Goal: Task Accomplishment & Management: Use online tool/utility

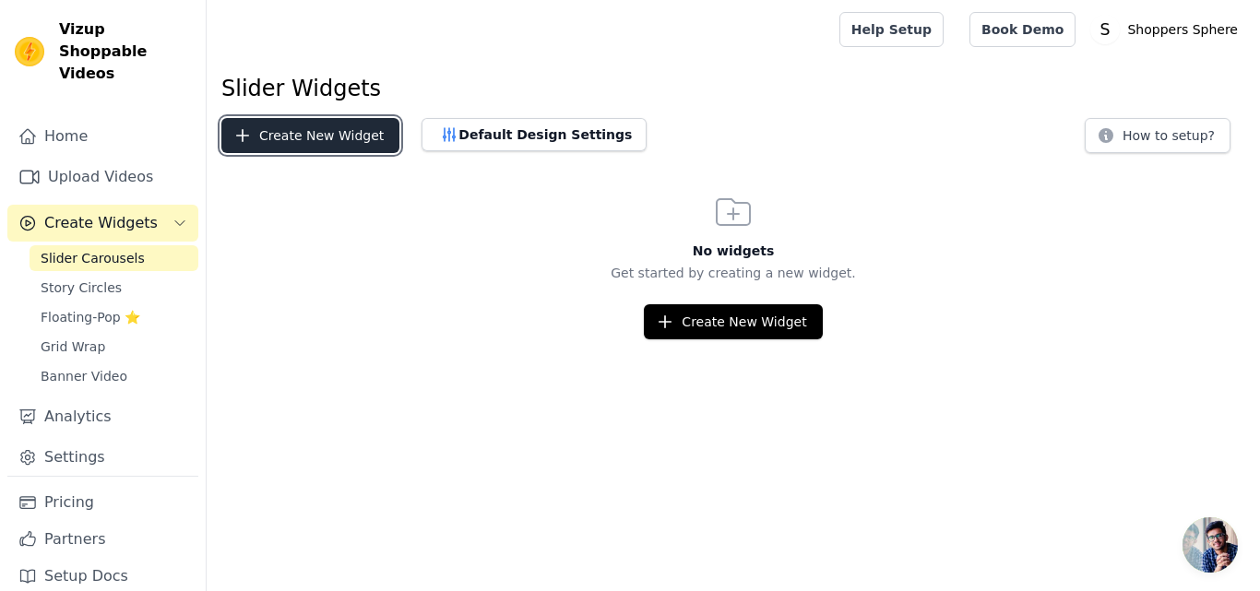
click at [328, 132] on button "Create New Widget" at bounding box center [310, 135] width 178 height 35
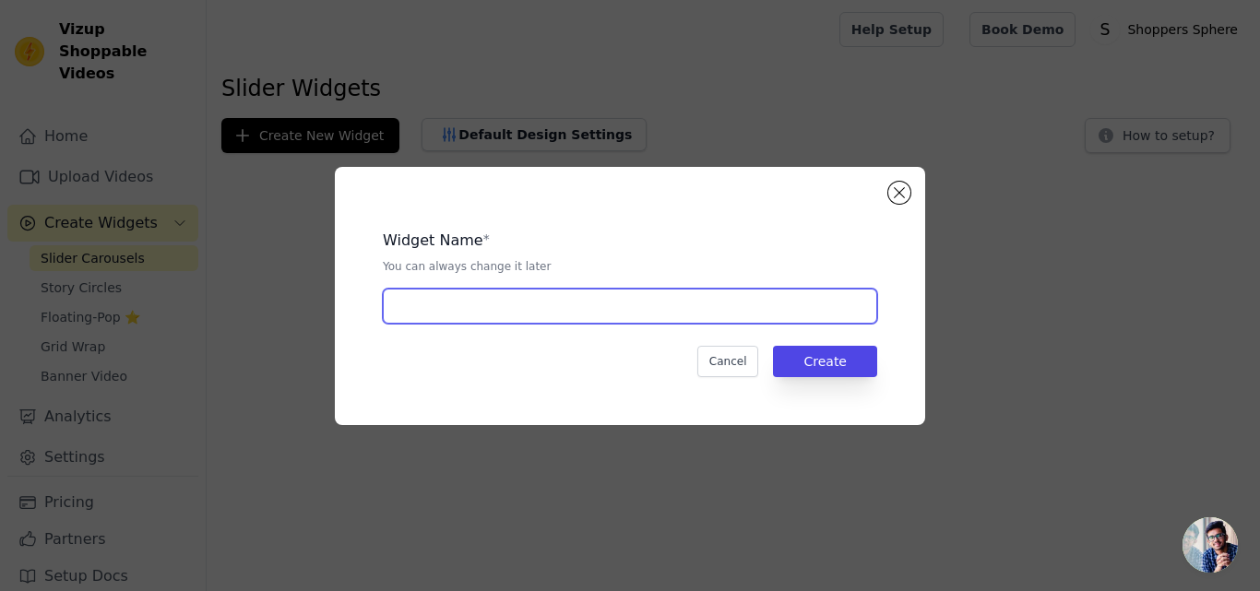
click at [523, 319] on input "text" at bounding box center [630, 306] width 495 height 35
type input "Juicer"
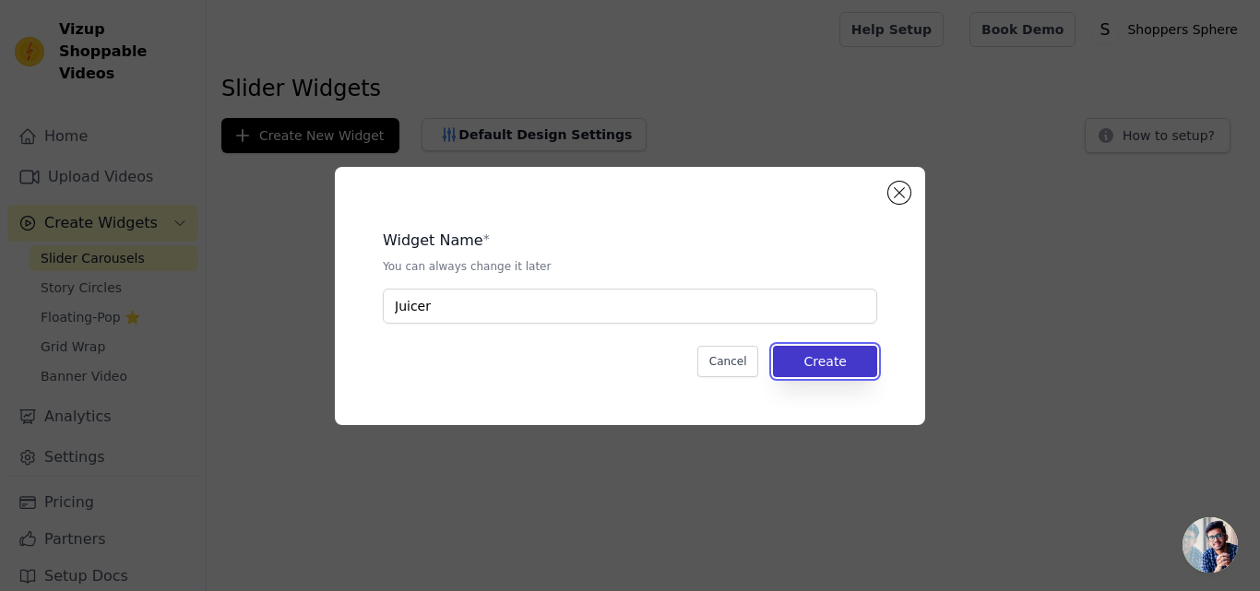
click at [810, 373] on button "Create" at bounding box center [825, 361] width 104 height 31
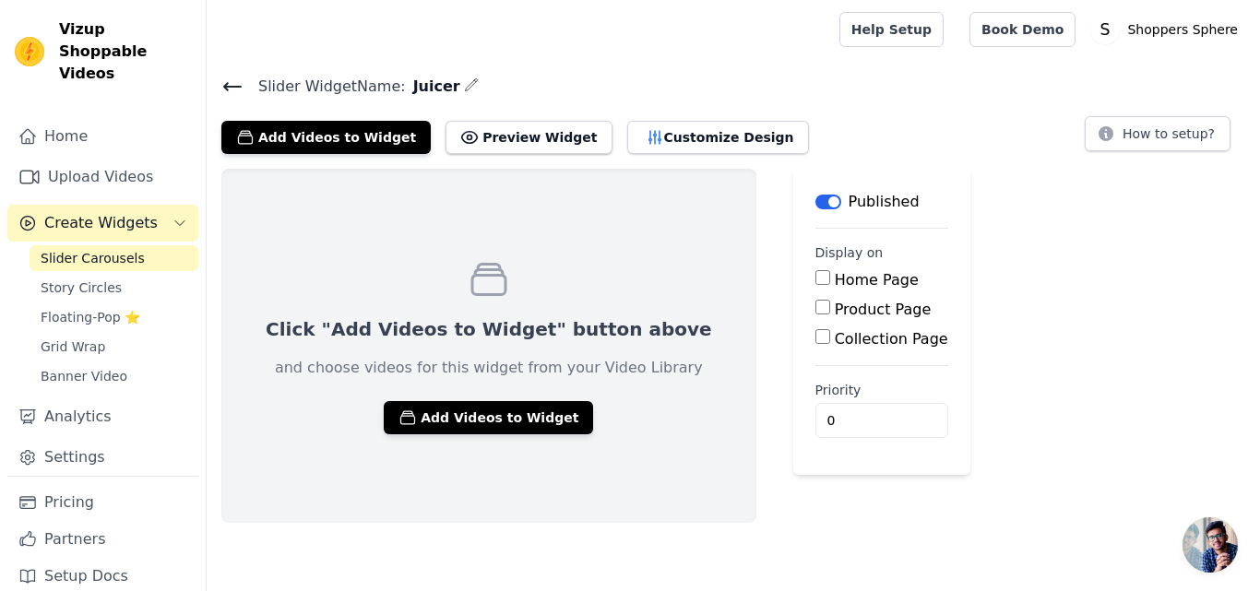
drag, startPoint x: 750, startPoint y: 317, endPoint x: 755, endPoint y: 299, distance: 18.1
click at [816, 299] on div "Product Page" at bounding box center [882, 310] width 133 height 22
click at [816, 301] on input "Product Page" at bounding box center [823, 307] width 15 height 15
checkbox input "true"
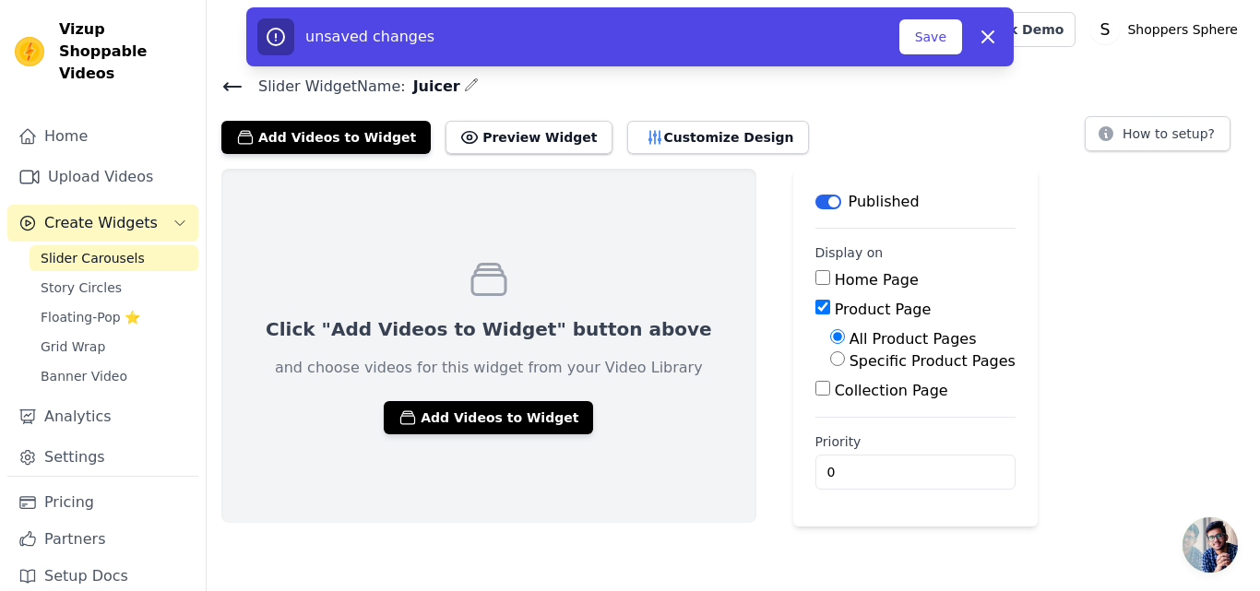
click at [830, 363] on input "Specific Product Pages" at bounding box center [837, 359] width 15 height 15
radio input "true"
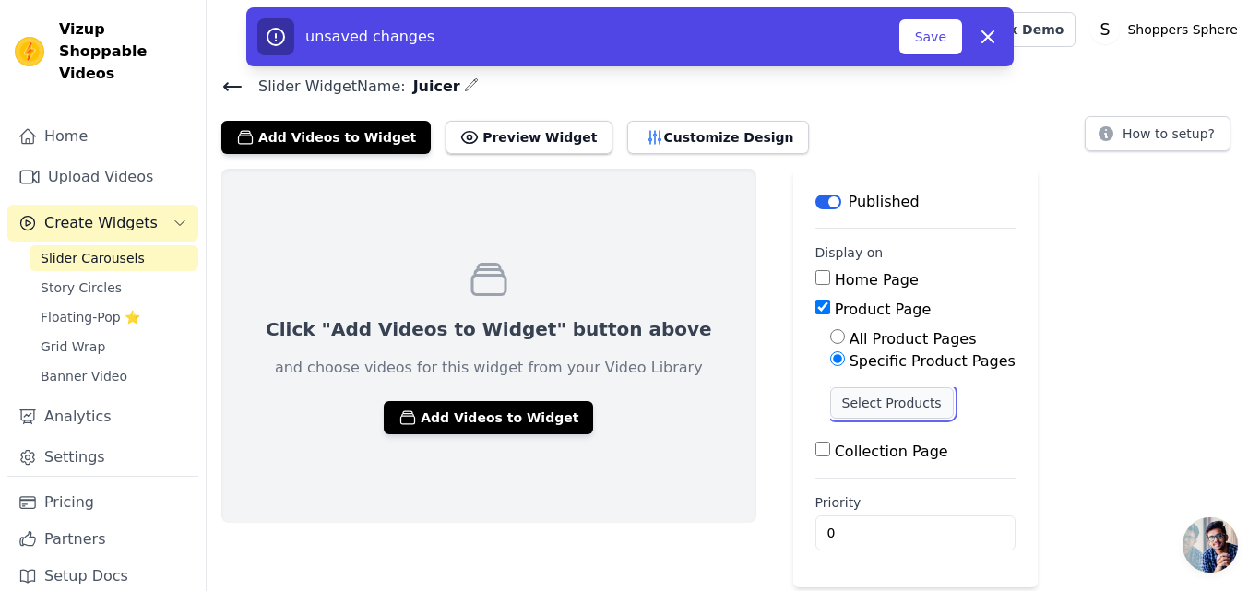
click at [830, 389] on button "Select Products" at bounding box center [892, 403] width 124 height 31
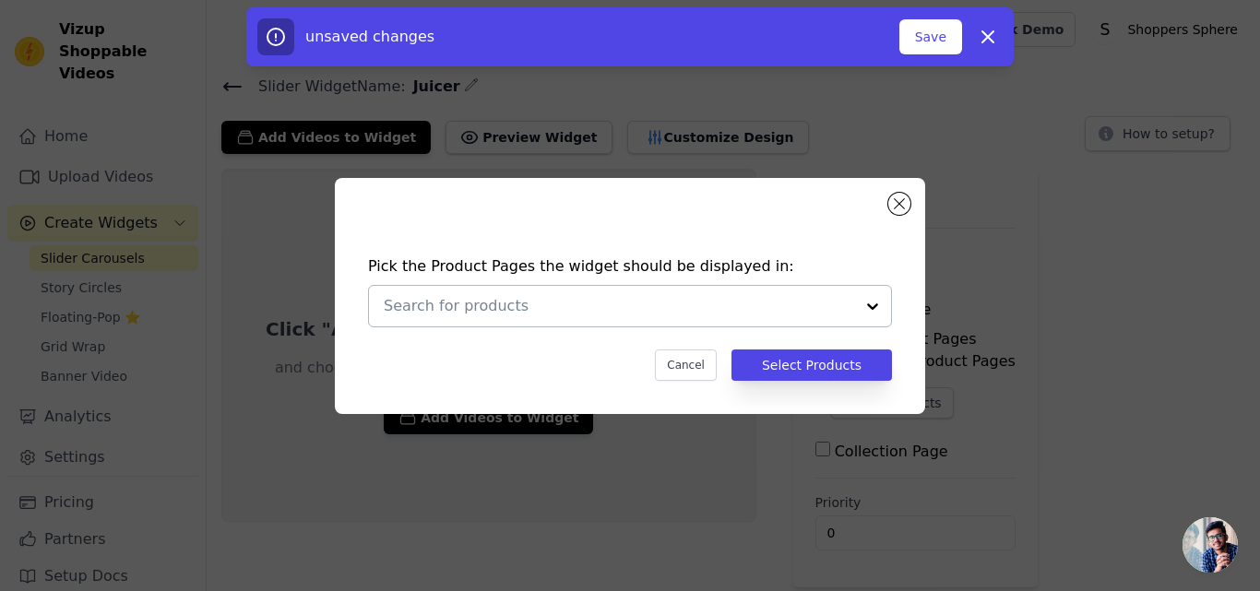
click at [872, 310] on div at bounding box center [872, 306] width 37 height 41
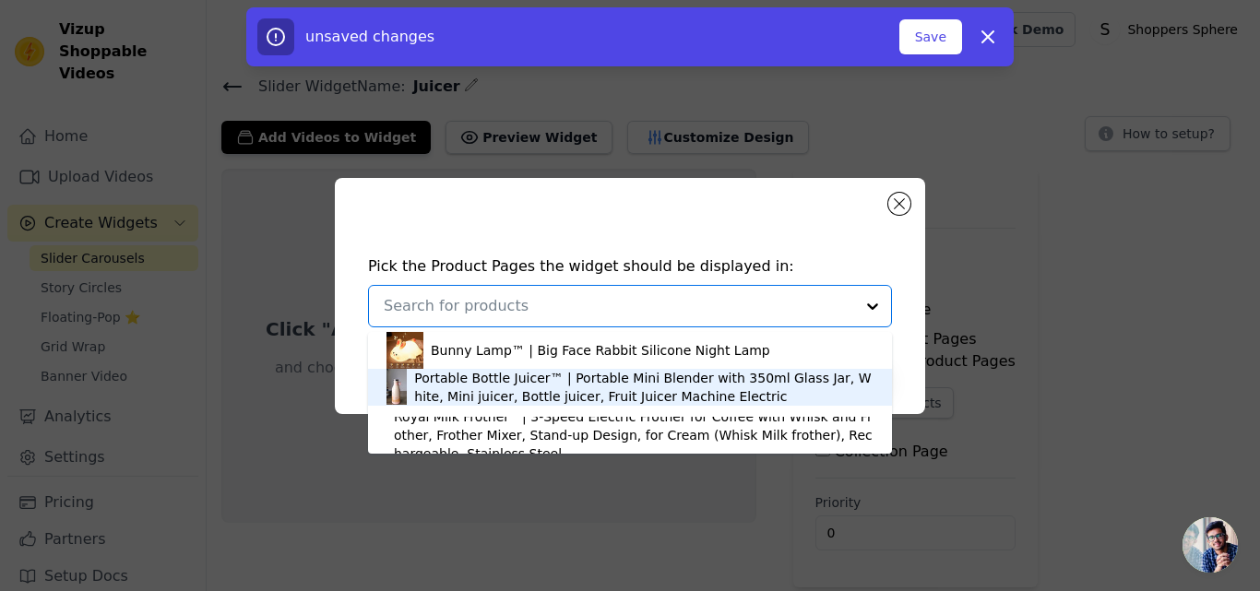
click at [685, 395] on div "Portable Bottle Juicer™ | Portable Mini Blender with 350ml Glass Jar, White, Mi…" at bounding box center [644, 387] width 460 height 37
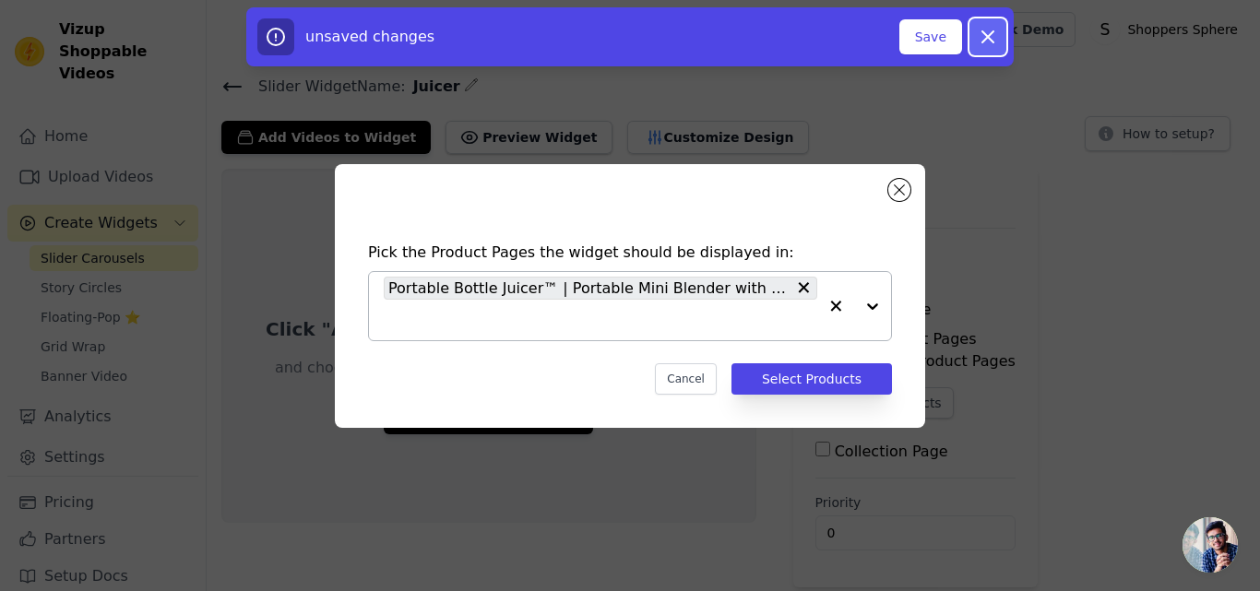
click at [990, 38] on icon "button" at bounding box center [988, 36] width 11 height 11
checkbox input "false"
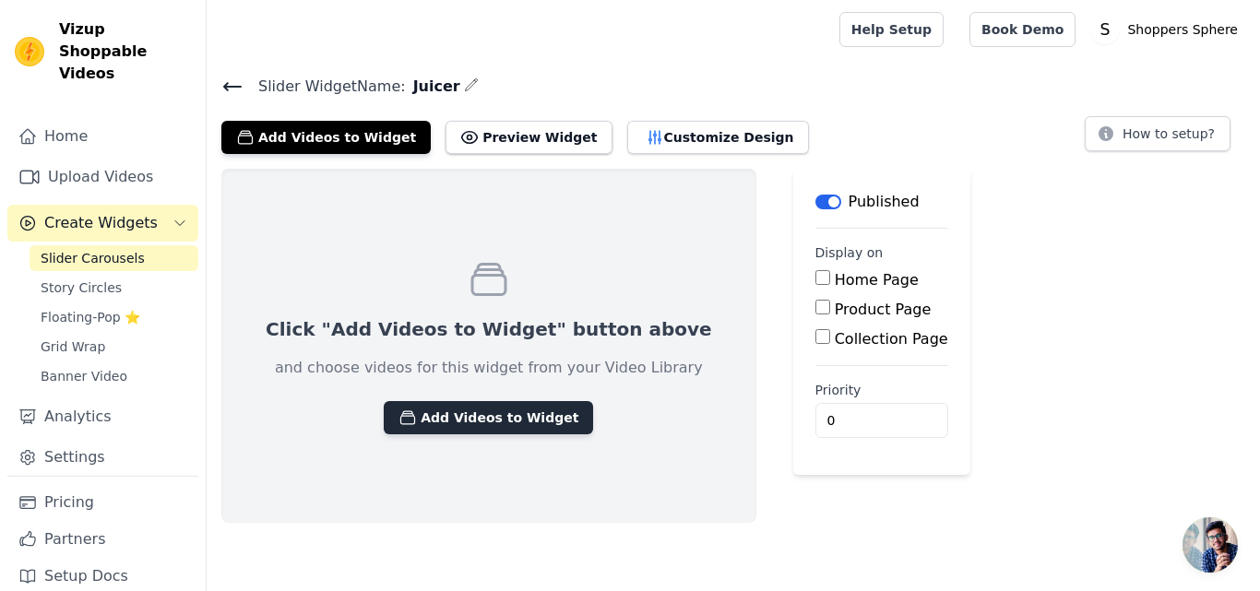
click at [504, 426] on button "Add Videos to Widget" at bounding box center [488, 417] width 209 height 33
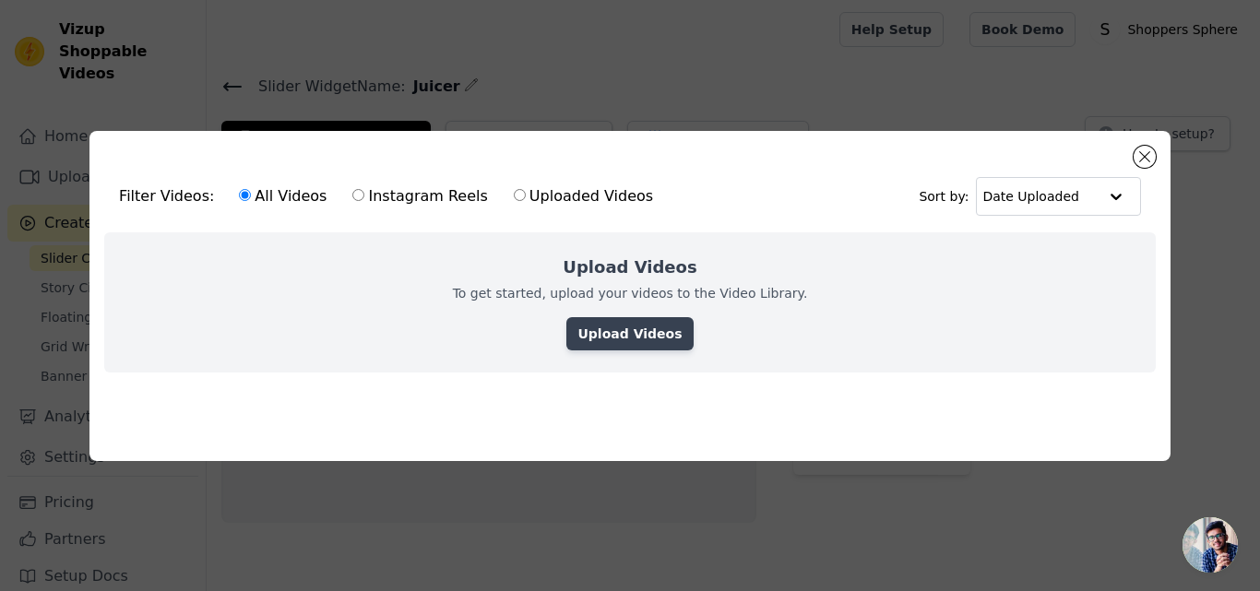
click at [663, 337] on link "Upload Videos" at bounding box center [630, 333] width 126 height 33
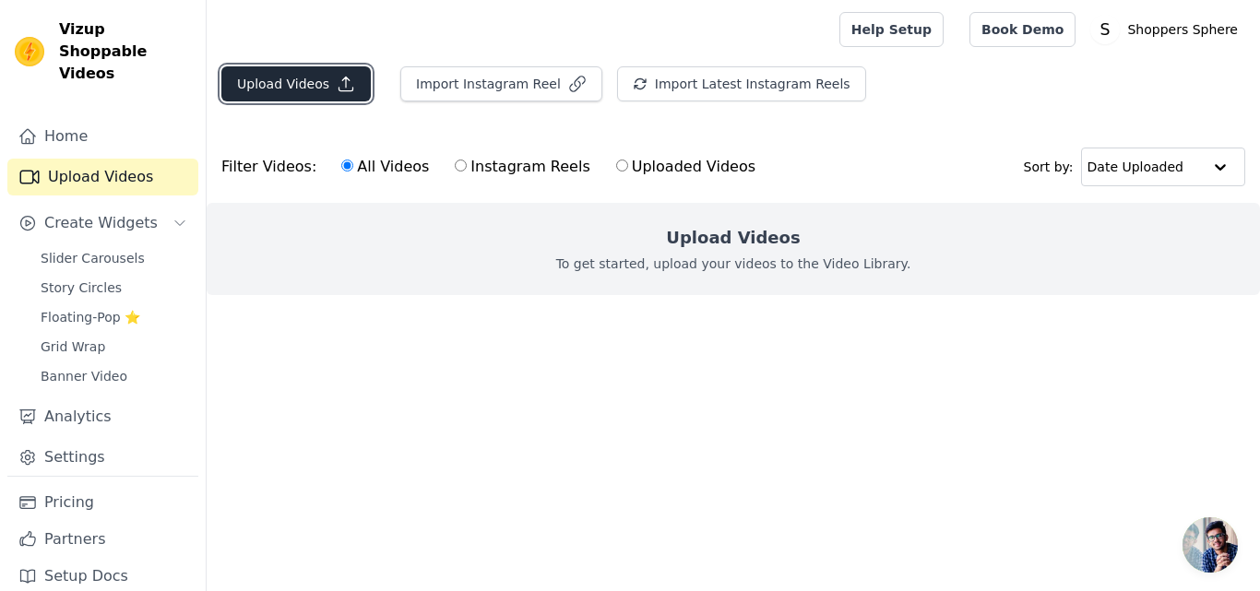
click at [316, 88] on button "Upload Videos" at bounding box center [295, 83] width 149 height 35
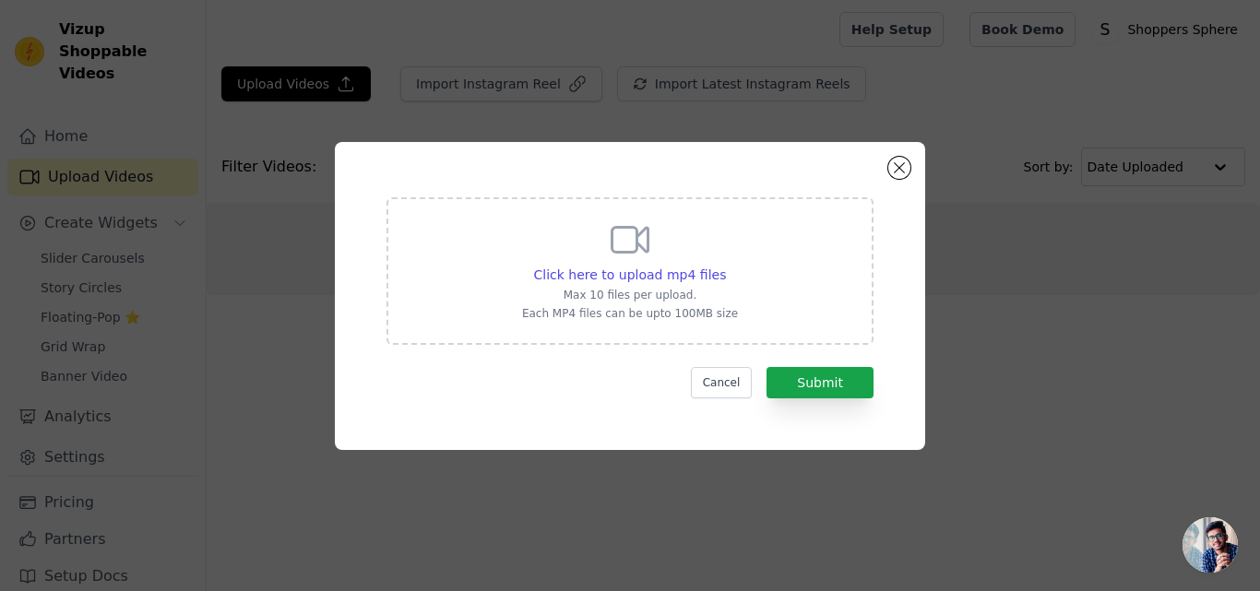
click at [681, 303] on div "Click here to upload mp4 files Max 10 files per upload. Each MP4 files can be u…" at bounding box center [630, 269] width 216 height 103
click at [725, 266] on input "Click here to upload mp4 files Max 10 files per upload. Each MP4 files can be u…" at bounding box center [725, 265] width 1 height 1
type input "C:\fakepath\juicer video.mp4"
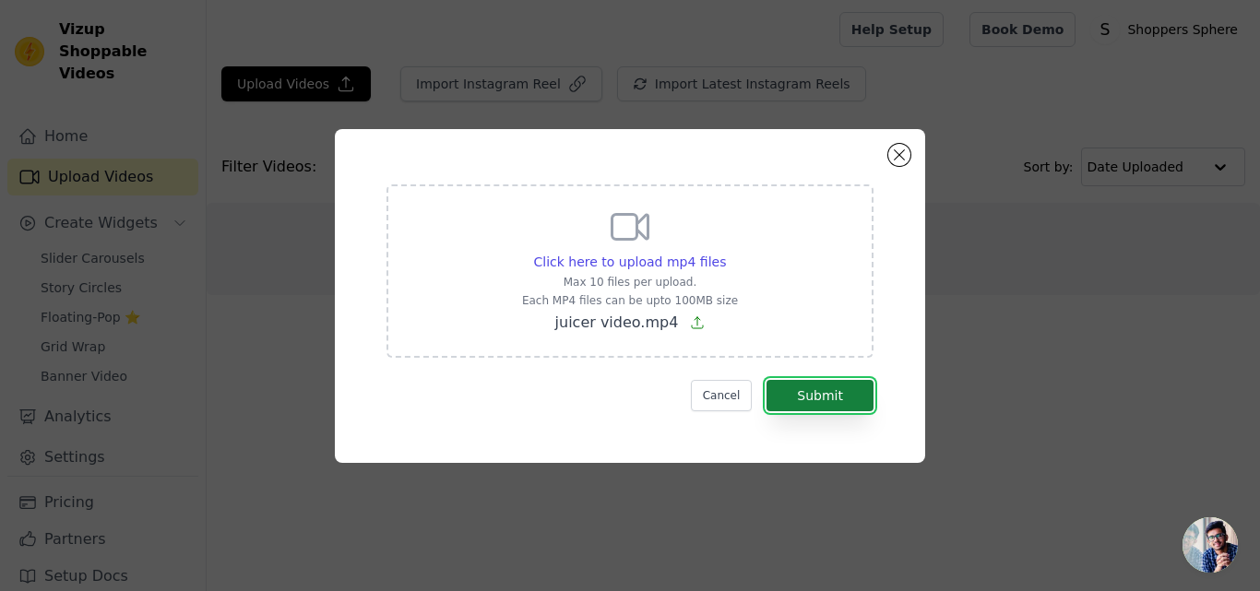
click at [807, 394] on button "Submit" at bounding box center [820, 395] width 107 height 31
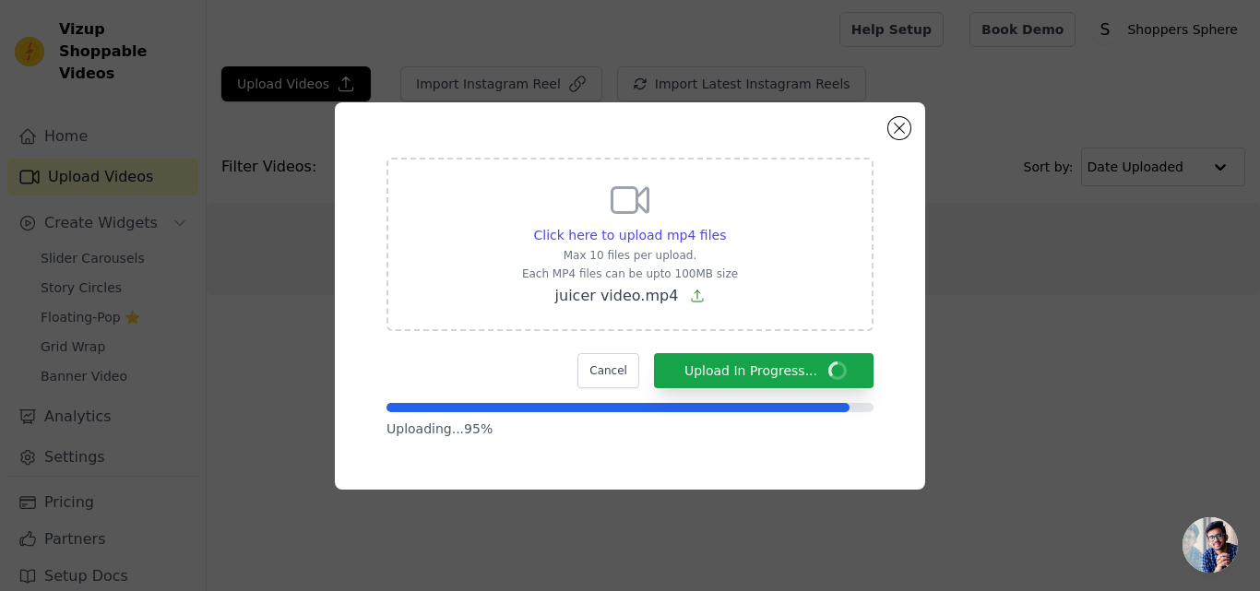
click at [621, 454] on div "Click here to upload mp4 files Max 10 files per upload. Each MP4 files can be u…" at bounding box center [630, 296] width 524 height 321
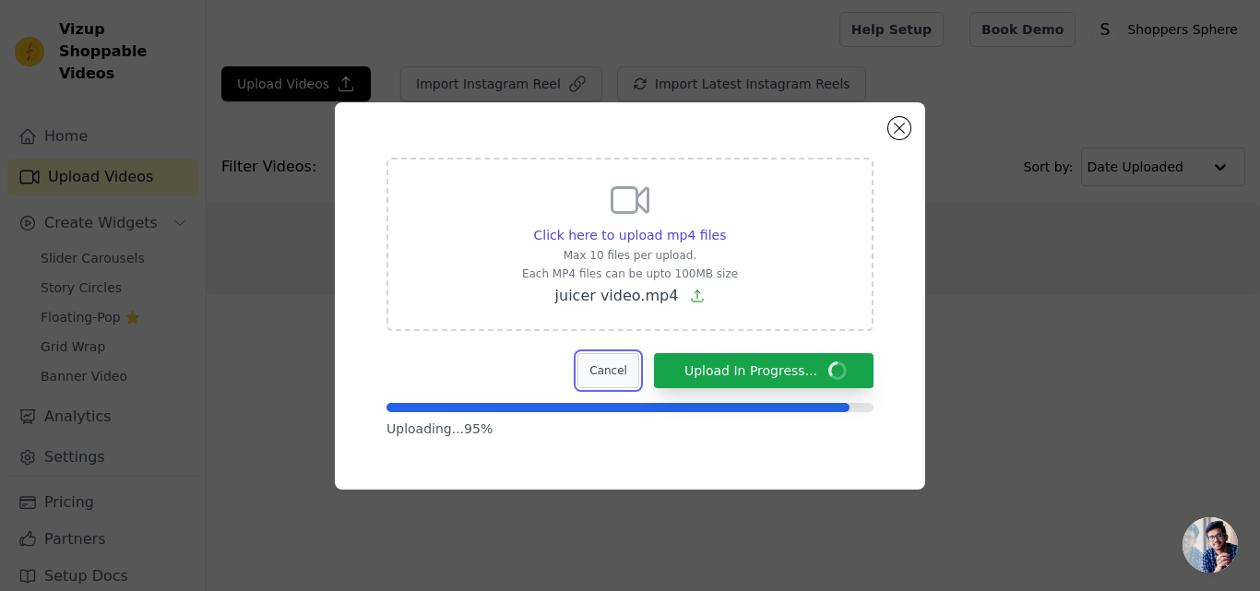
click at [625, 379] on button "Cancel" at bounding box center [609, 370] width 62 height 35
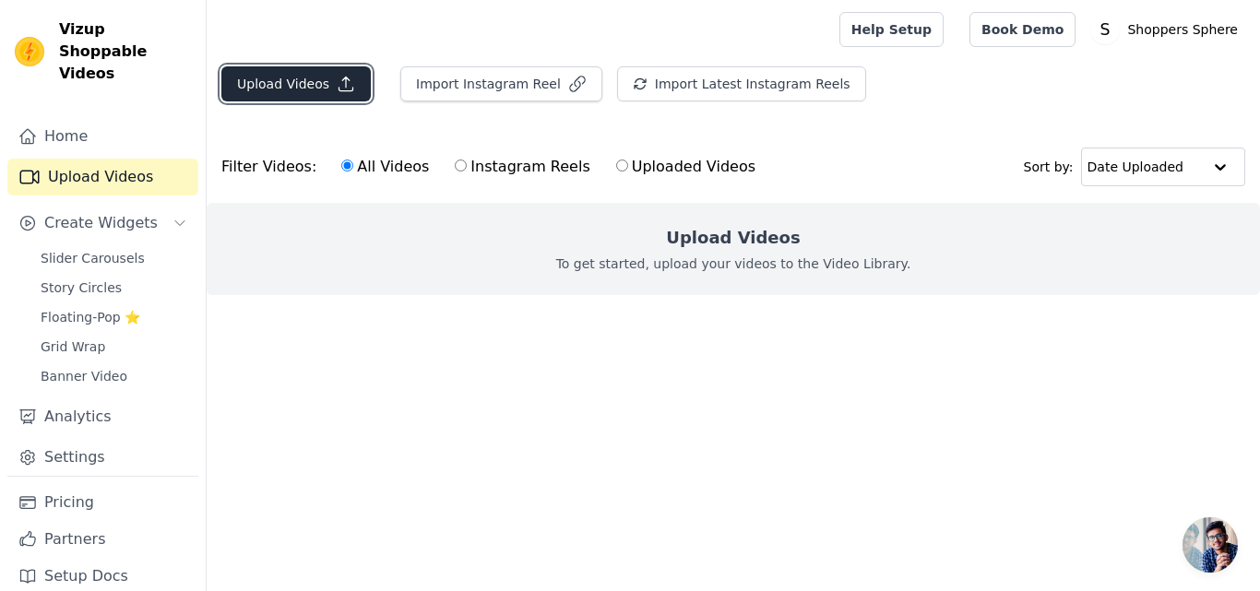
click at [317, 90] on button "Upload Videos" at bounding box center [295, 83] width 149 height 35
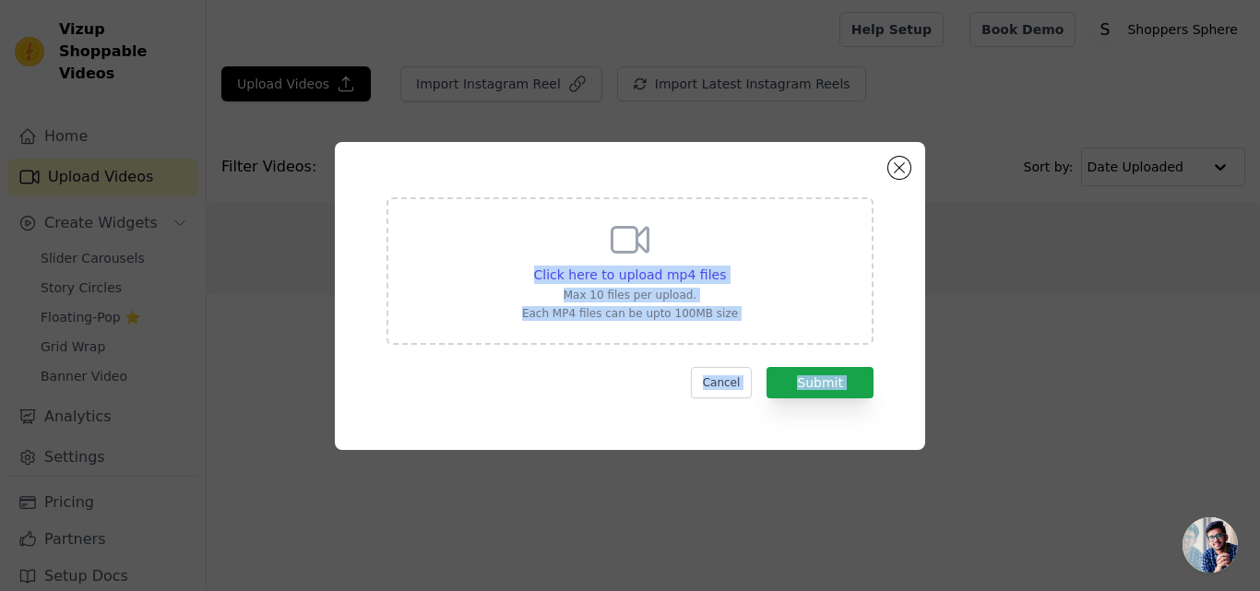
click at [647, 306] on p "Each MP4 files can be upto 100MB size" at bounding box center [630, 313] width 216 height 15
click at [725, 266] on input "Click here to upload mp4 files Max 10 files per upload. Each MP4 files can be u…" at bounding box center [725, 265] width 1 height 1
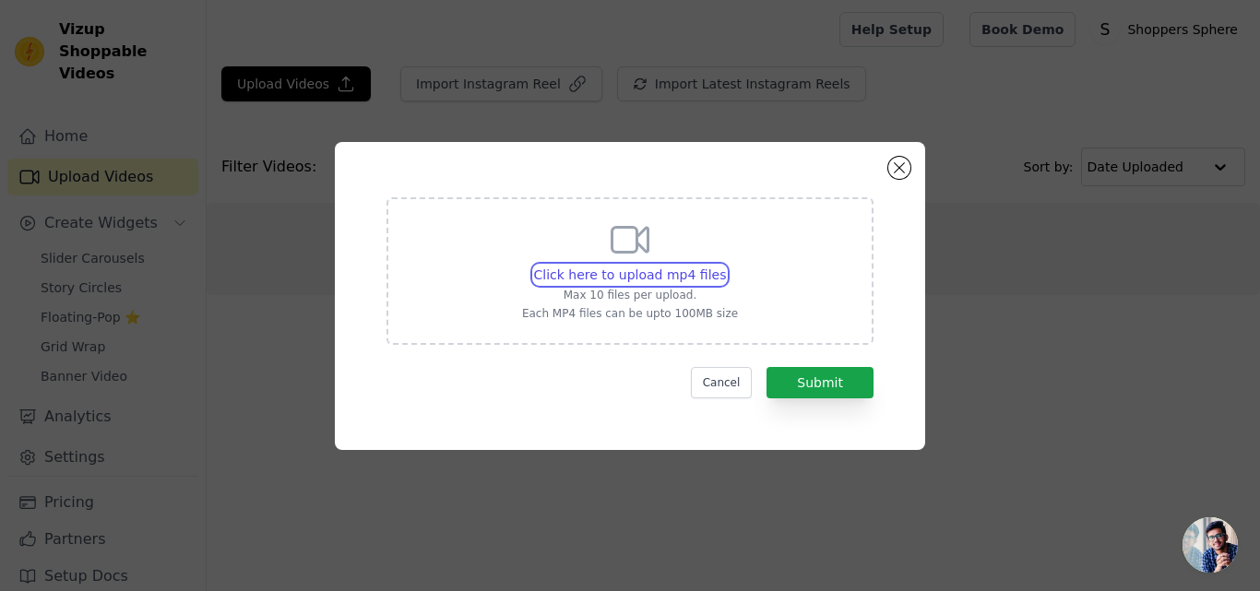
type input "C:\fakepath\juicer video.mp4"
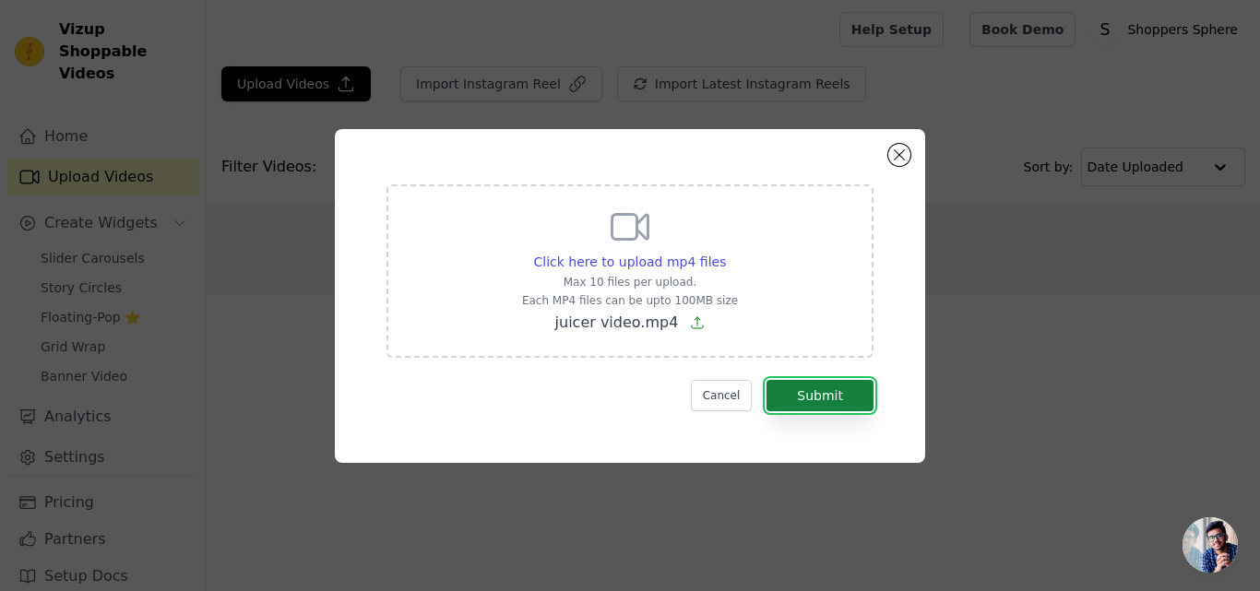
click at [810, 394] on button "Submit" at bounding box center [820, 395] width 107 height 31
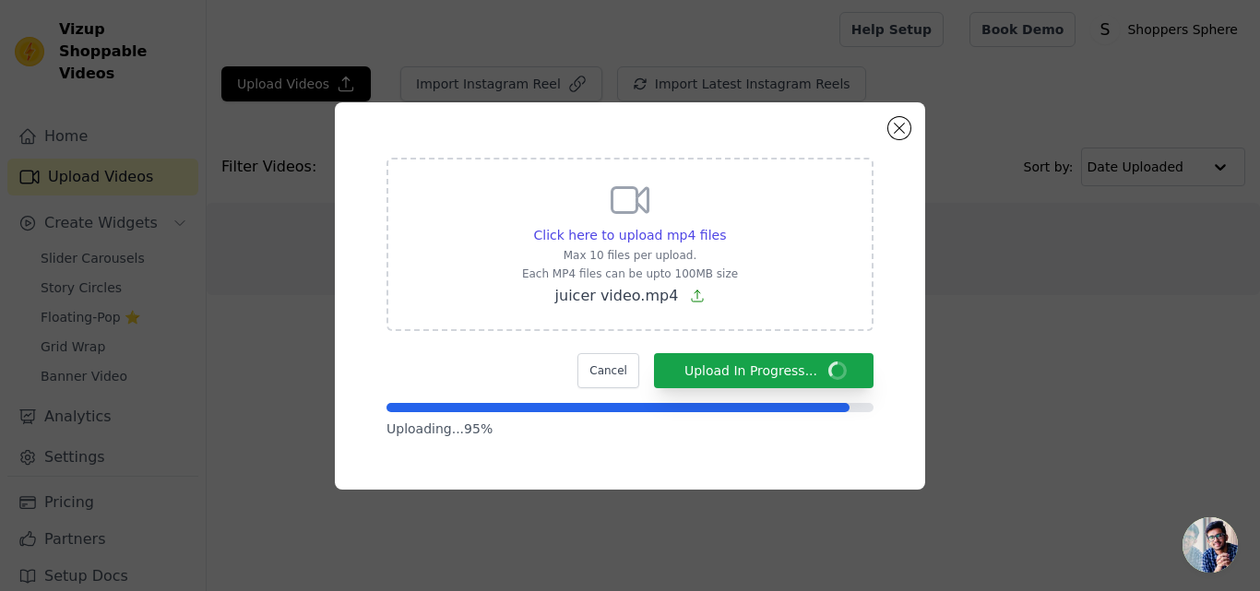
click at [514, 366] on div "Cancel Upload In Progress..." at bounding box center [630, 370] width 487 height 35
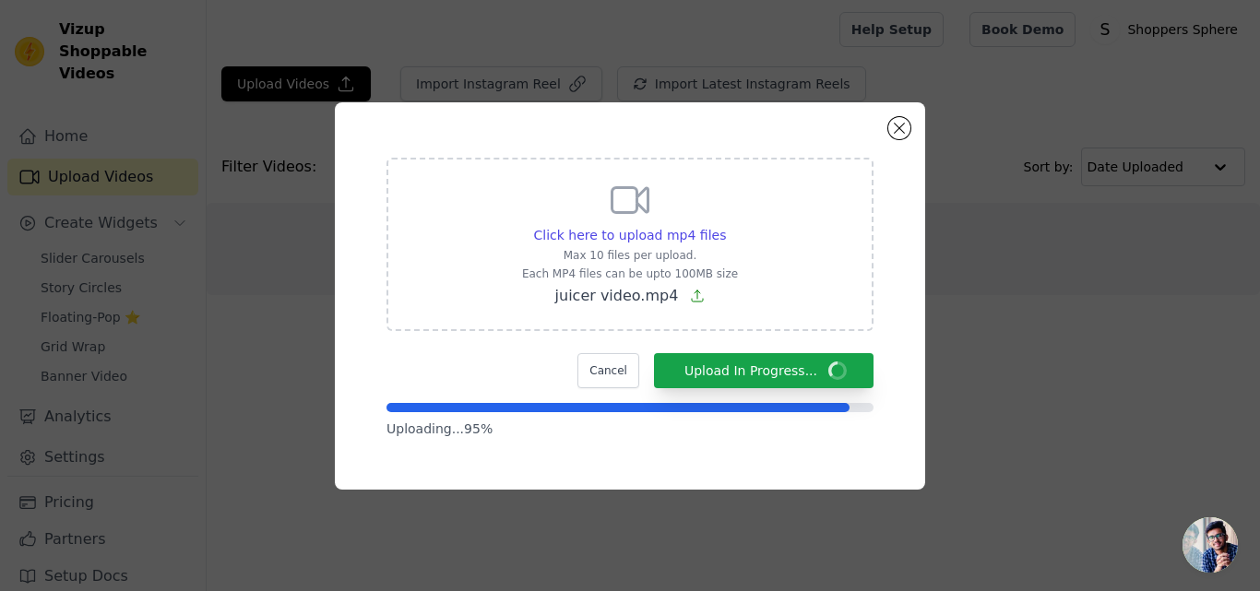
drag, startPoint x: 755, startPoint y: 424, endPoint x: 803, endPoint y: 438, distance: 50.2
click at [803, 438] on div "Click here to upload mp4 files Max 10 files per upload. Each MP4 files can be u…" at bounding box center [630, 296] width 524 height 321
click at [576, 422] on p "Uploading... 95 %" at bounding box center [630, 429] width 487 height 18
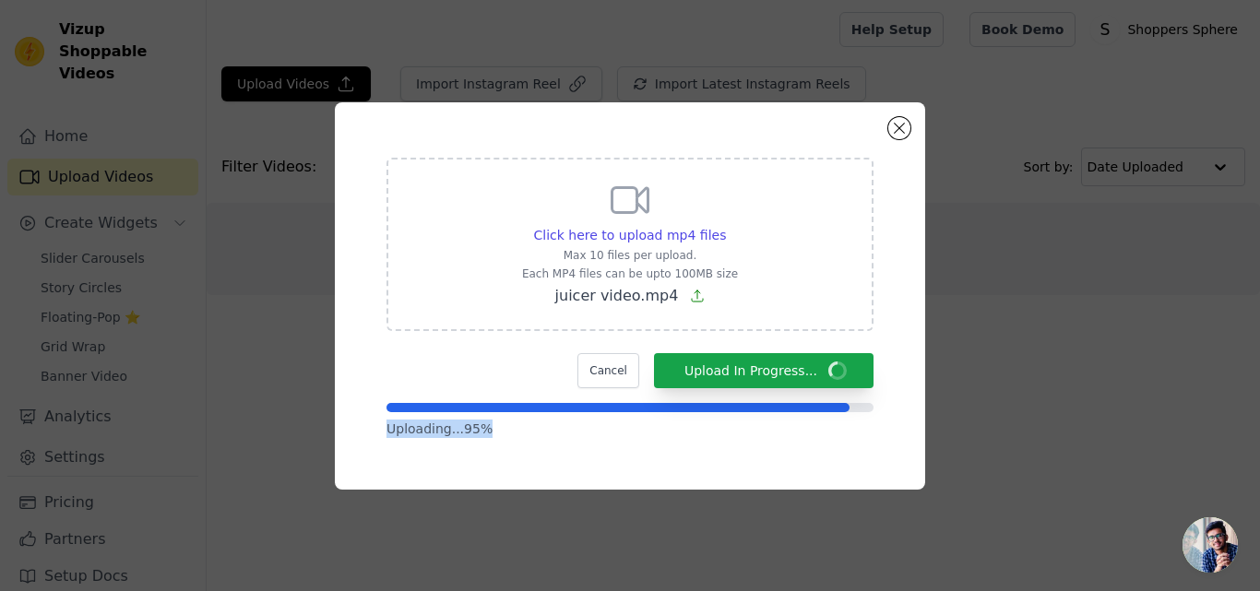
click at [576, 422] on p "Uploading... 95 %" at bounding box center [630, 429] width 487 height 18
drag, startPoint x: 576, startPoint y: 422, endPoint x: 688, endPoint y: 305, distance: 161.8
click at [688, 305] on form "Click here to upload mp4 files Max 10 files per upload. Each MP4 files can be u…" at bounding box center [630, 298] width 487 height 281
click at [688, 305] on p "juicer video.mp4" at bounding box center [630, 296] width 216 height 22
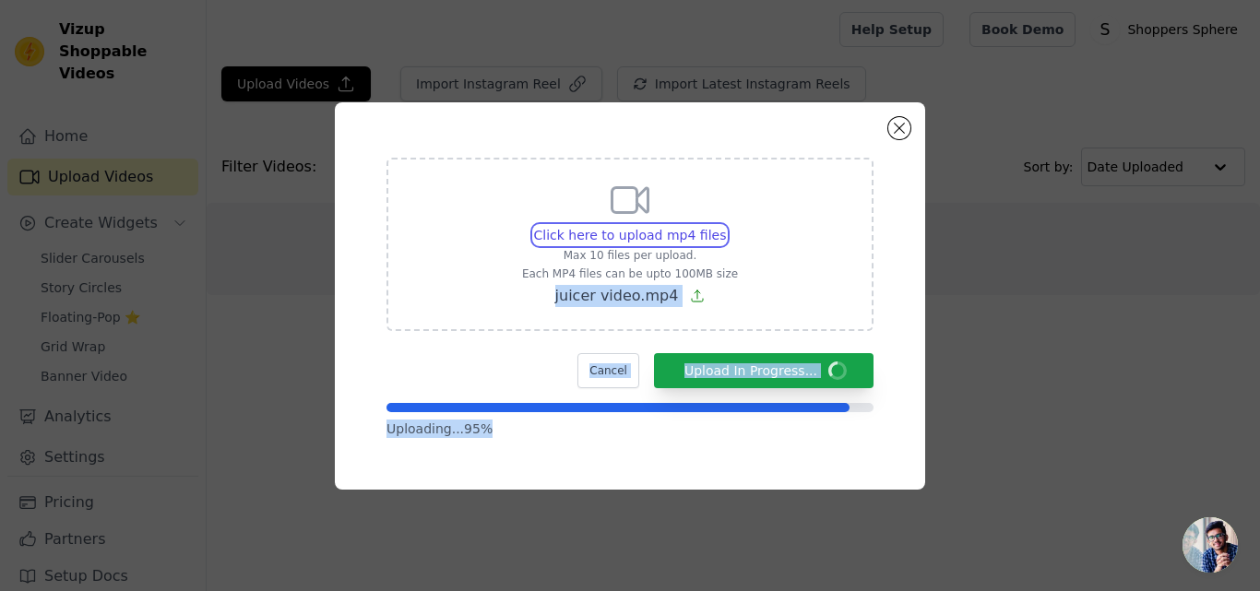
click at [725, 226] on input "Click here to upload mp4 files Max 10 files per upload. Each MP4 files can be u…" at bounding box center [725, 225] width 1 height 1
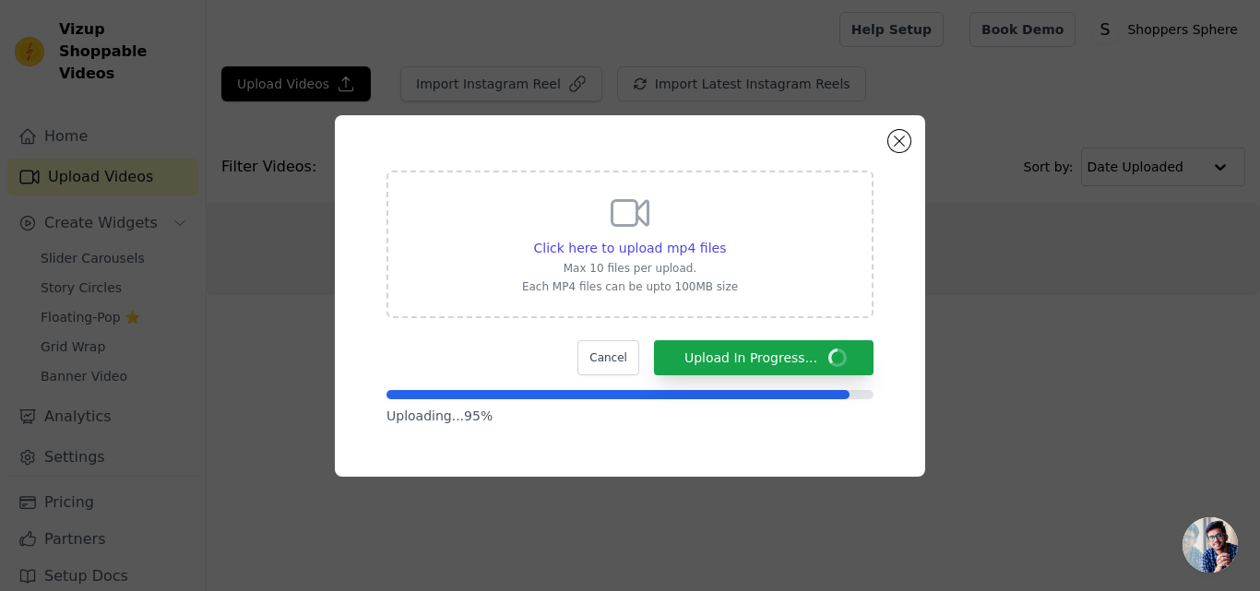
click at [664, 54] on div "Click here to upload mp4 files Max 10 files per upload. Each MP4 files can be u…" at bounding box center [630, 295] width 1260 height 591
click at [621, 352] on button "Cancel" at bounding box center [609, 357] width 62 height 35
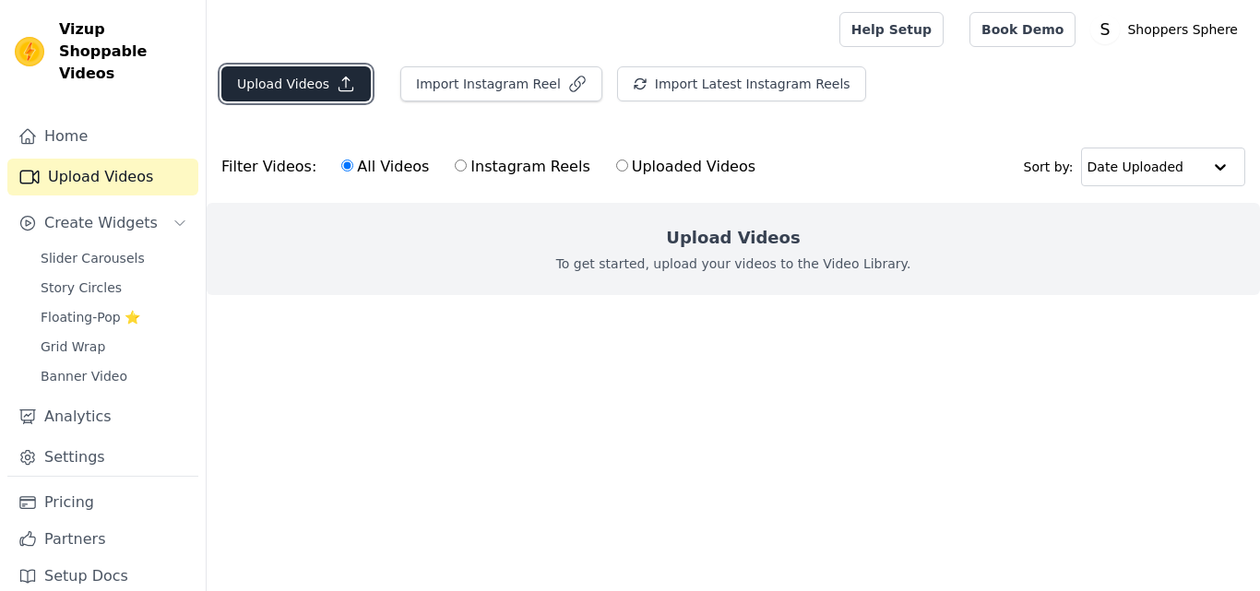
click at [337, 85] on icon "button" at bounding box center [346, 84] width 18 height 18
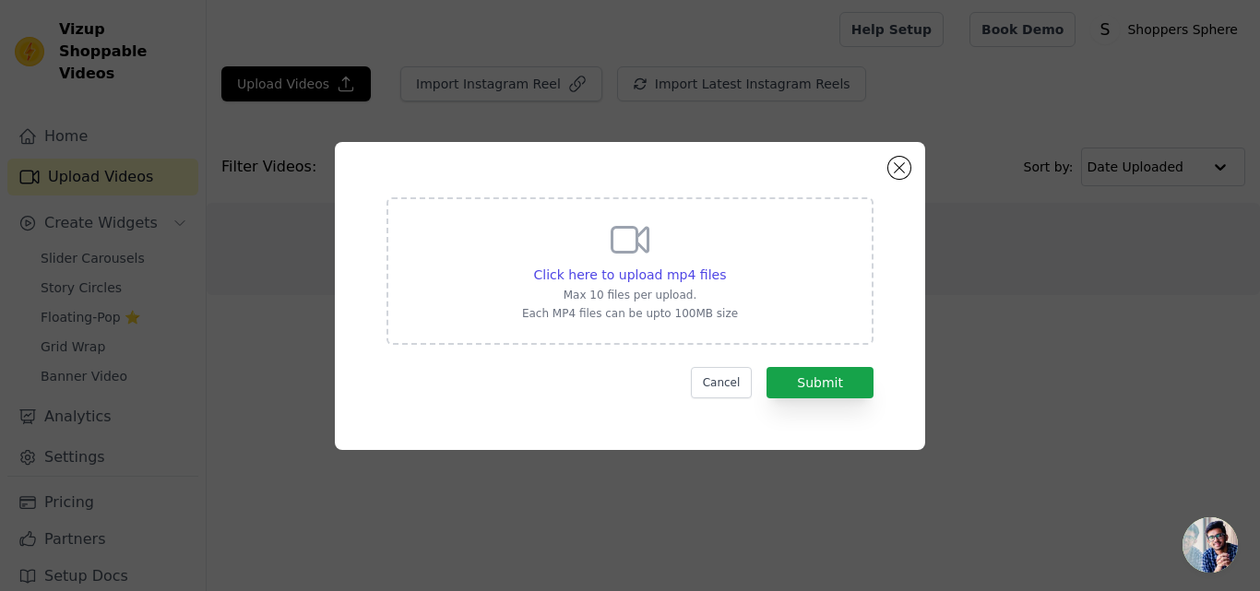
click at [633, 251] on icon at bounding box center [631, 239] width 36 height 25
click at [725, 265] on input "Click here to upload mp4 files Max 10 files per upload. Each MP4 files can be u…" at bounding box center [725, 265] width 1 height 1
type input "C:\fakepath\juicer video.mp4"
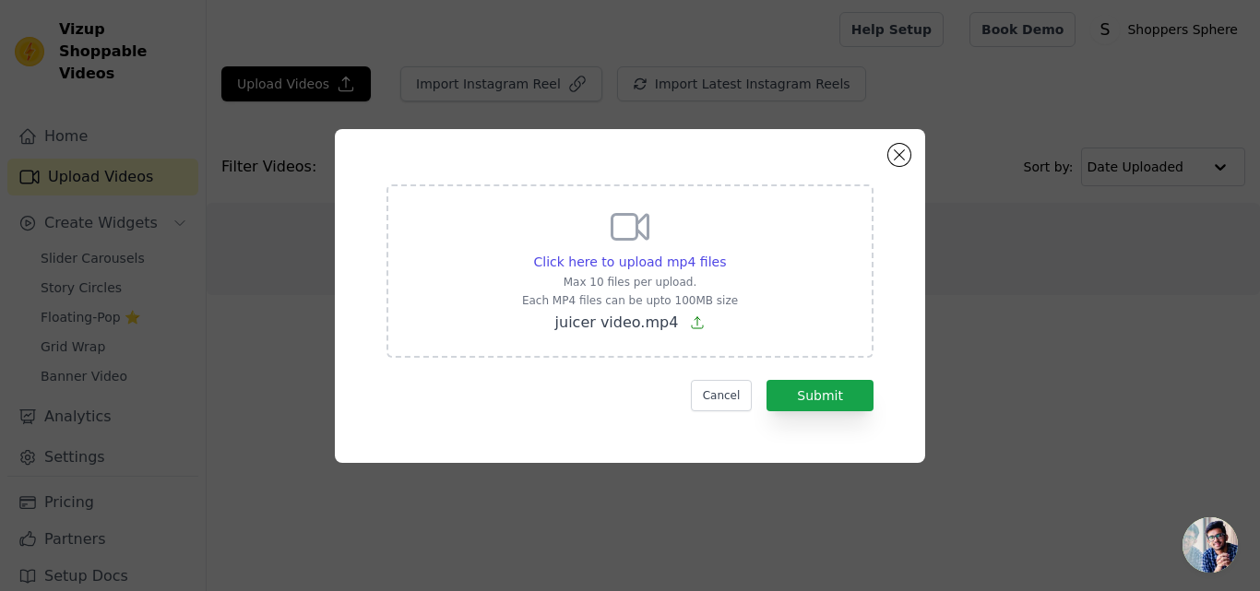
click at [248, 100] on div "Click here to upload mp4 files Max 10 files per upload. Each MP4 files can be u…" at bounding box center [630, 296] width 1201 height 393
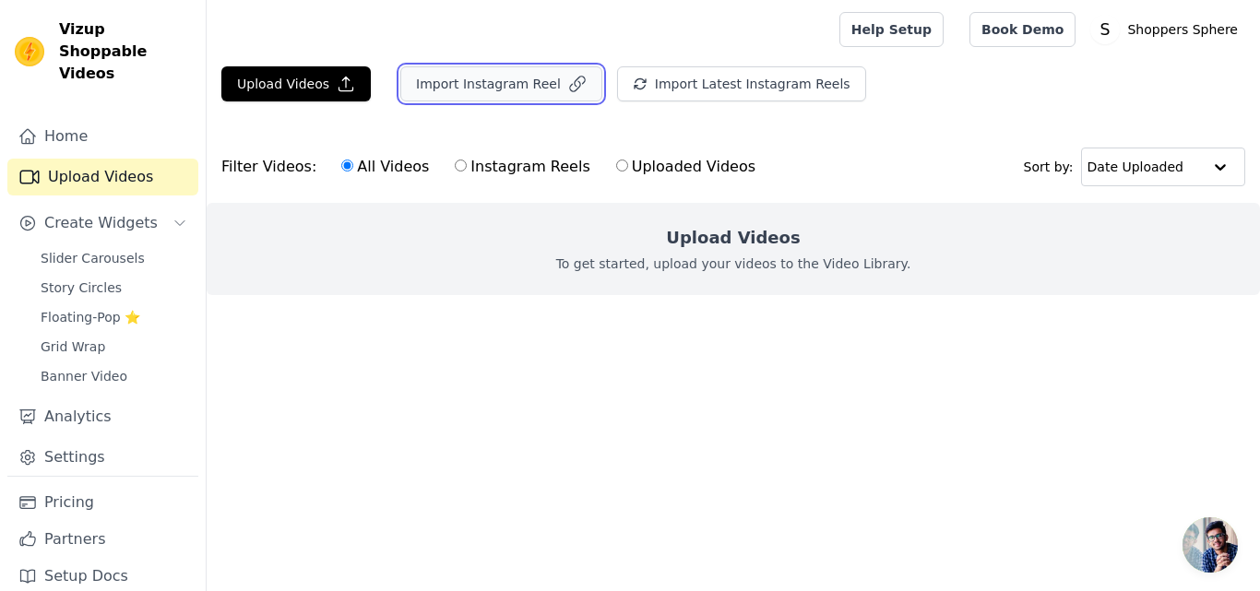
click at [509, 78] on button "Import Instagram Reel" at bounding box center [501, 83] width 202 height 35
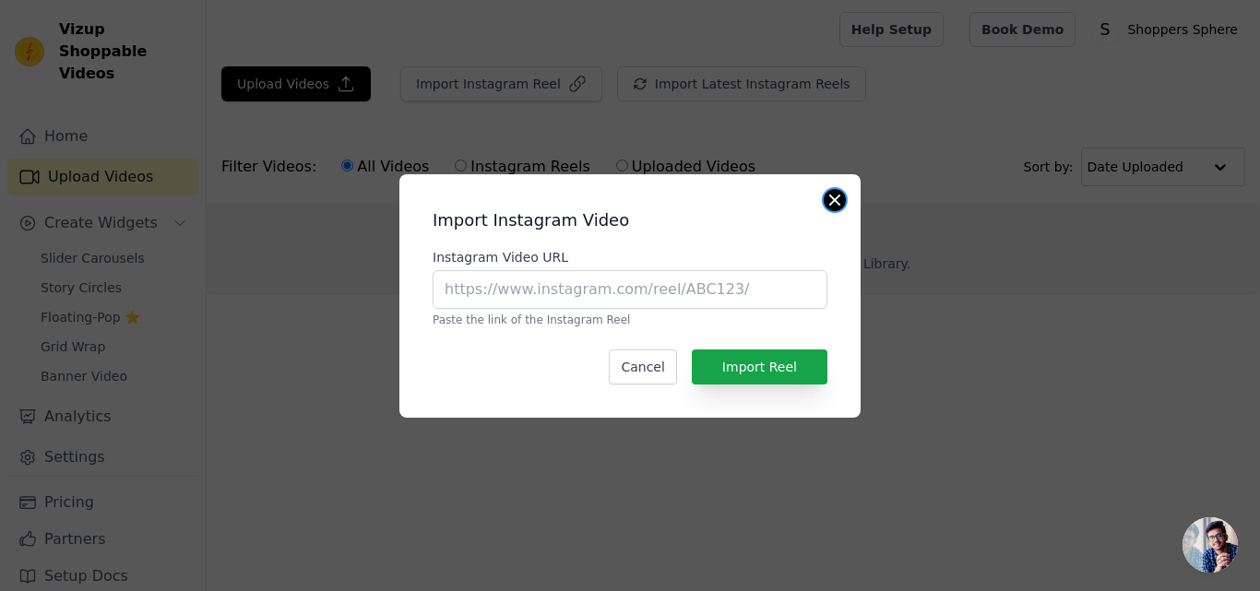
click at [824, 197] on div "Import Instagram Video Instagram Video URL Paste the link of the Instagram Reel…" at bounding box center [630, 296] width 461 height 244
click at [645, 369] on button "Cancel" at bounding box center [642, 367] width 67 height 35
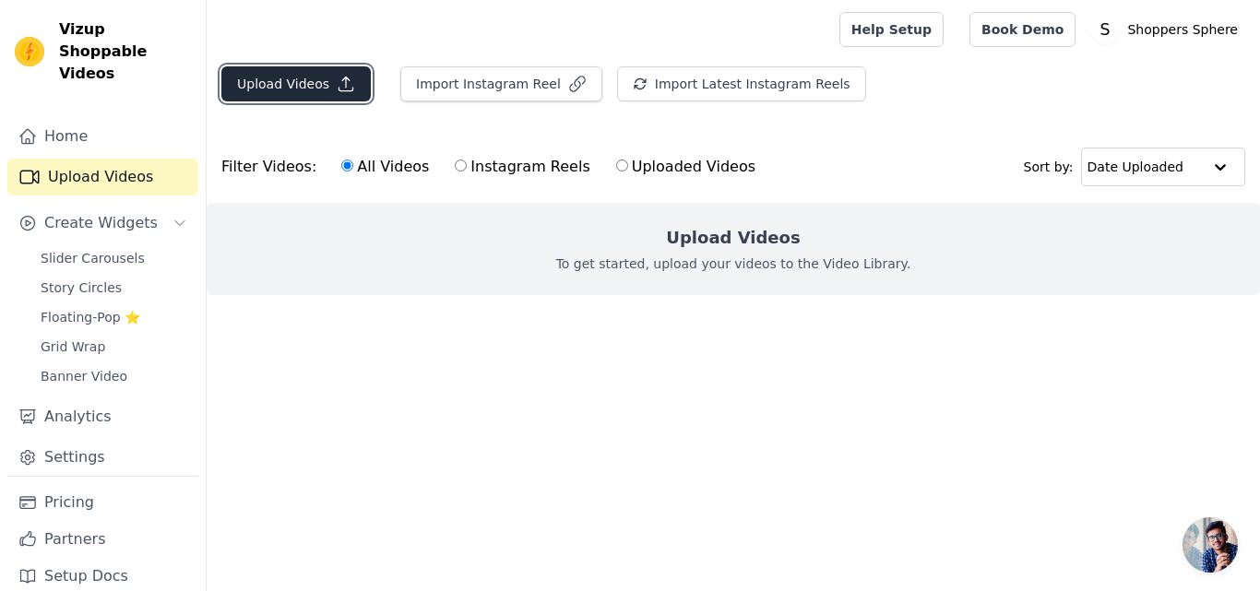
click at [348, 89] on icon "button" at bounding box center [346, 84] width 18 height 18
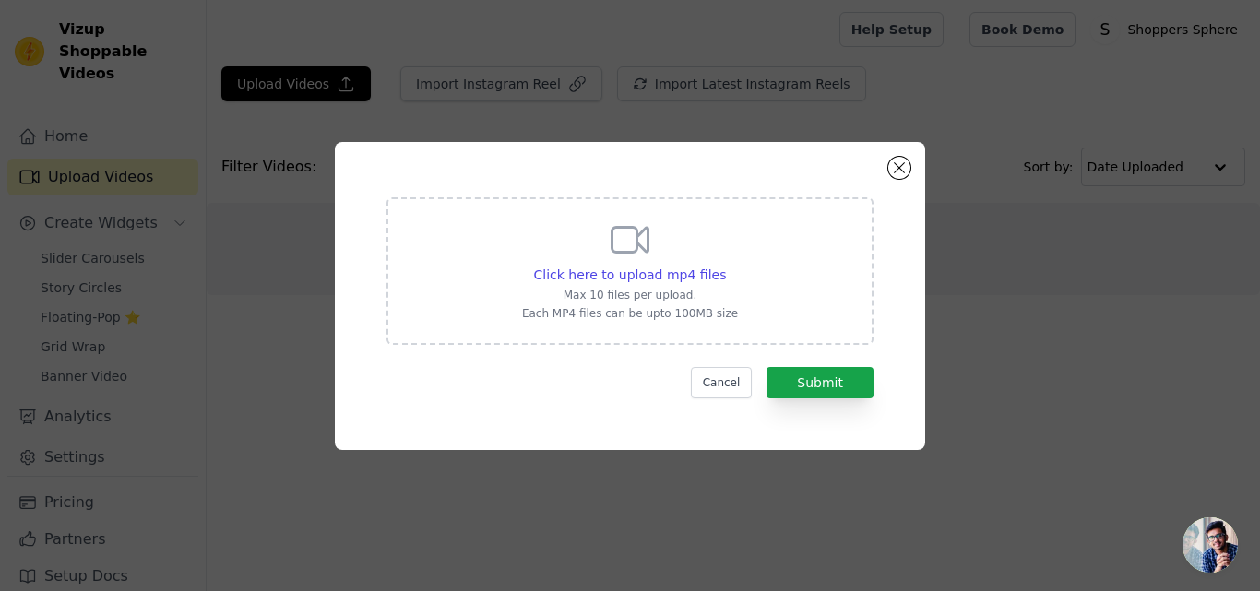
click at [654, 202] on div "Click here to upload mp4 files Max 10 files per upload. Each MP4 files can be u…" at bounding box center [630, 271] width 487 height 148
click at [725, 265] on input "Click here to upload mp4 files Max 10 files per upload. Each MP4 files can be u…" at bounding box center [725, 265] width 1 height 1
type input "C:\fakepath\juicer video.mp4"
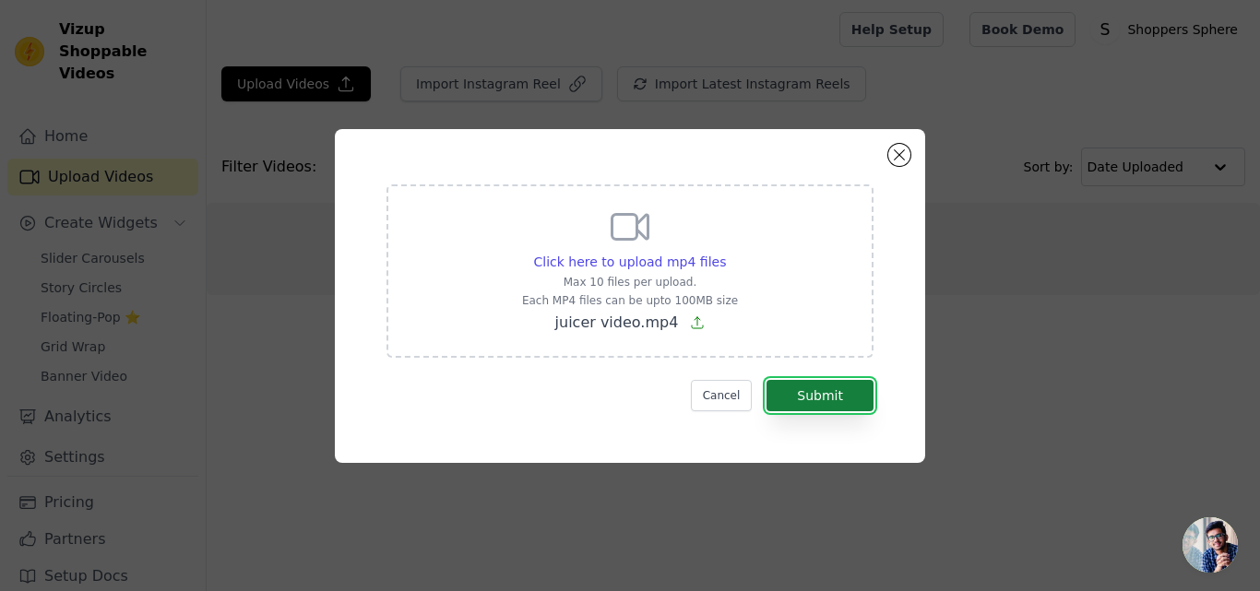
click at [823, 397] on button "Submit" at bounding box center [820, 395] width 107 height 31
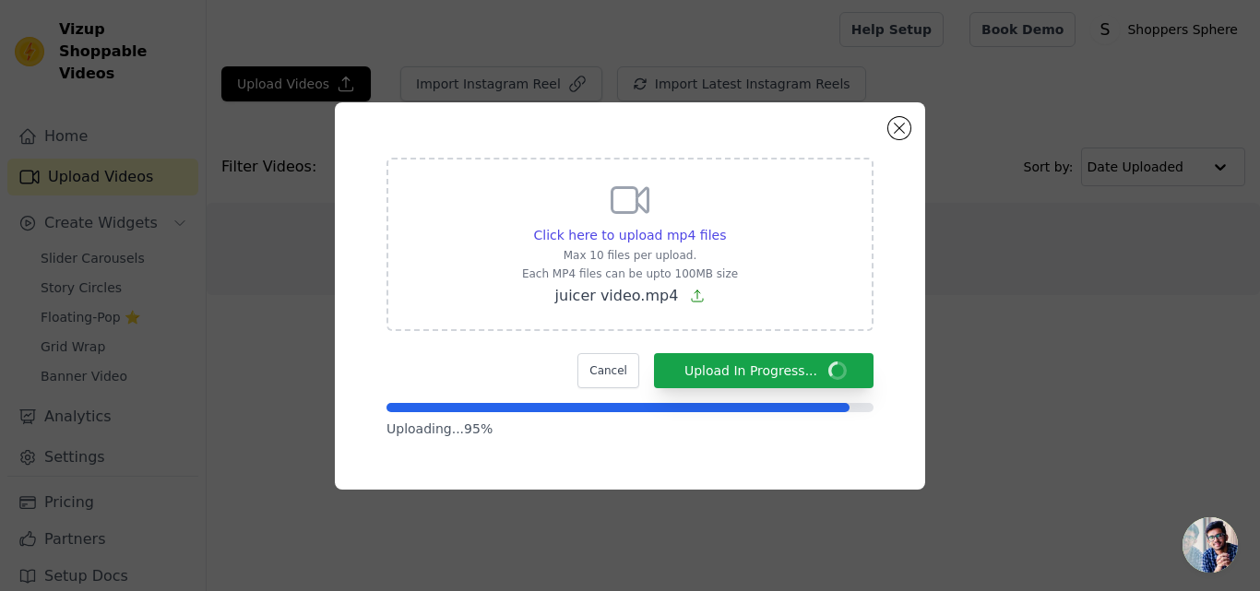
click at [618, 289] on span "juicer video.mp4" at bounding box center [617, 296] width 124 height 18
click at [725, 226] on input "Click here to upload mp4 files Max 10 files per upload. Each MP4 files can be u…" at bounding box center [725, 225] width 1 height 1
click at [641, 235] on span "Click here to upload mp4 files" at bounding box center [630, 235] width 193 height 15
click at [725, 226] on input "Click here to upload mp4 files Max 10 files per upload. Each MP4 files can be u…" at bounding box center [725, 225] width 1 height 1
click at [691, 294] on form "Click here to upload mp4 files Max 10 files per upload. Each MP4 files can be u…" at bounding box center [630, 298] width 487 height 281
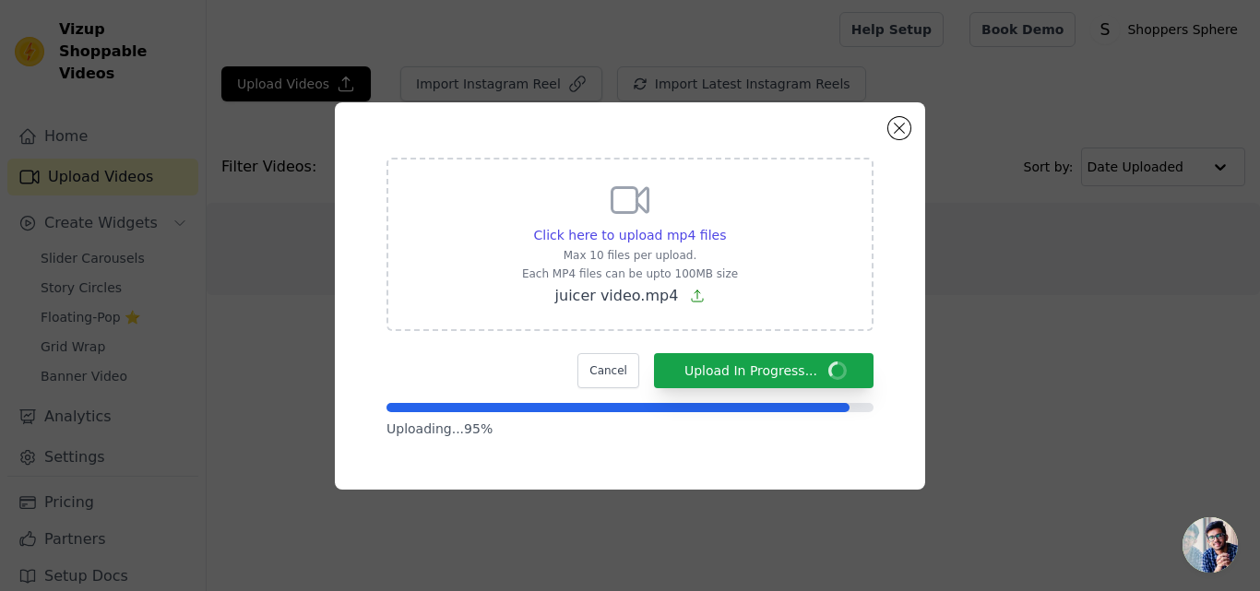
click at [691, 294] on icon at bounding box center [697, 296] width 15 height 15
click at [725, 226] on input "Click here to upload mp4 files Max 10 files per upload. Each MP4 files can be u…" at bounding box center [725, 225] width 1 height 1
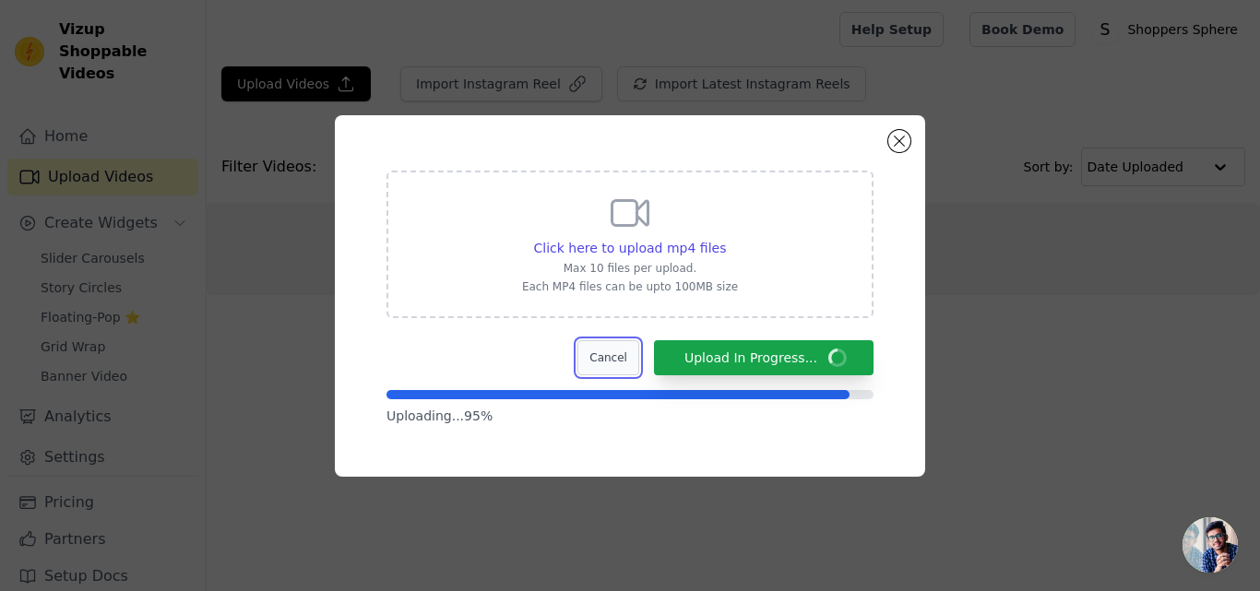
click at [639, 366] on button "Cancel" at bounding box center [609, 357] width 62 height 35
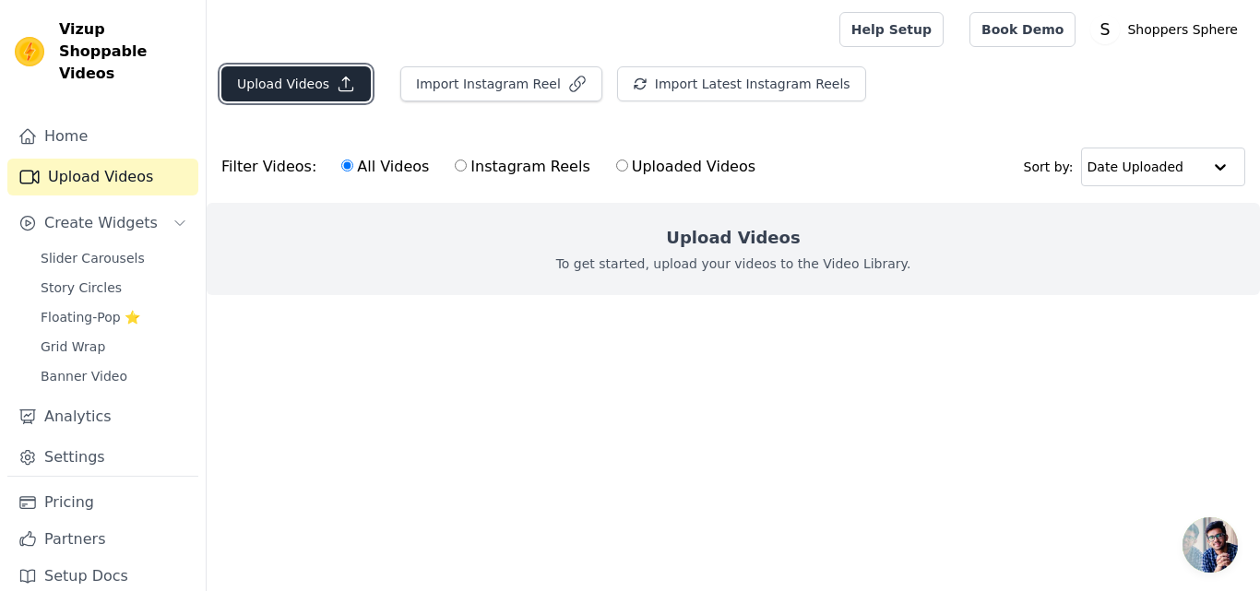
click at [337, 80] on icon "button" at bounding box center [346, 84] width 18 height 18
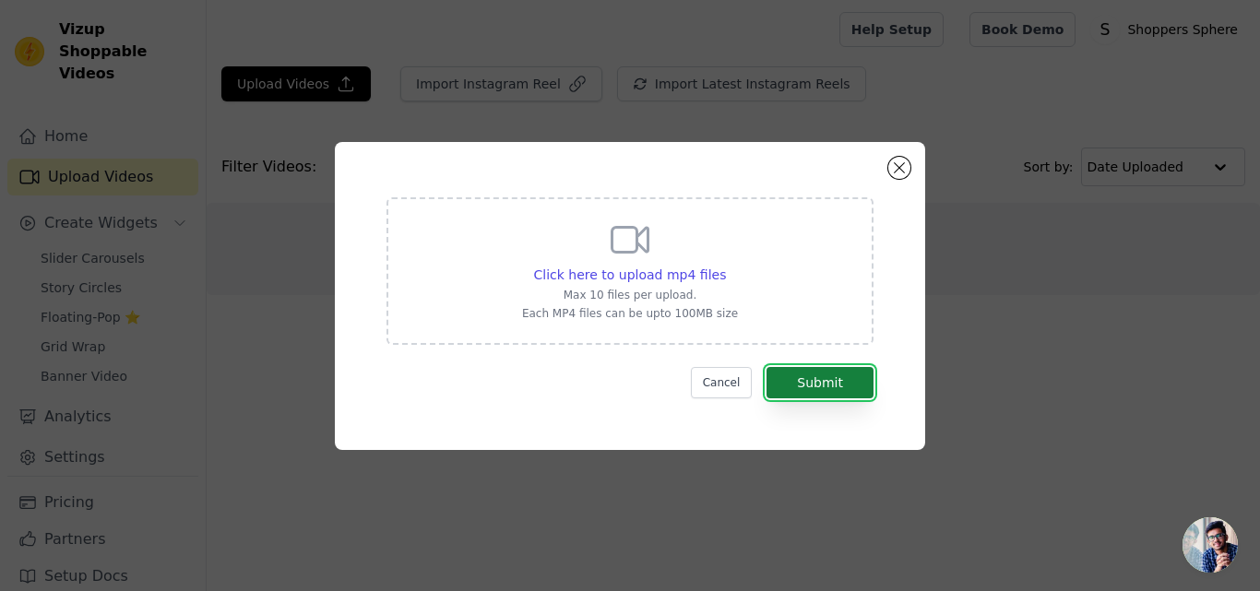
click at [841, 391] on button "Submit" at bounding box center [820, 382] width 107 height 31
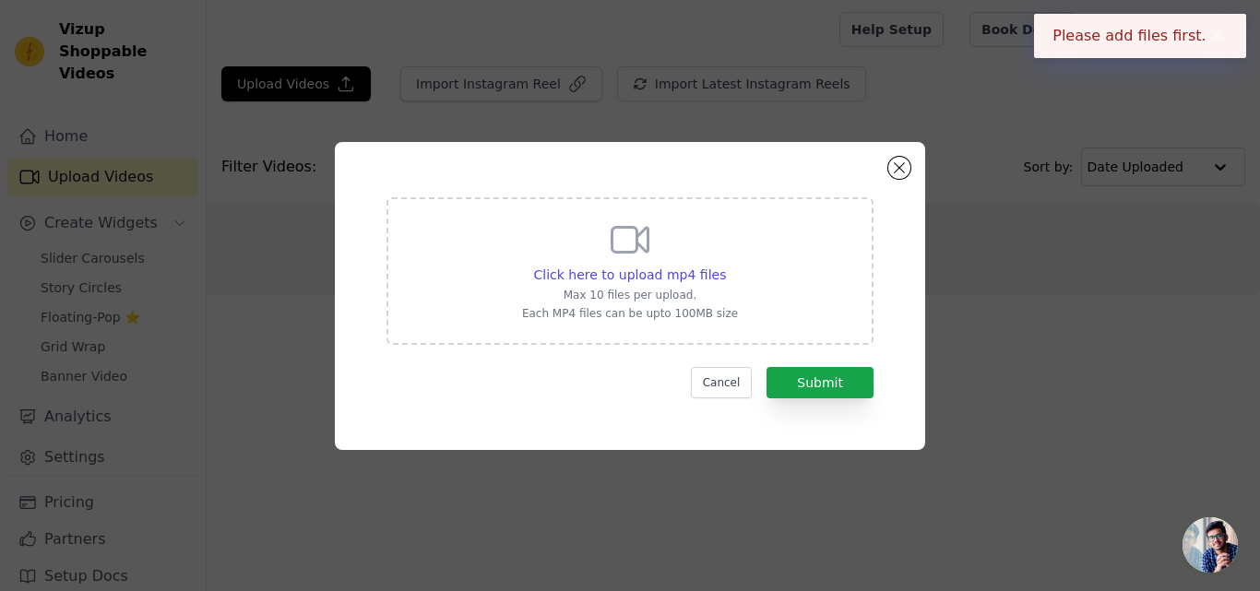
click at [647, 259] on icon at bounding box center [630, 240] width 44 height 44
click at [725, 265] on input "Click here to upload mp4 files Max 10 files per upload. Each MP4 files can be u…" at bounding box center [725, 265] width 1 height 1
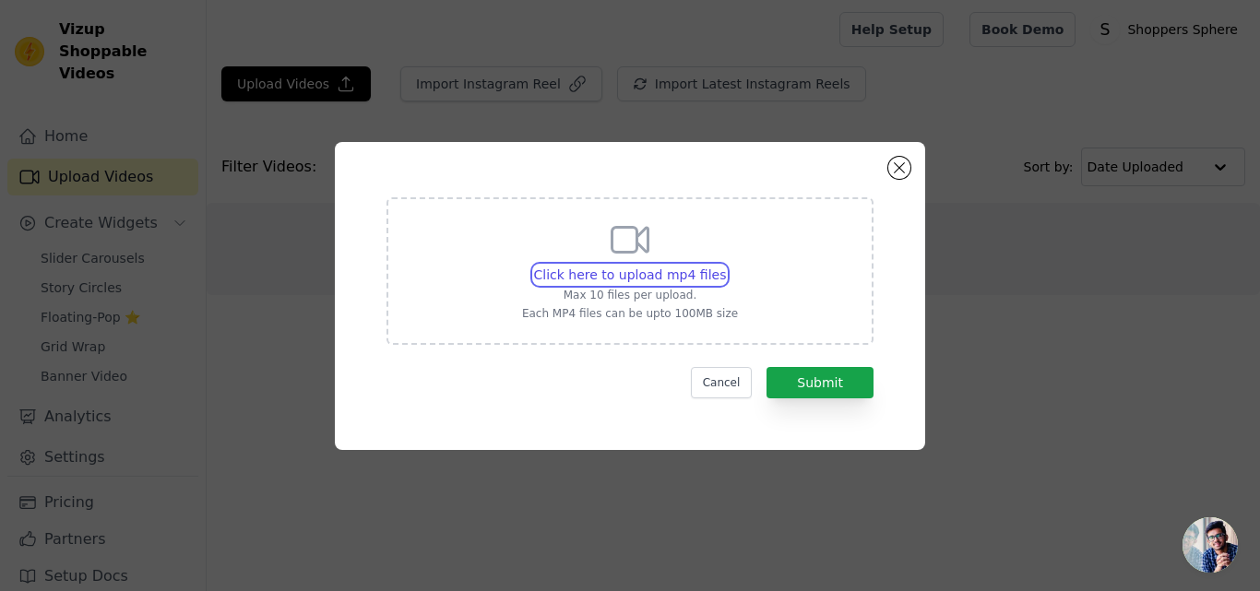
type input "C:\fakepath\juicer video.mp4"
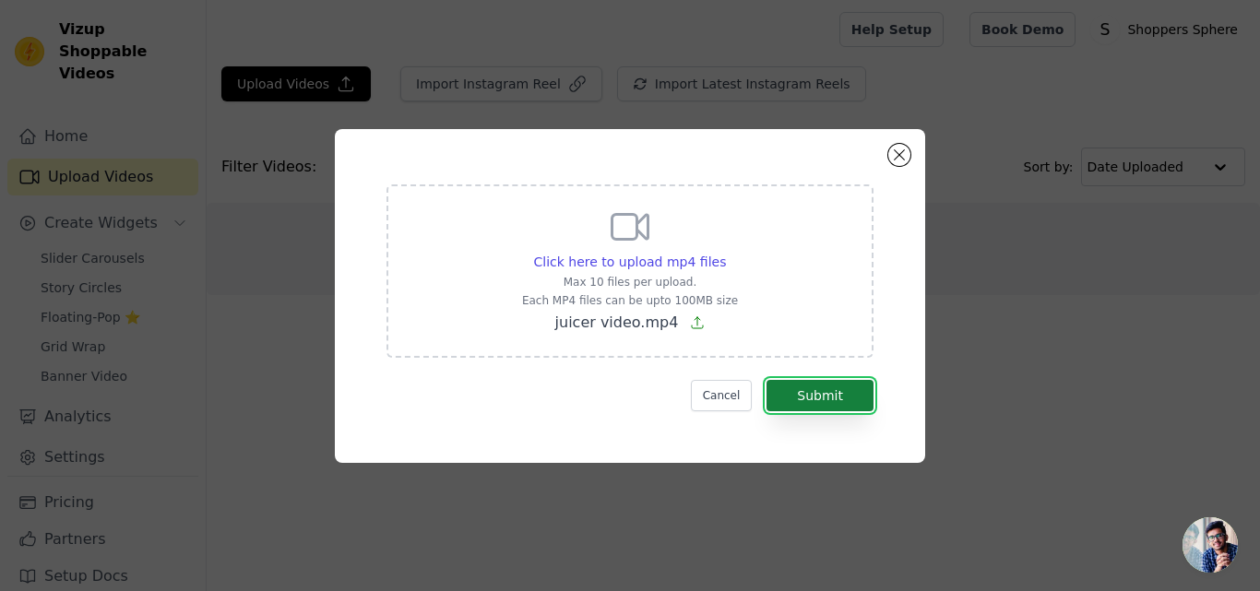
click at [802, 405] on button "Submit" at bounding box center [820, 395] width 107 height 31
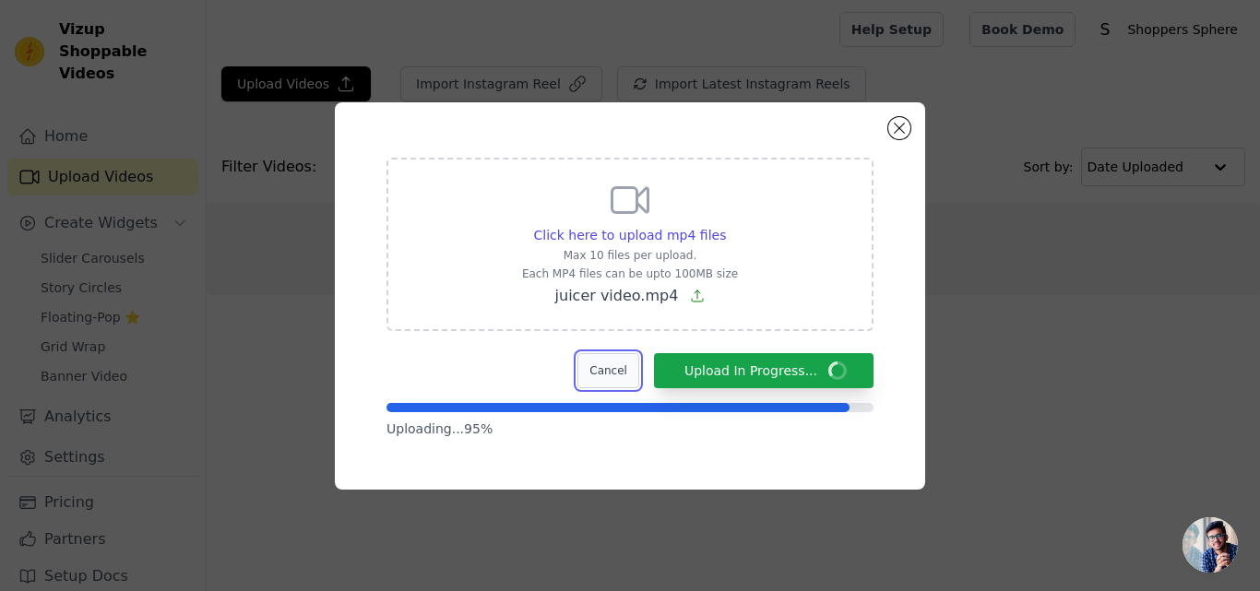
click at [639, 364] on button "Cancel" at bounding box center [609, 370] width 62 height 35
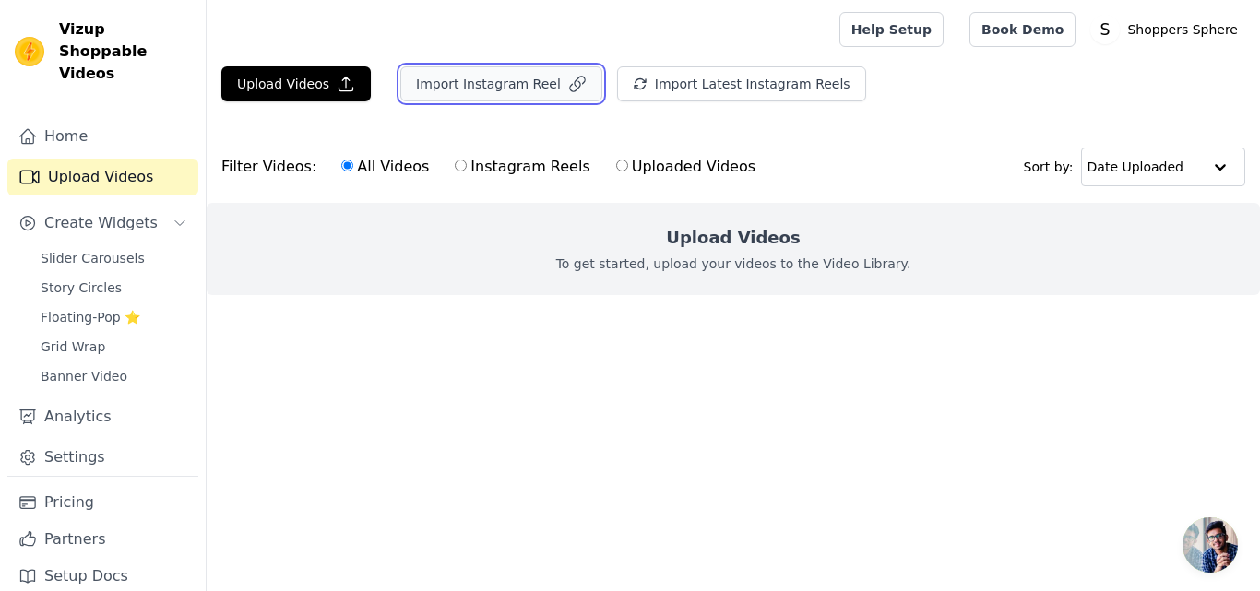
click at [475, 78] on button "Import Instagram Reel" at bounding box center [501, 83] width 202 height 35
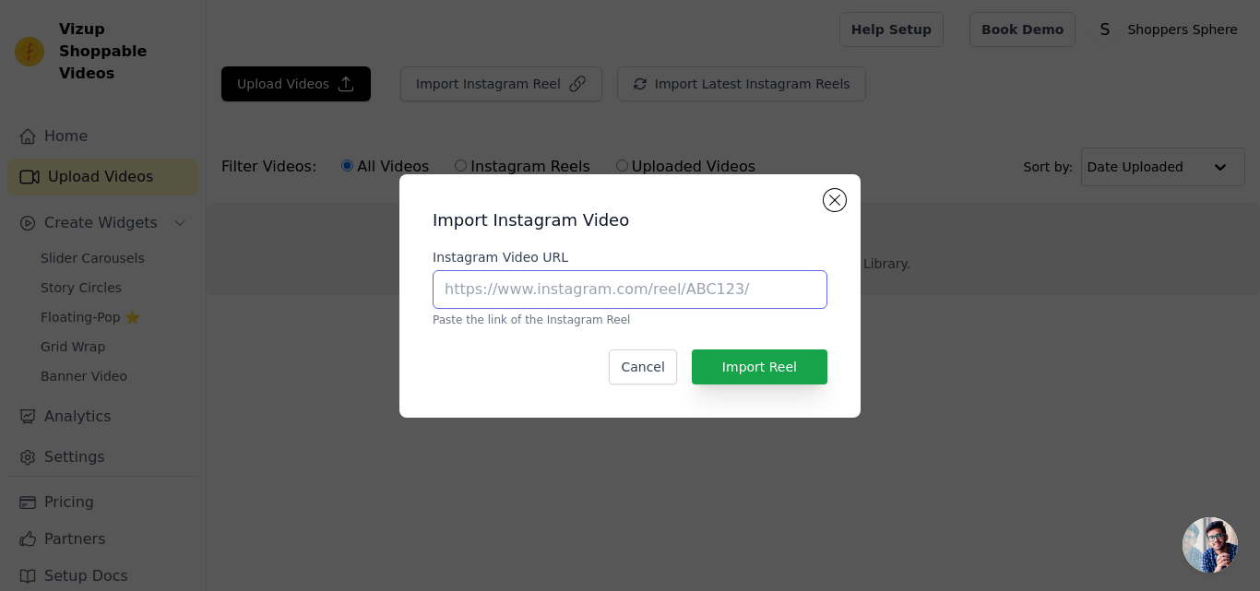
click at [625, 287] on input "Instagram Video URL" at bounding box center [630, 289] width 395 height 39
paste input "[URL][DOMAIN_NAME]"
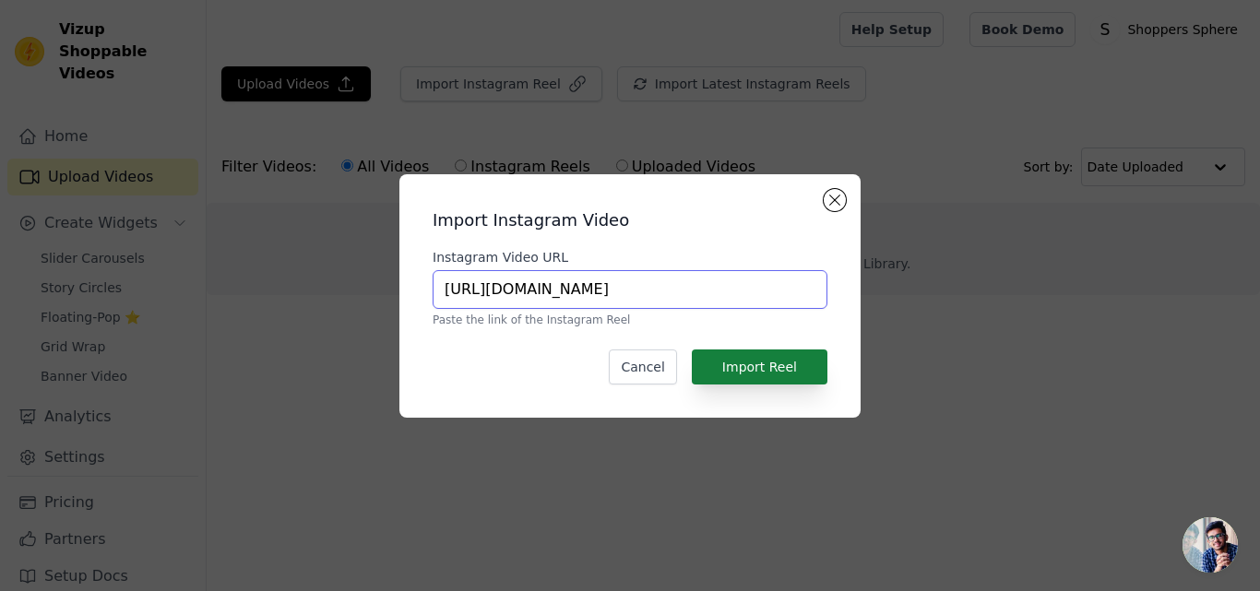
type input "[URL][DOMAIN_NAME]"
click at [780, 361] on button "Import Reel" at bounding box center [760, 367] width 136 height 35
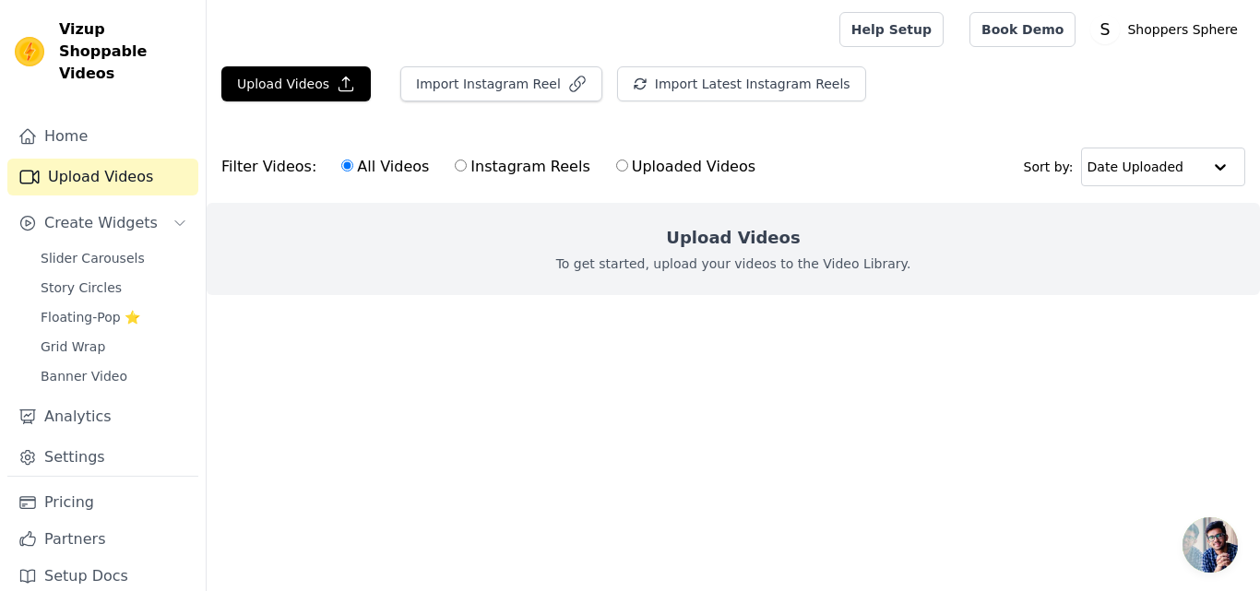
click at [455, 165] on input "Instagram Reels" at bounding box center [461, 166] width 12 height 12
radio input "true"
click at [341, 166] on input "All Videos" at bounding box center [347, 166] width 12 height 12
radio input "true"
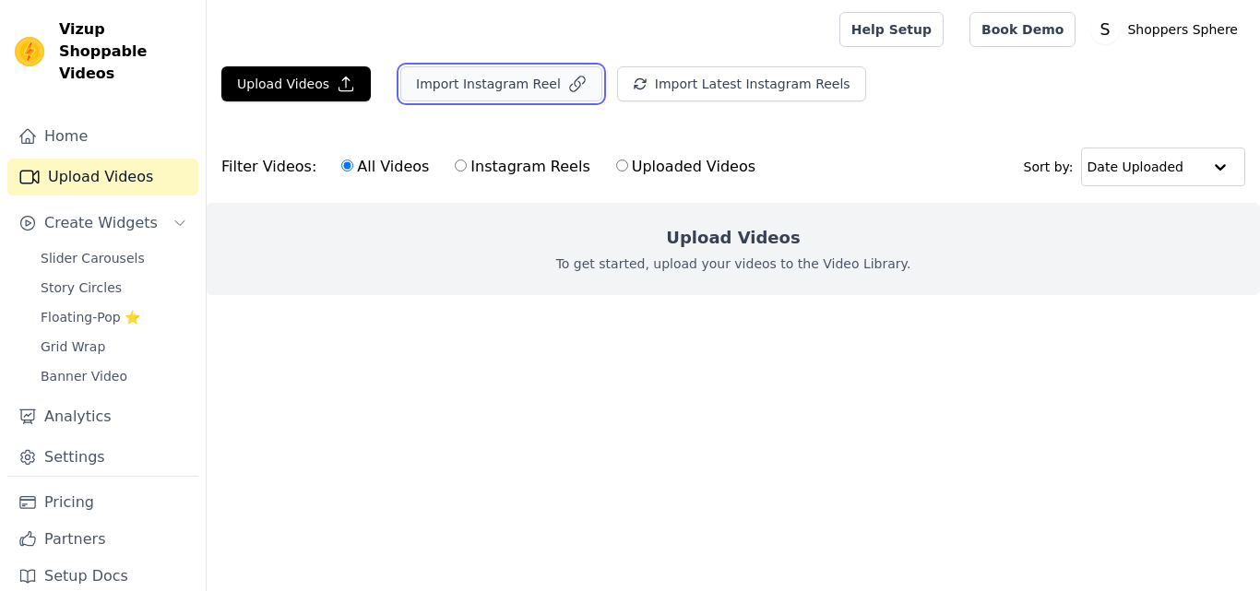
click at [468, 82] on button "Import Instagram Reel" at bounding box center [501, 83] width 202 height 35
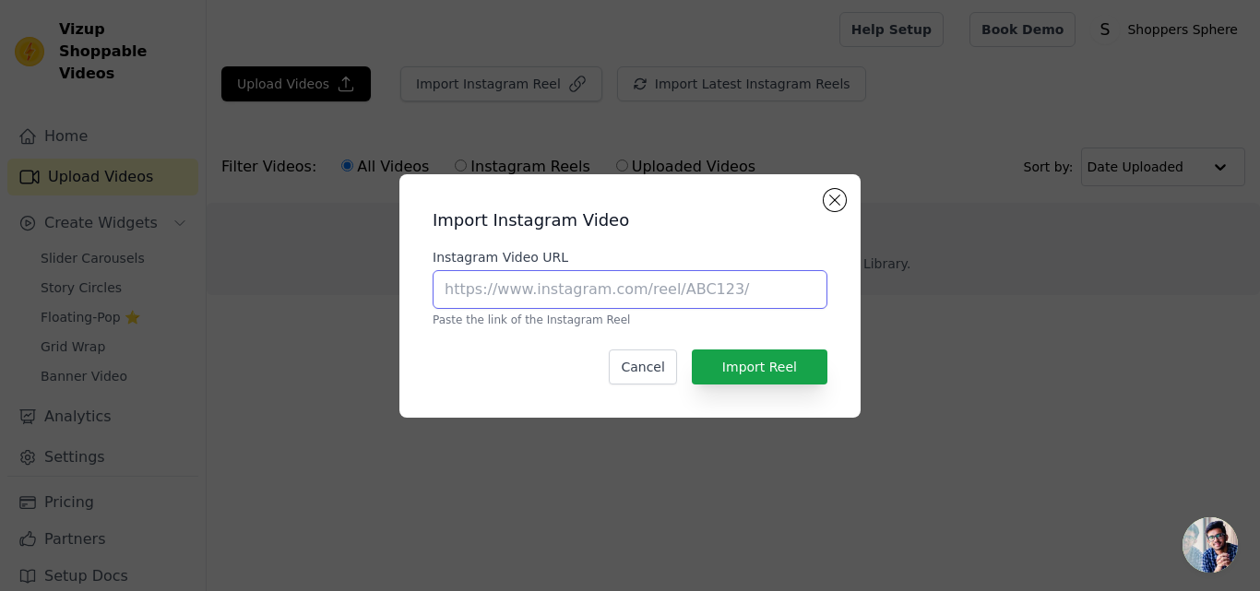
click at [539, 270] on input "Instagram Video URL" at bounding box center [630, 289] width 395 height 39
type input "[URL][DOMAIN_NAME]"
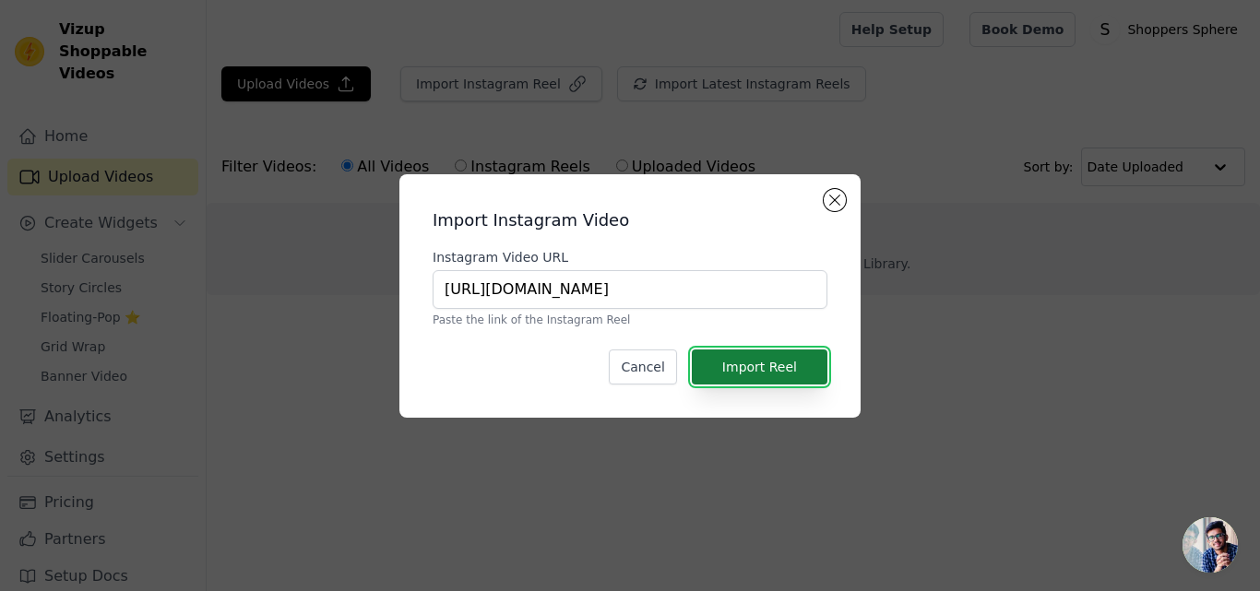
click at [758, 381] on button "Import Reel" at bounding box center [760, 367] width 136 height 35
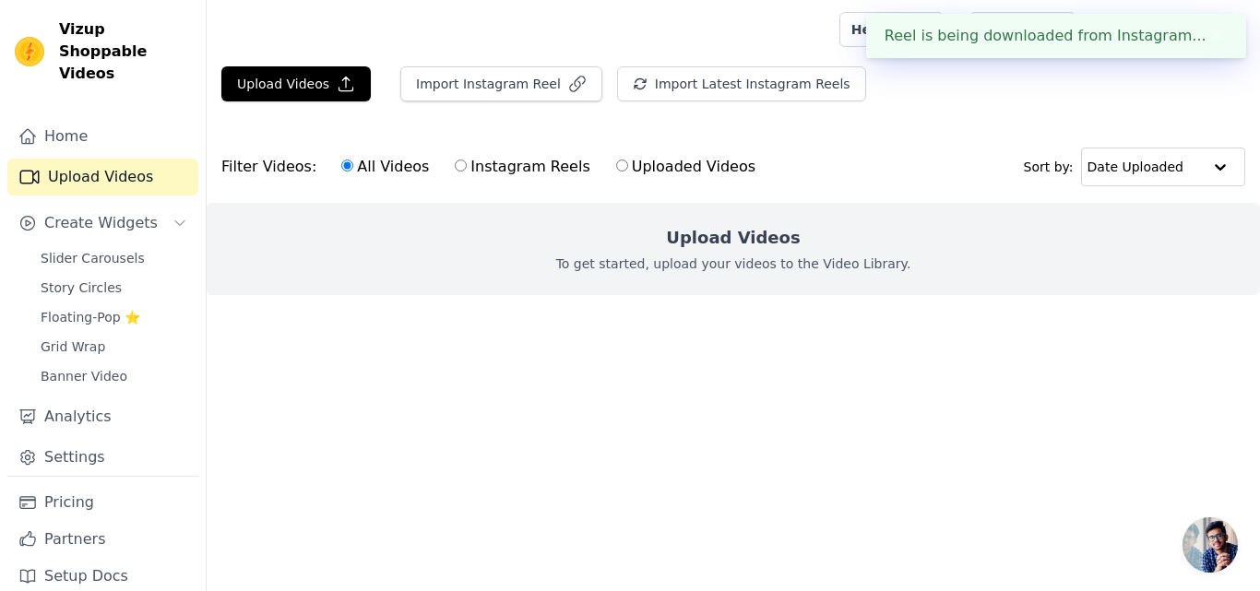
click at [1057, 41] on div "Reel is being downloaded from Instagram... ✖" at bounding box center [1056, 36] width 380 height 44
click at [913, 18] on div "Reel is being downloaded from Instagram... ✖" at bounding box center [1056, 36] width 380 height 44
click at [973, 69] on div "Upload Videos Import Instagram Reel Import Latest Instagram Reels Import Latest…" at bounding box center [734, 91] width 1054 height 50
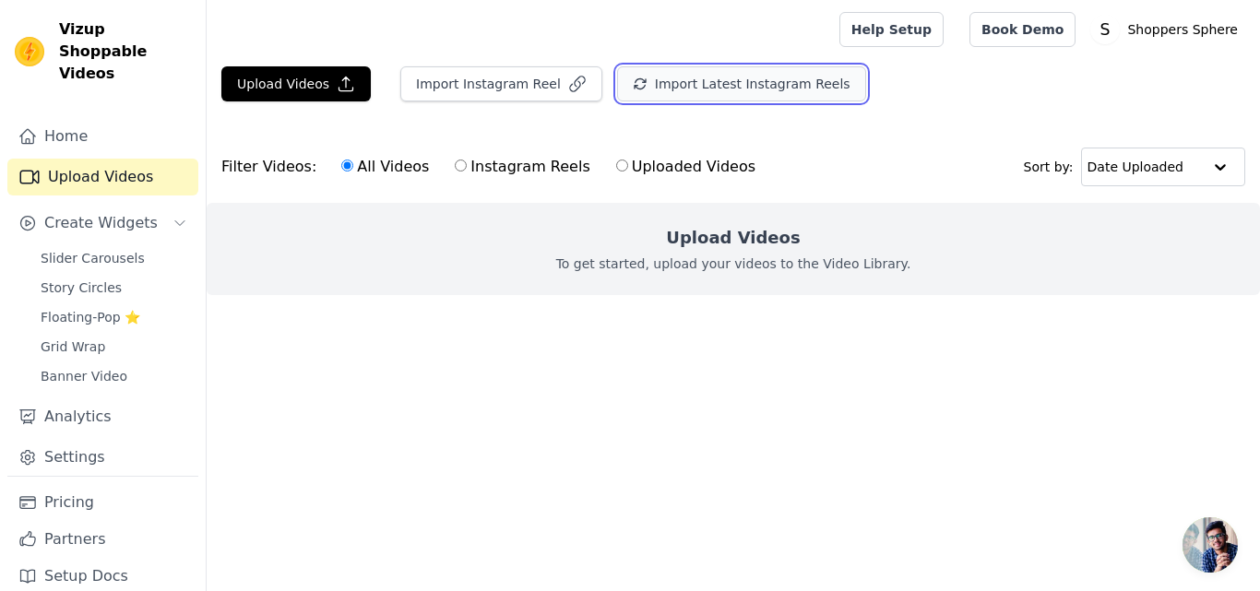
click at [711, 89] on button "Import Latest Instagram Reels" at bounding box center [741, 83] width 249 height 35
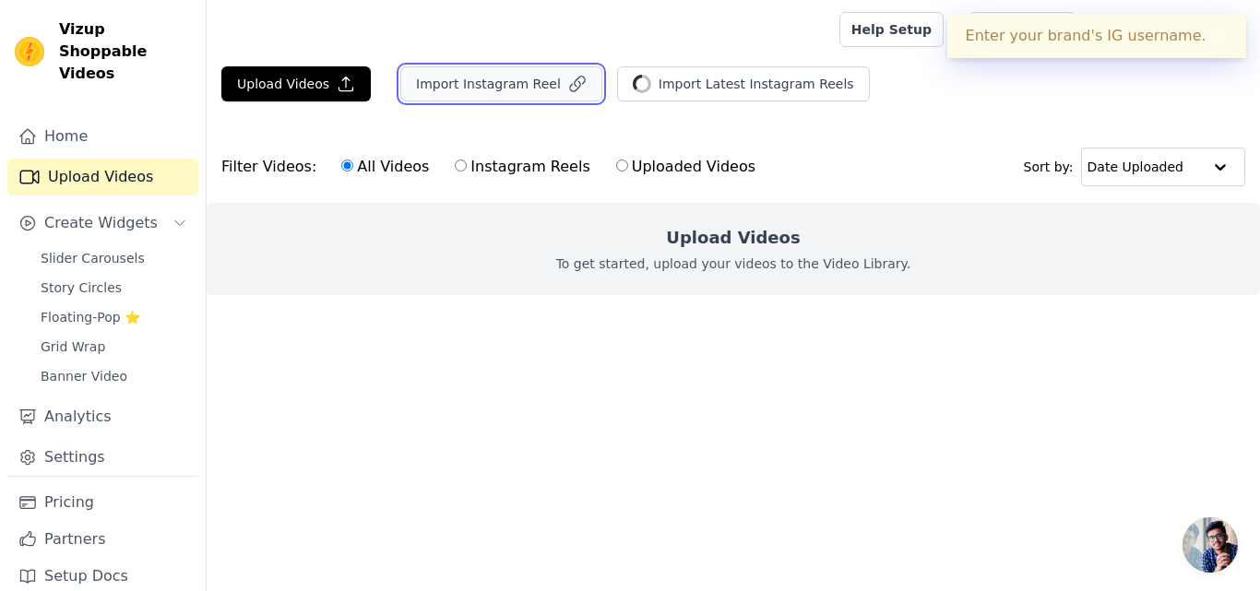
click at [529, 75] on button "Import Instagram Reel" at bounding box center [501, 83] width 202 height 35
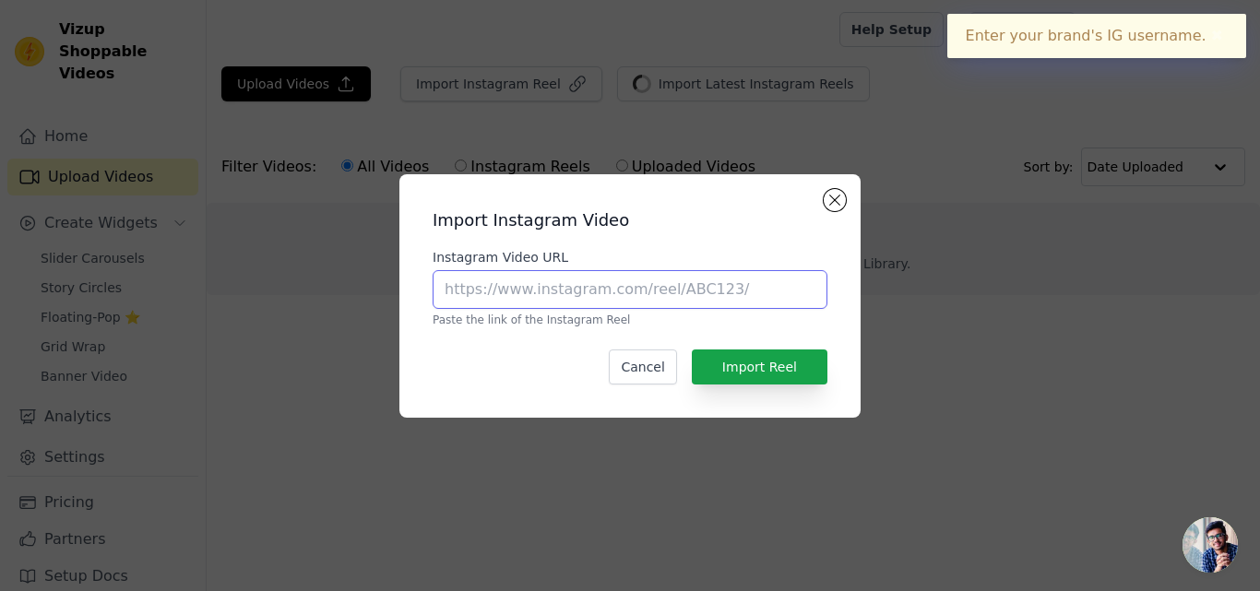
click at [520, 290] on input "Instagram Video URL" at bounding box center [630, 289] width 395 height 39
type input "[URL][DOMAIN_NAME]"
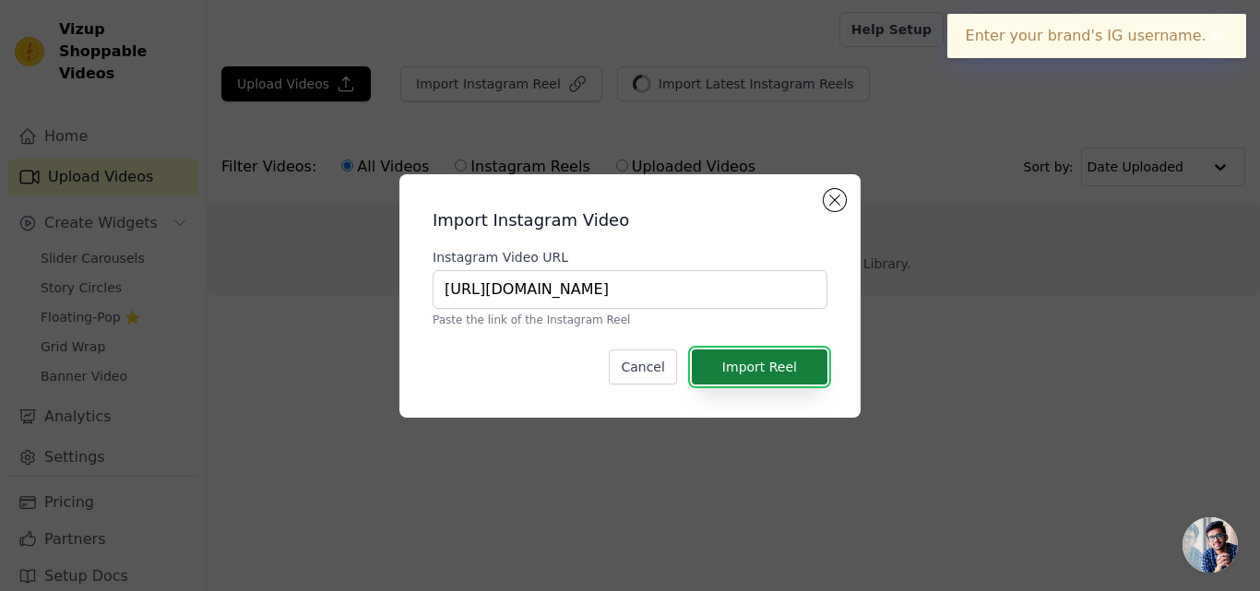
click at [758, 367] on button "Import Reel" at bounding box center [760, 367] width 136 height 35
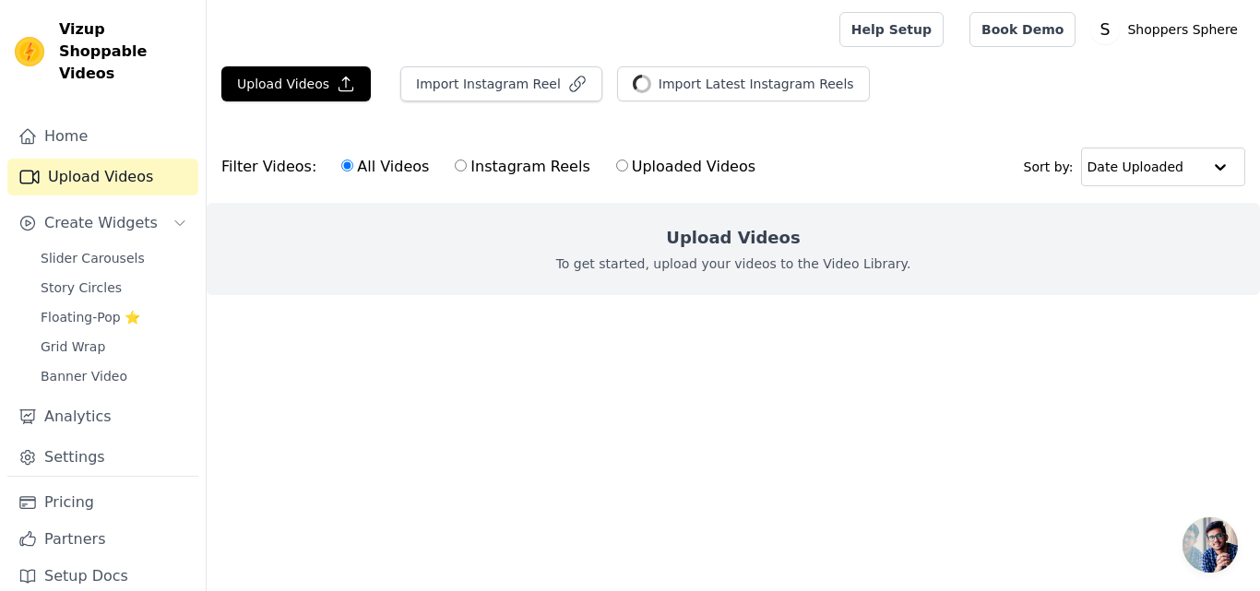
click at [456, 172] on label "Instagram Reels" at bounding box center [522, 167] width 137 height 24
click at [456, 172] on input "Instagram Reels" at bounding box center [461, 166] width 12 height 12
radio input "true"
click at [91, 439] on link "Settings" at bounding box center [102, 457] width 191 height 37
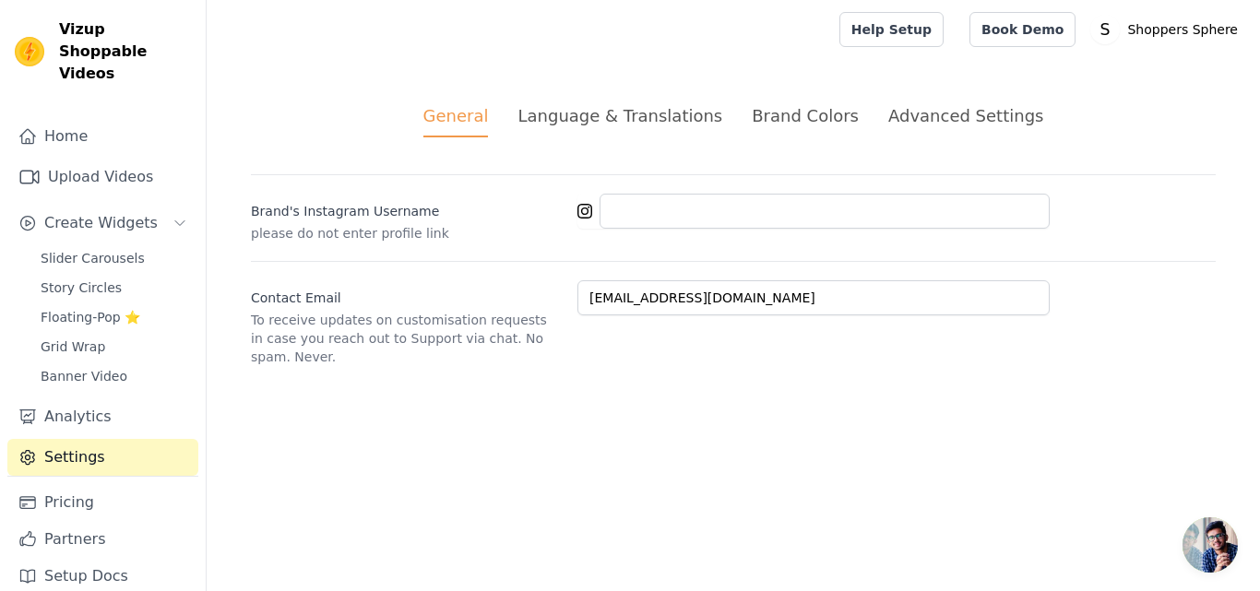
click at [903, 114] on div "Advanced Settings" at bounding box center [966, 115] width 155 height 25
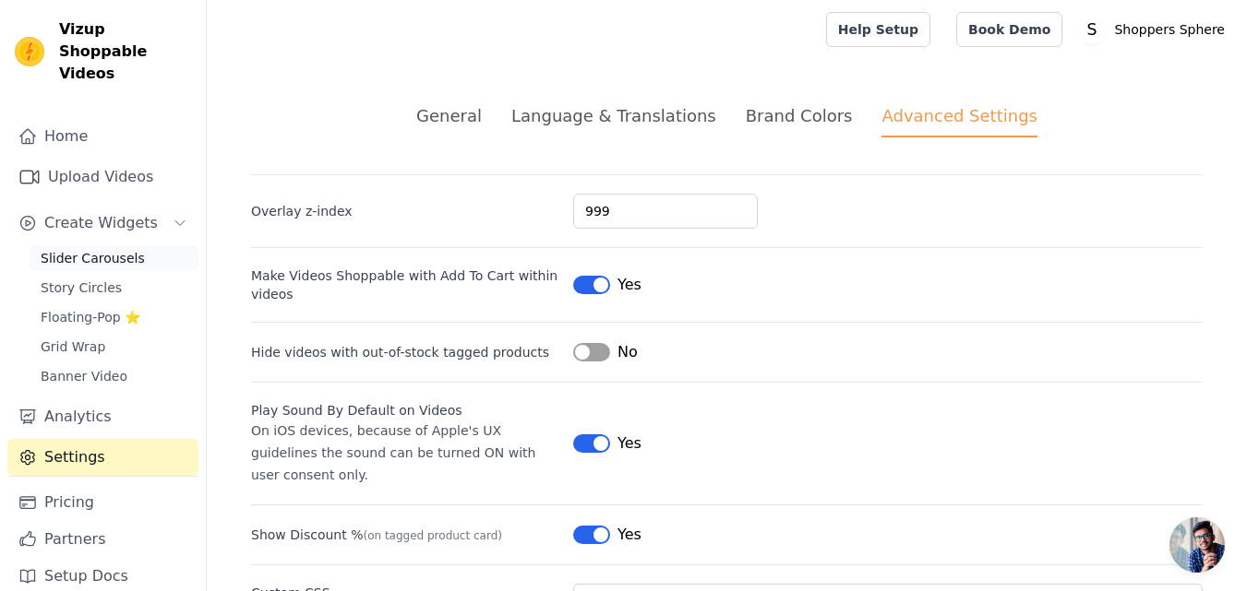
click at [95, 249] on span "Slider Carousels" at bounding box center [93, 258] width 104 height 18
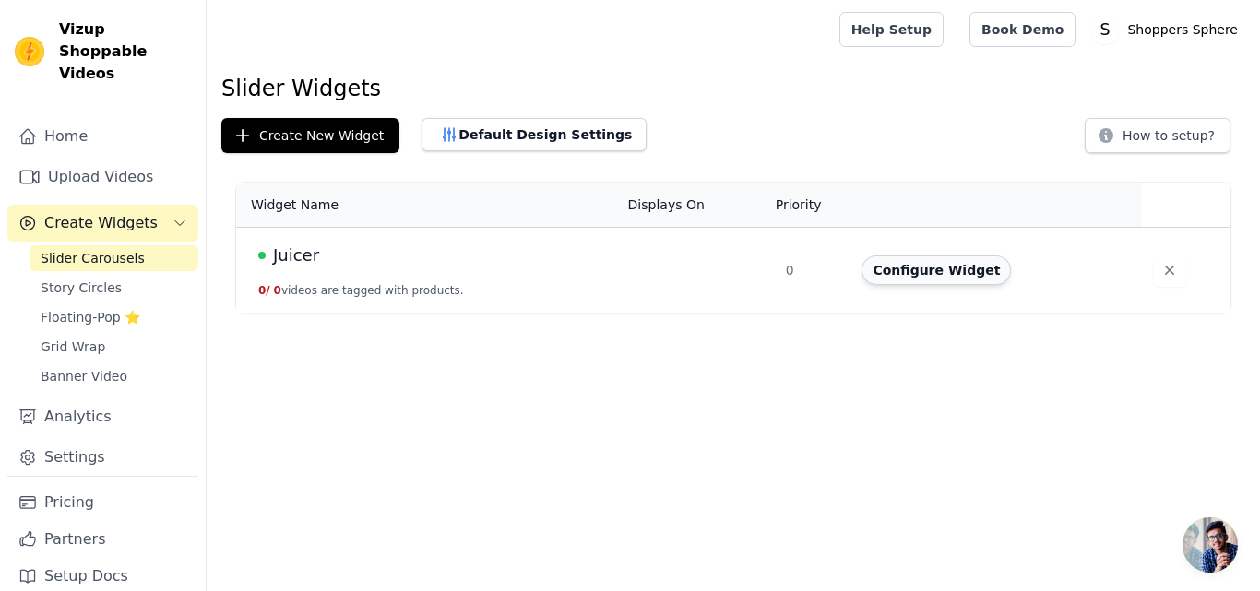
click at [893, 278] on button "Configure Widget" at bounding box center [936, 271] width 149 height 30
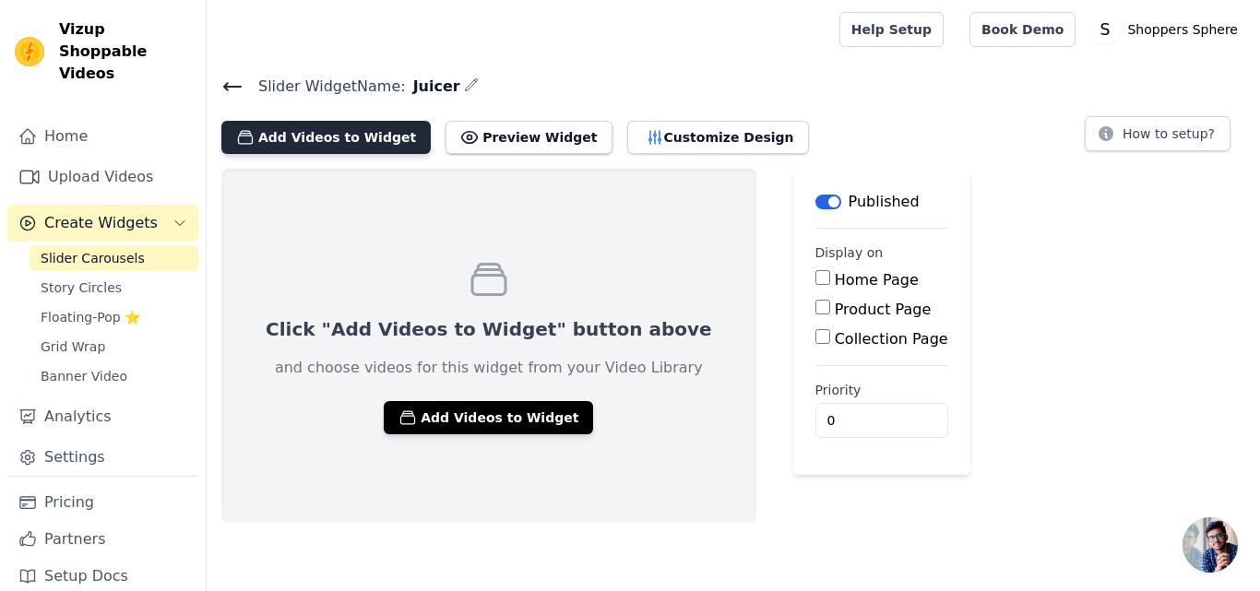
click at [364, 137] on button "Add Videos to Widget" at bounding box center [325, 137] width 209 height 33
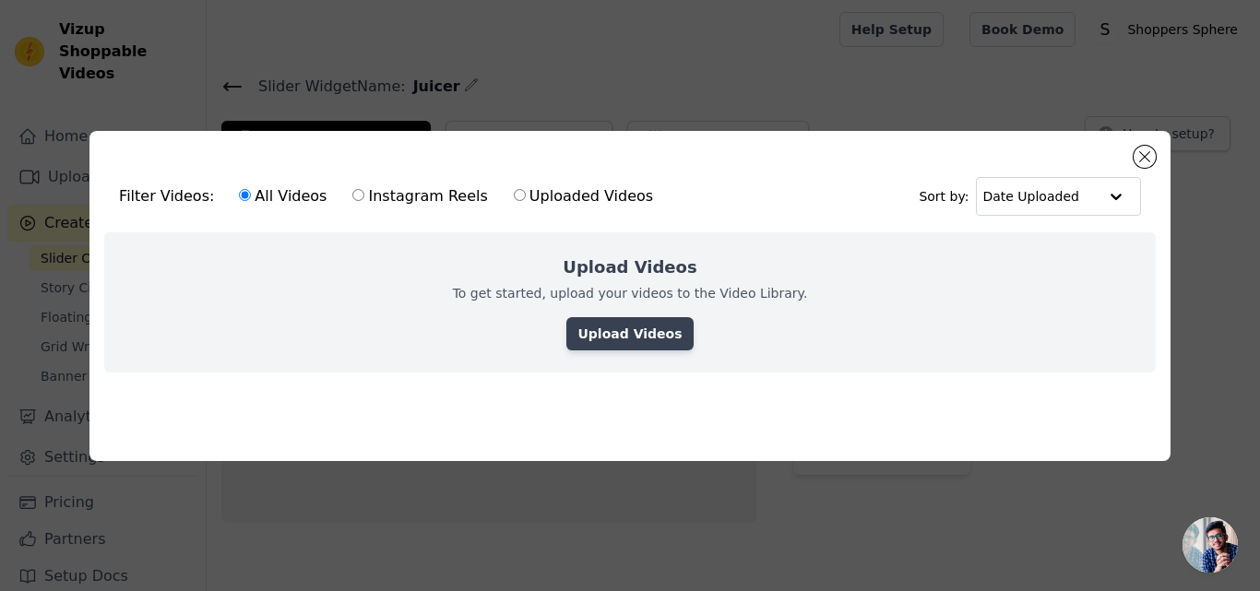
click at [636, 331] on link "Upload Videos" at bounding box center [630, 333] width 126 height 33
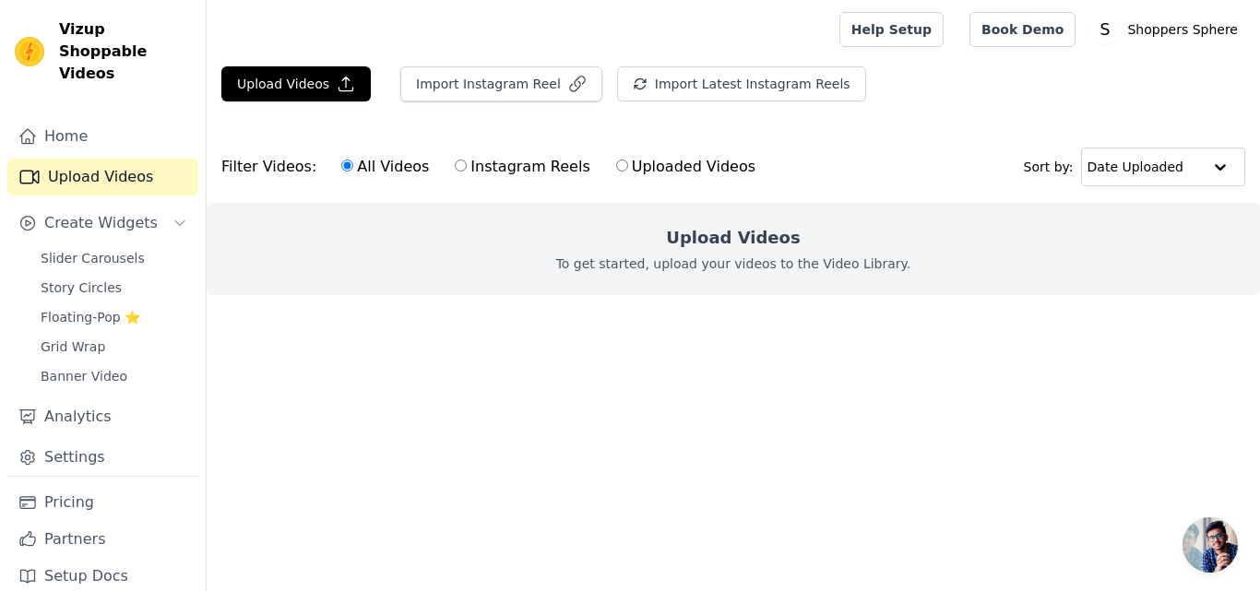
click at [463, 174] on label "Instagram Reels" at bounding box center [522, 167] width 137 height 24
click at [463, 172] on input "Instagram Reels" at bounding box center [461, 166] width 12 height 12
radio input "true"
drag, startPoint x: 470, startPoint y: 115, endPoint x: 491, endPoint y: 93, distance: 30.7
click at [491, 93] on div "Import Instagram Reel" at bounding box center [494, 91] width 217 height 50
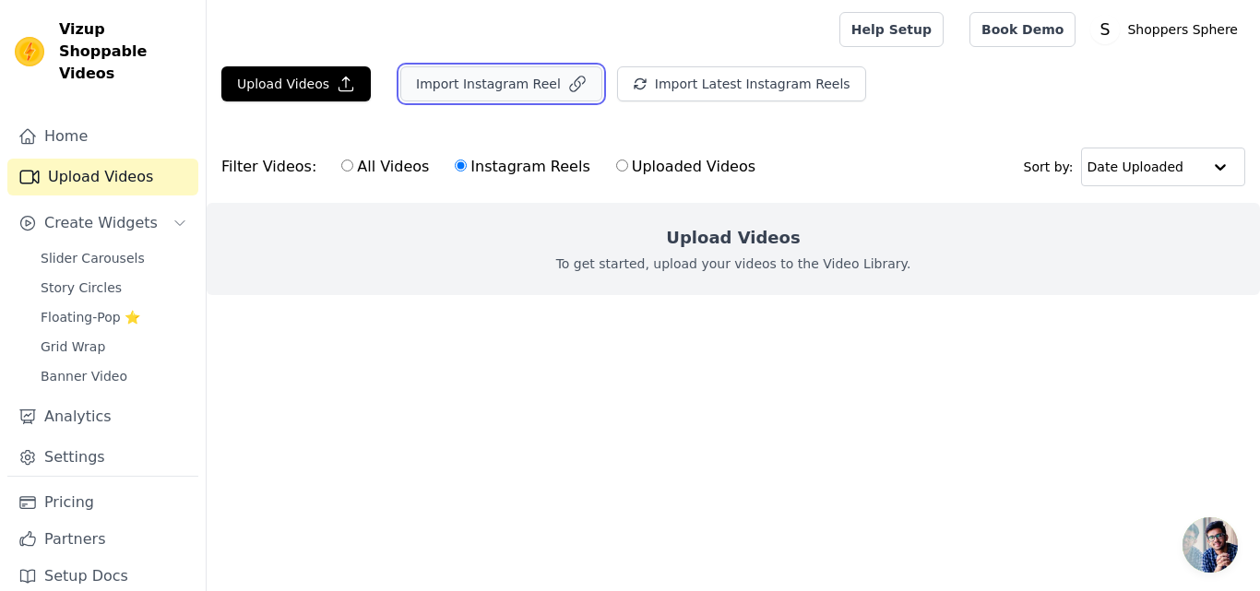
click at [491, 93] on button "Import Instagram Reel" at bounding box center [501, 83] width 202 height 35
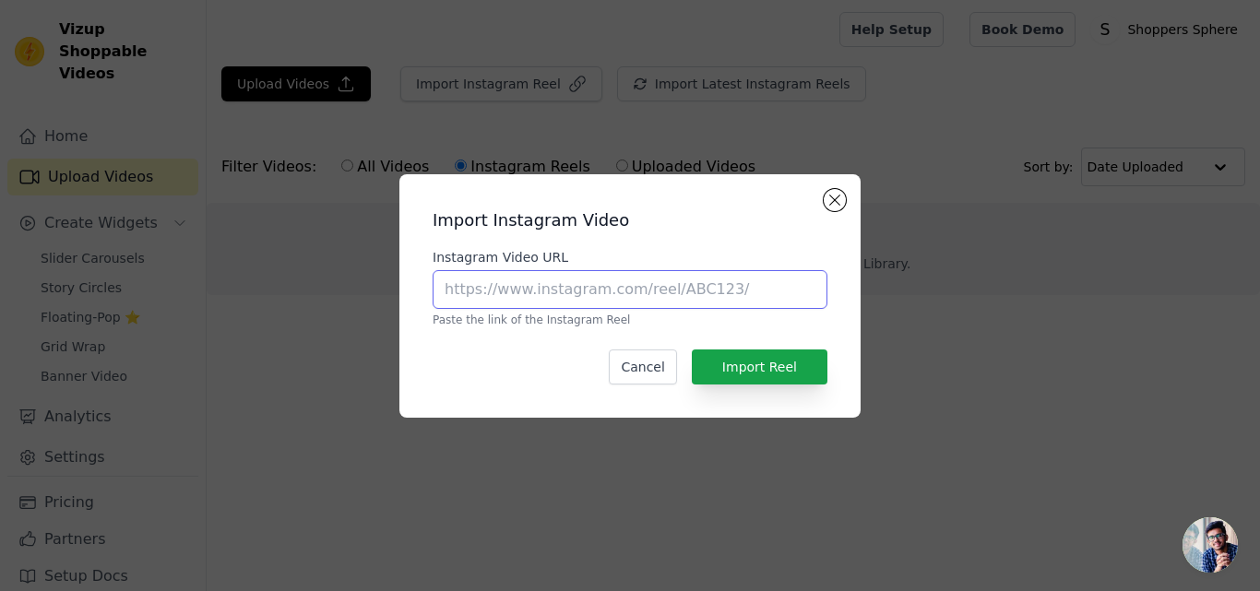
click at [543, 297] on input "Instagram Video URL" at bounding box center [630, 289] width 395 height 39
type input "[URL][DOMAIN_NAME]"
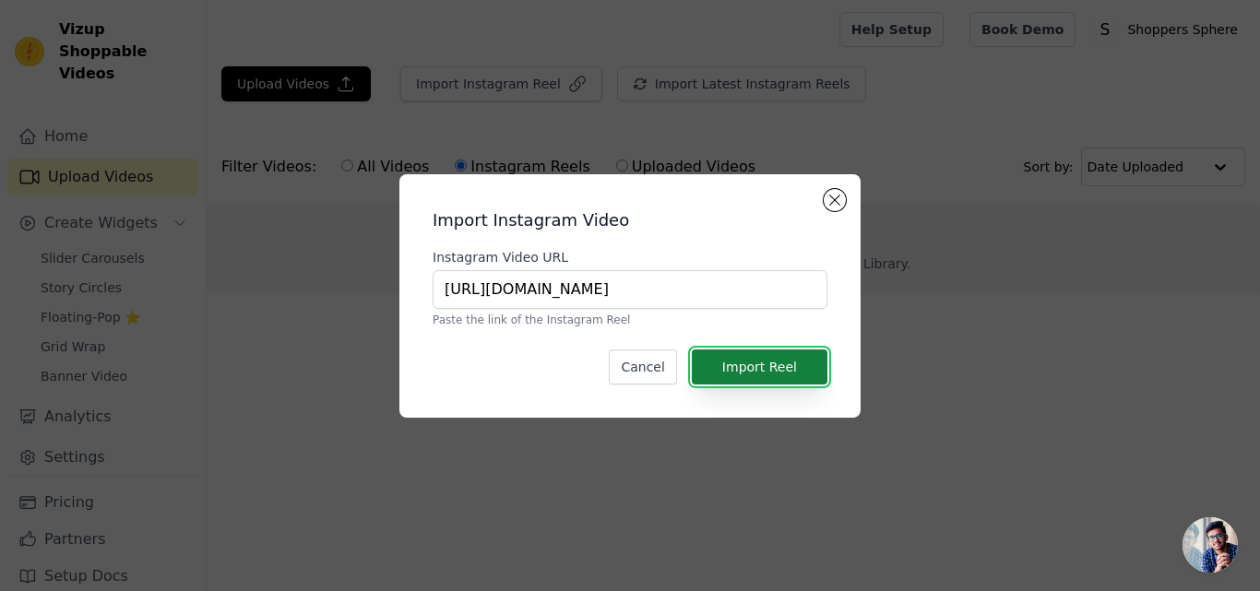
click at [779, 368] on button "Import Reel" at bounding box center [760, 367] width 136 height 35
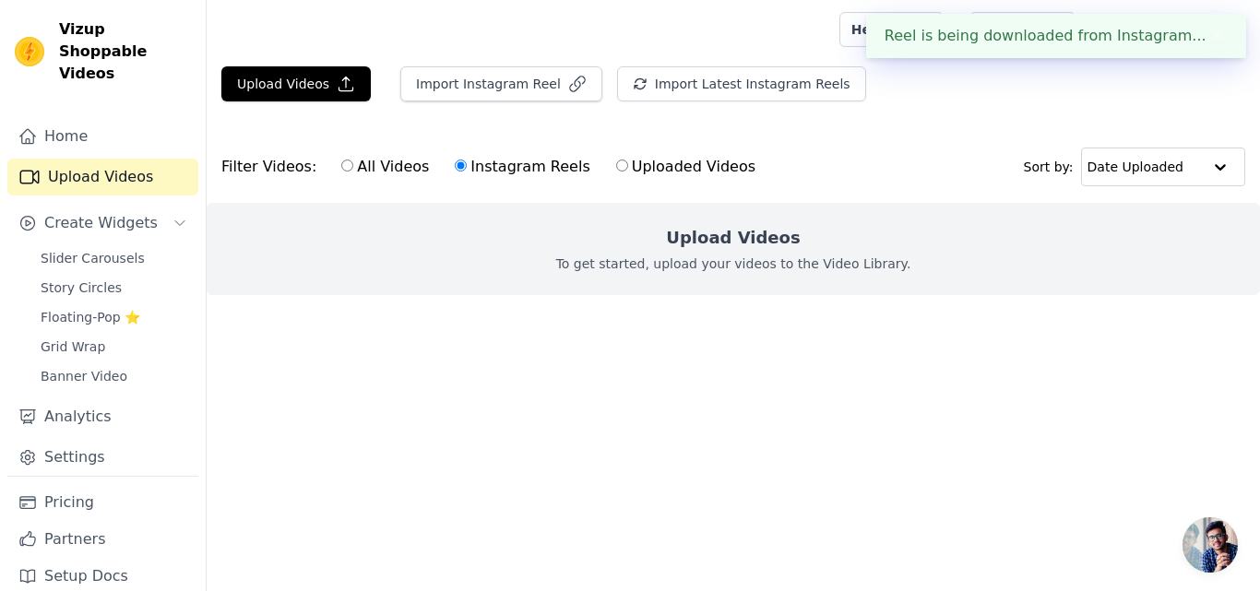
click at [691, 285] on div "Upload Videos To get started, upload your videos to the Video Library." at bounding box center [734, 249] width 1054 height 92
drag, startPoint x: 691, startPoint y: 285, endPoint x: 719, endPoint y: 490, distance: 206.7
click at [719, 369] on html "Reel is being downloaded from Instagram... ✖ Vizup Shoppable Videos Home Upload…" at bounding box center [630, 184] width 1260 height 369
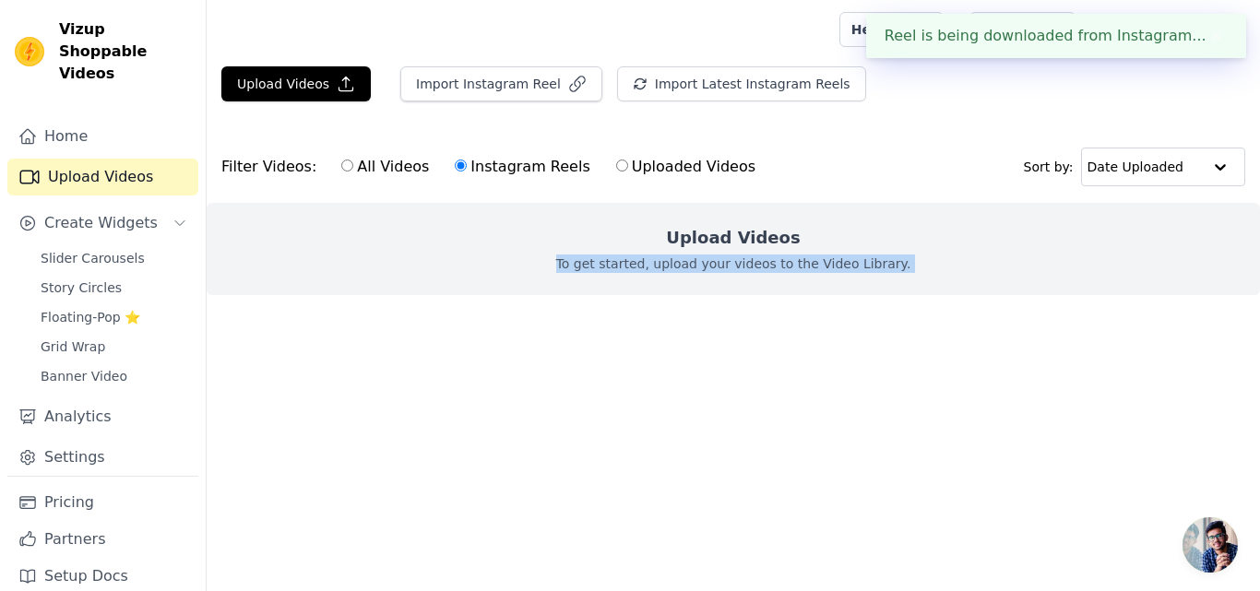
click at [719, 369] on html "Reel is being downloaded from Instagram... ✖ Vizup Shoppable Videos Home Upload…" at bounding box center [630, 184] width 1260 height 369
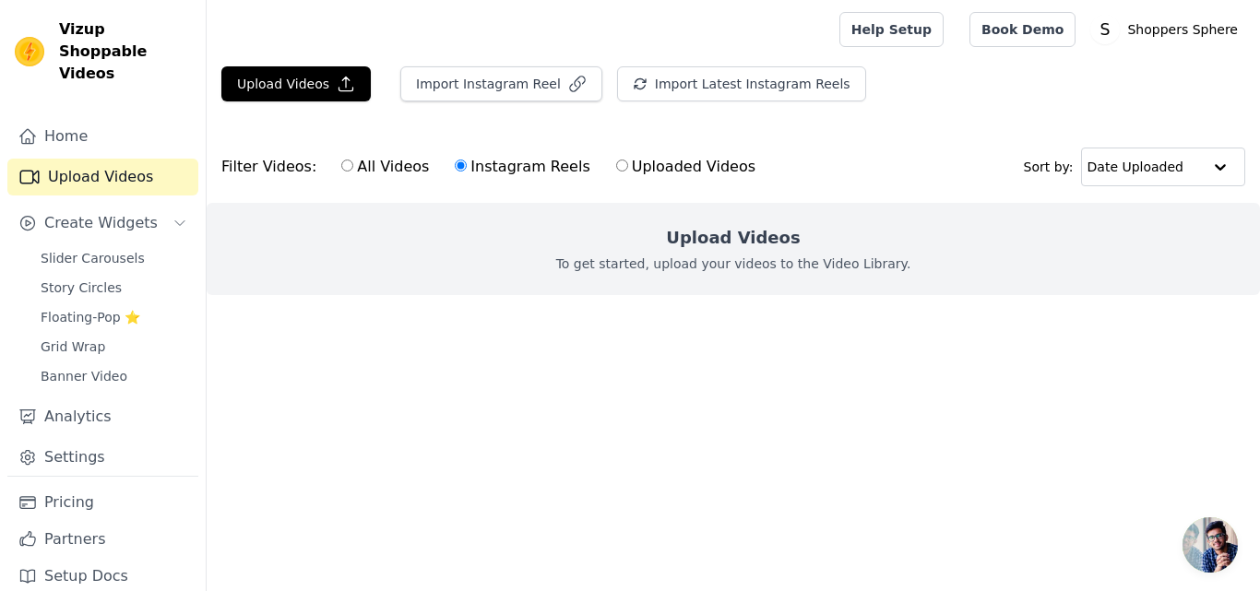
click at [615, 164] on label "Uploaded Videos" at bounding box center [685, 167] width 141 height 24
click at [616, 164] on input "Uploaded Videos" at bounding box center [622, 166] width 12 height 12
radio input "true"
click at [486, 175] on label "Instagram Reels" at bounding box center [522, 167] width 137 height 24
click at [467, 172] on input "Instagram Reels" at bounding box center [461, 166] width 12 height 12
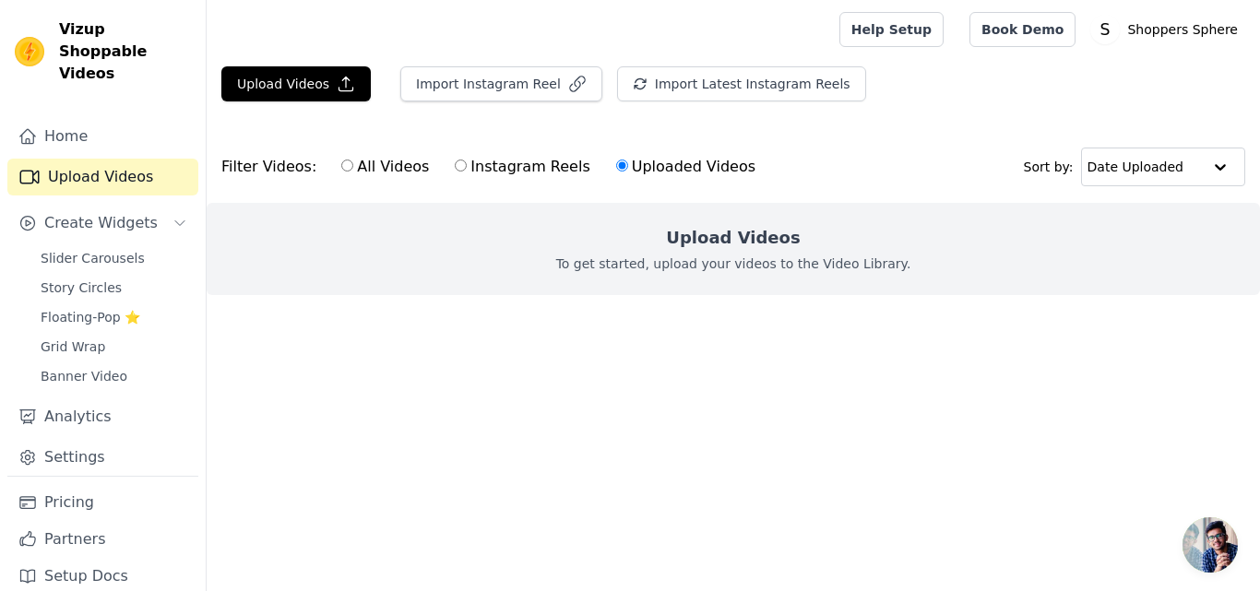
radio input "true"
click at [1206, 547] on span "Open chat" at bounding box center [1210, 545] width 55 height 55
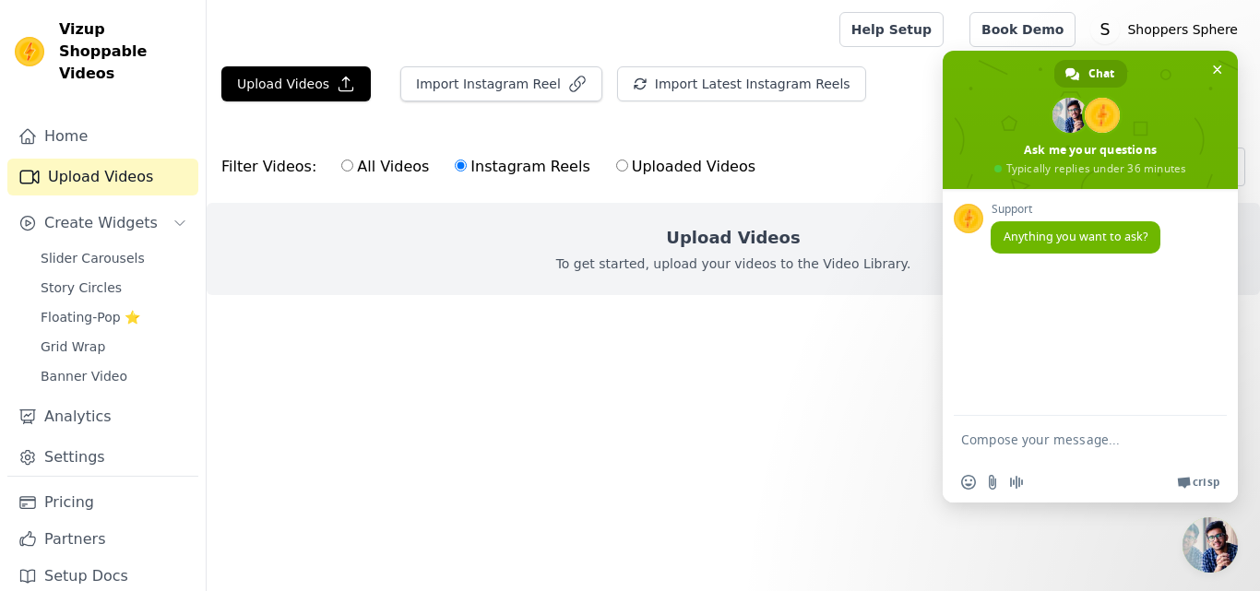
click at [1053, 438] on textarea "Compose your message..." at bounding box center [1071, 439] width 221 height 46
type textarea "video is not uploading"
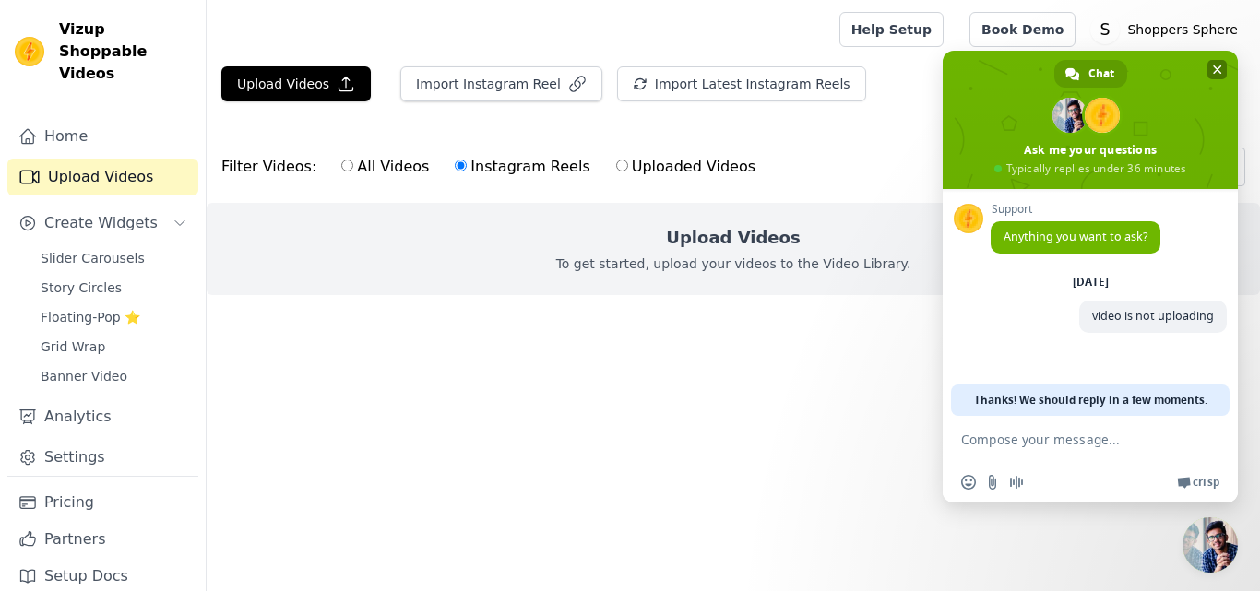
click at [1220, 77] on span "Close chat" at bounding box center [1217, 69] width 19 height 19
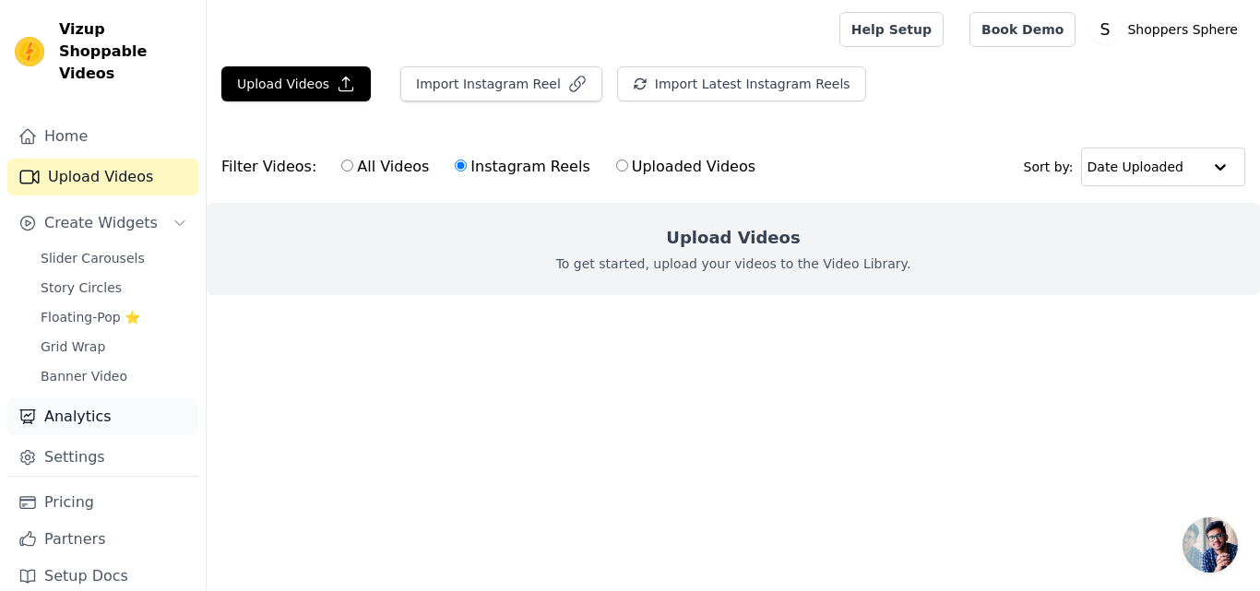
click at [98, 399] on link "Analytics" at bounding box center [102, 417] width 191 height 37
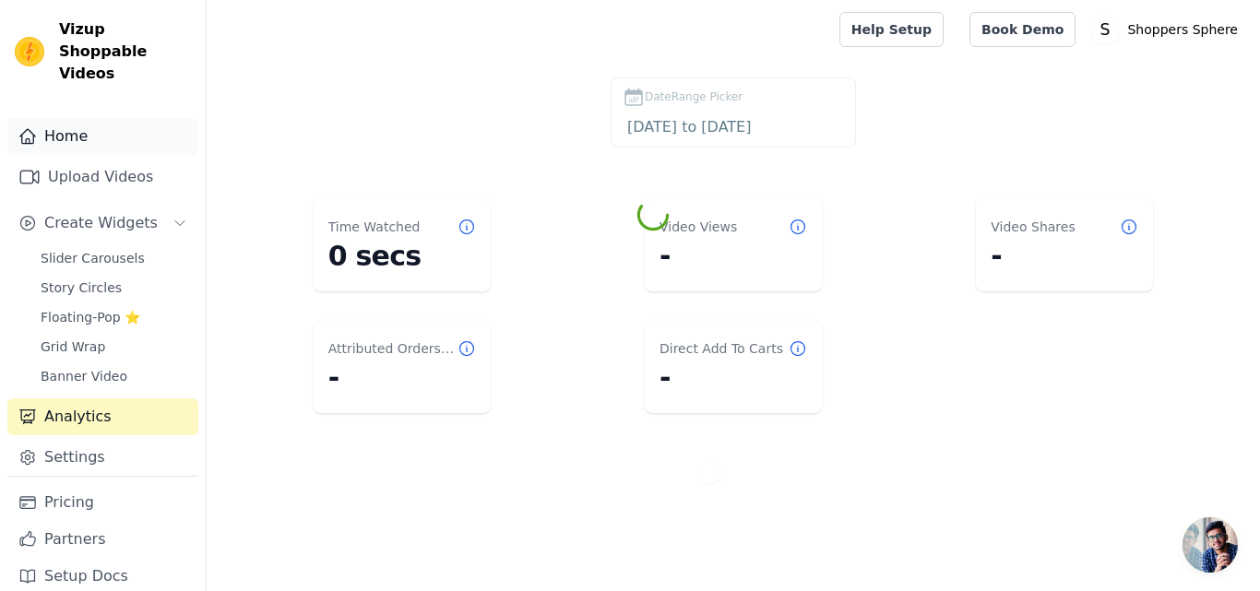
click at [79, 118] on link "Home" at bounding box center [102, 136] width 191 height 37
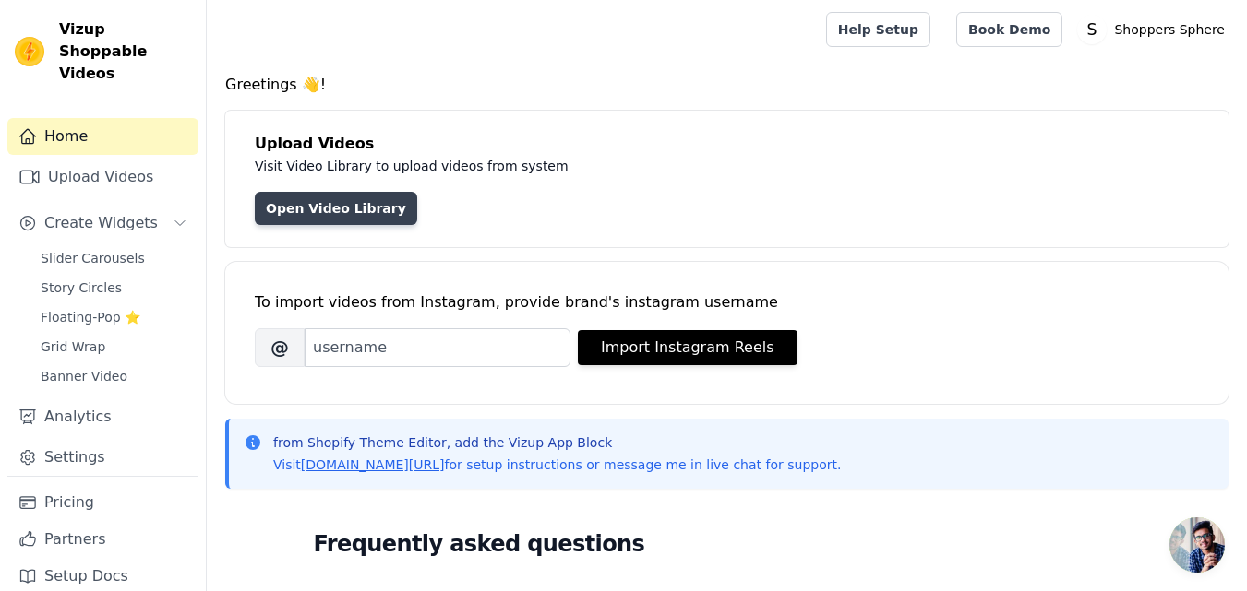
click at [327, 198] on link "Open Video Library" at bounding box center [336, 208] width 162 height 33
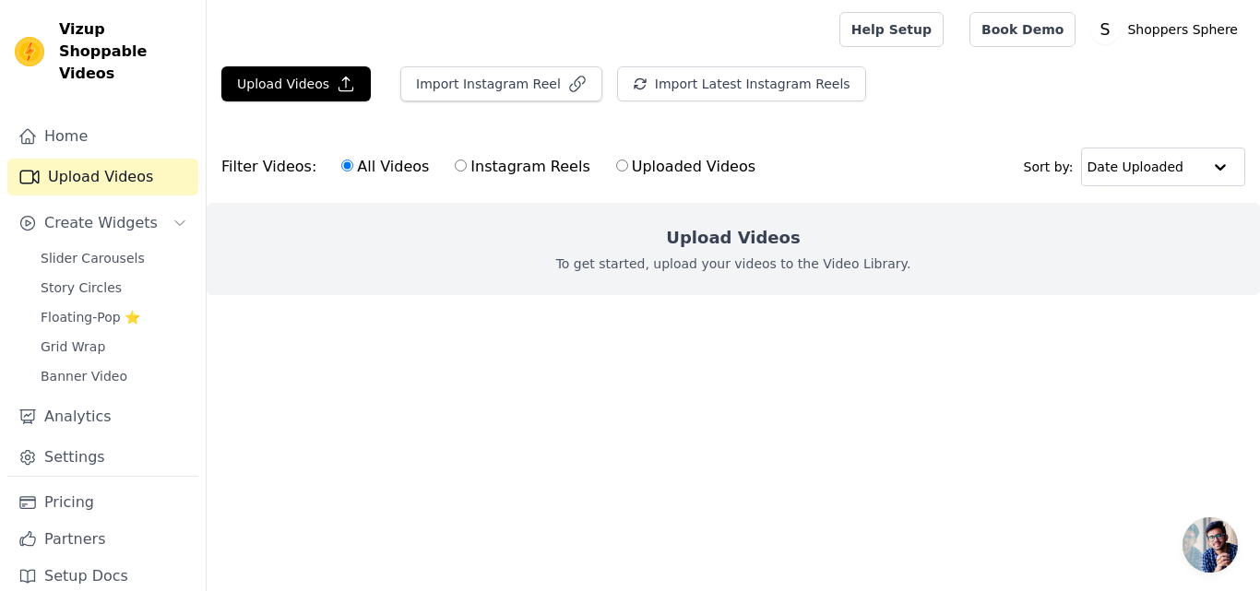
click at [455, 167] on input "Instagram Reels" at bounding box center [461, 166] width 12 height 12
radio input "true"
click at [422, 89] on button "Import Instagram Reel" at bounding box center [501, 83] width 202 height 35
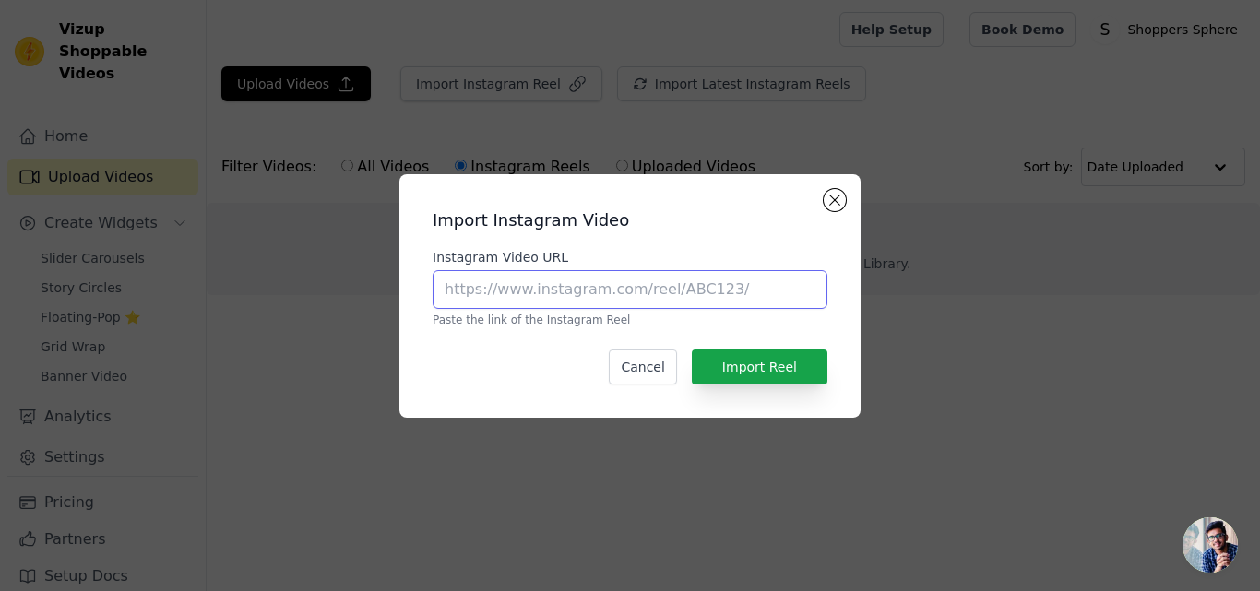
click at [500, 288] on input "Instagram Video URL" at bounding box center [630, 289] width 395 height 39
paste input "[URL][DOMAIN_NAME]"
type input "[URL][DOMAIN_NAME]"
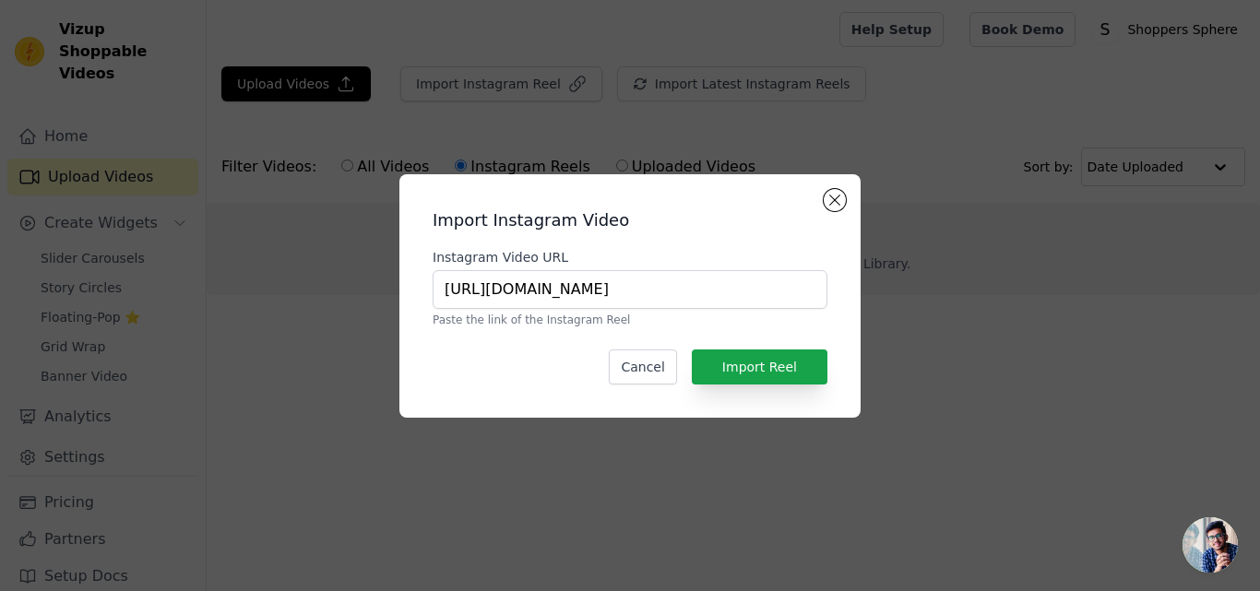
click at [655, 385] on div "Import Instagram Video Instagram Video URL [URL][DOMAIN_NAME] Paste the link of…" at bounding box center [630, 296] width 432 height 214
click at [650, 371] on button "Cancel" at bounding box center [642, 367] width 67 height 35
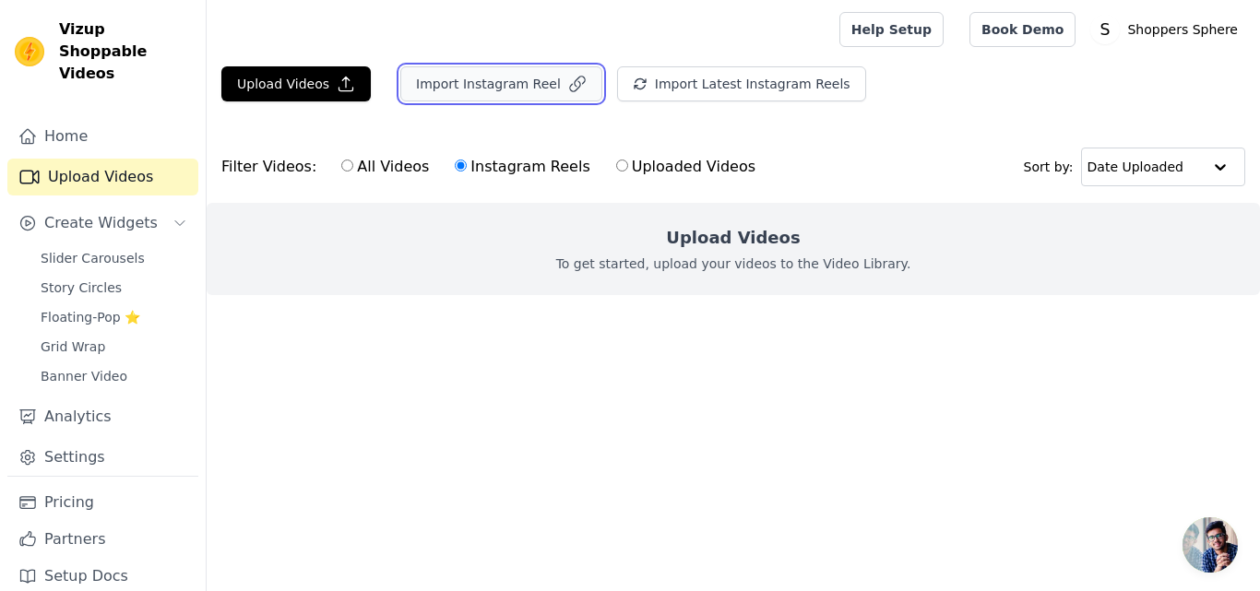
click at [492, 88] on button "Import Instagram Reel" at bounding box center [501, 83] width 202 height 35
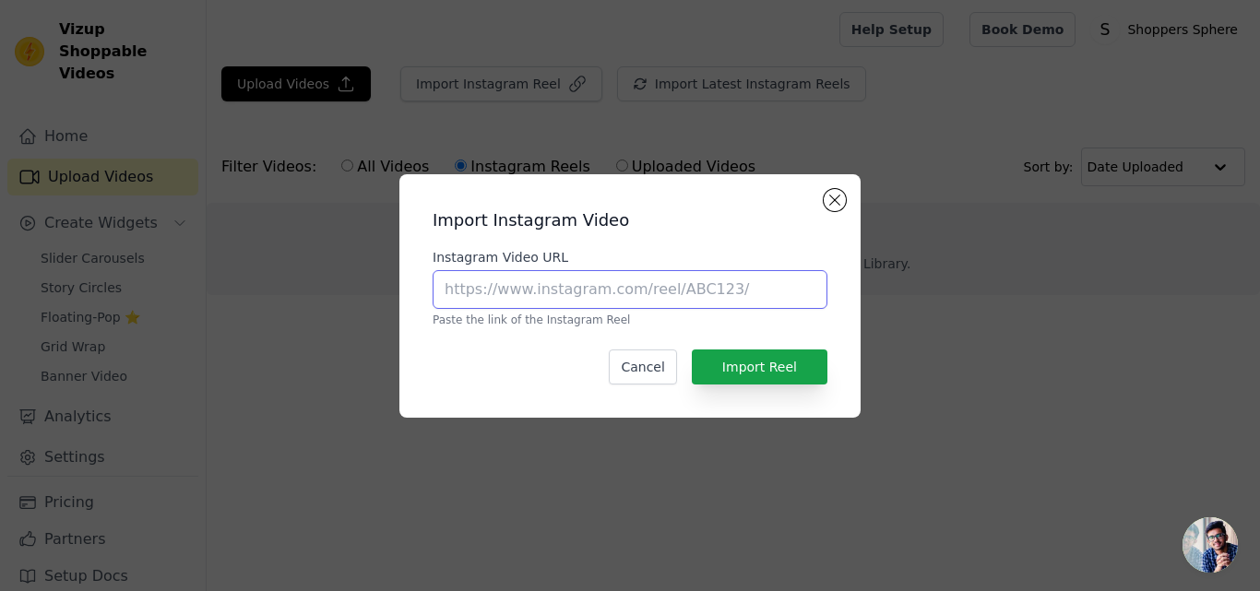
click at [547, 283] on input "Instagram Video URL" at bounding box center [630, 289] width 395 height 39
paste input "[URL][DOMAIN_NAME]"
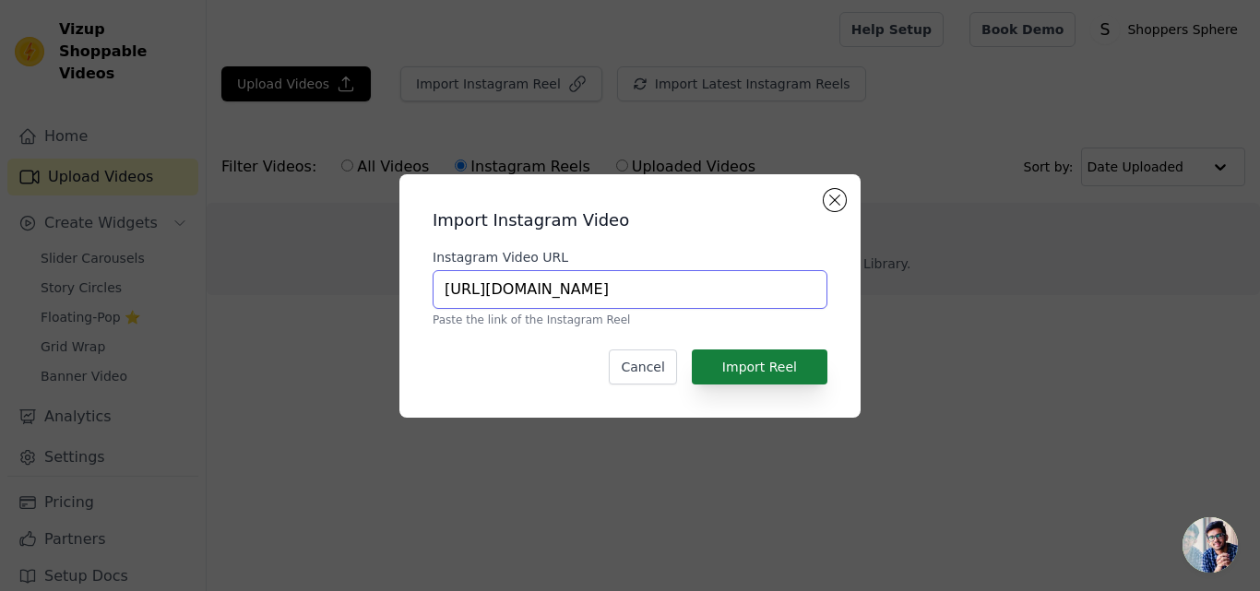
type input "[URL][DOMAIN_NAME]"
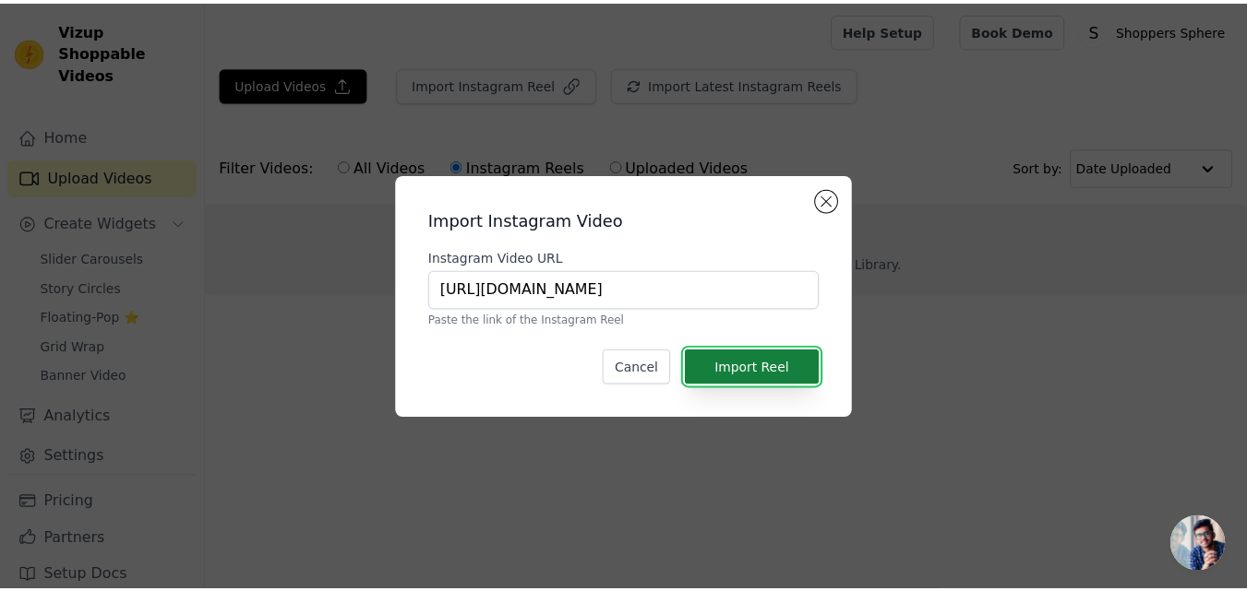
scroll to position [0, 0]
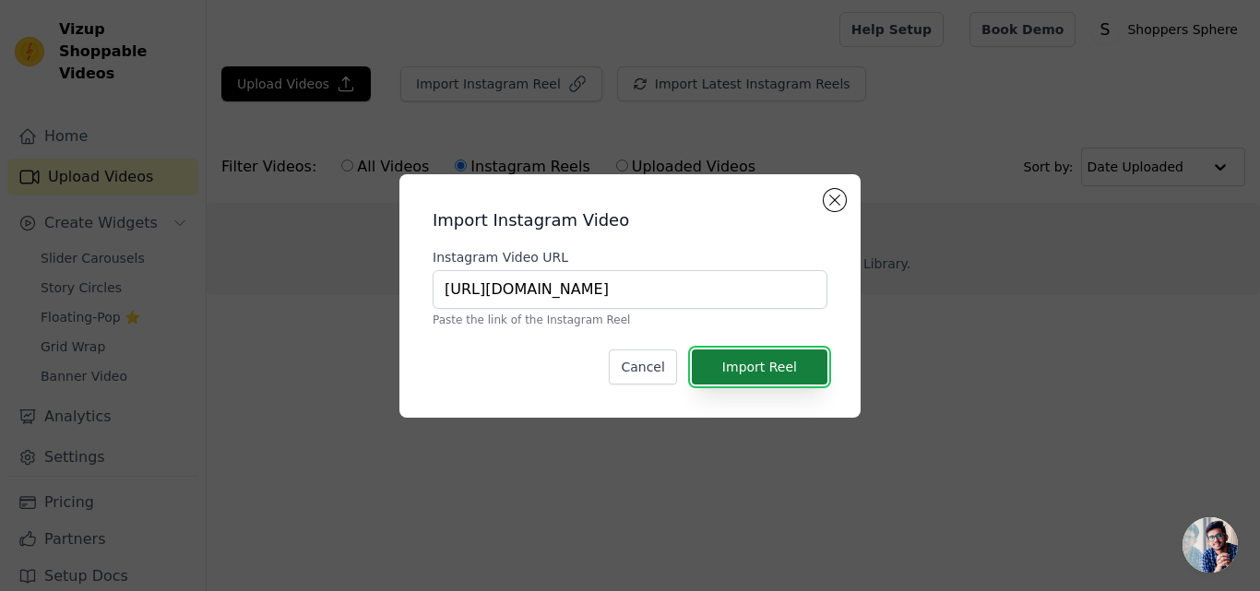
click at [782, 380] on button "Import Reel" at bounding box center [760, 367] width 136 height 35
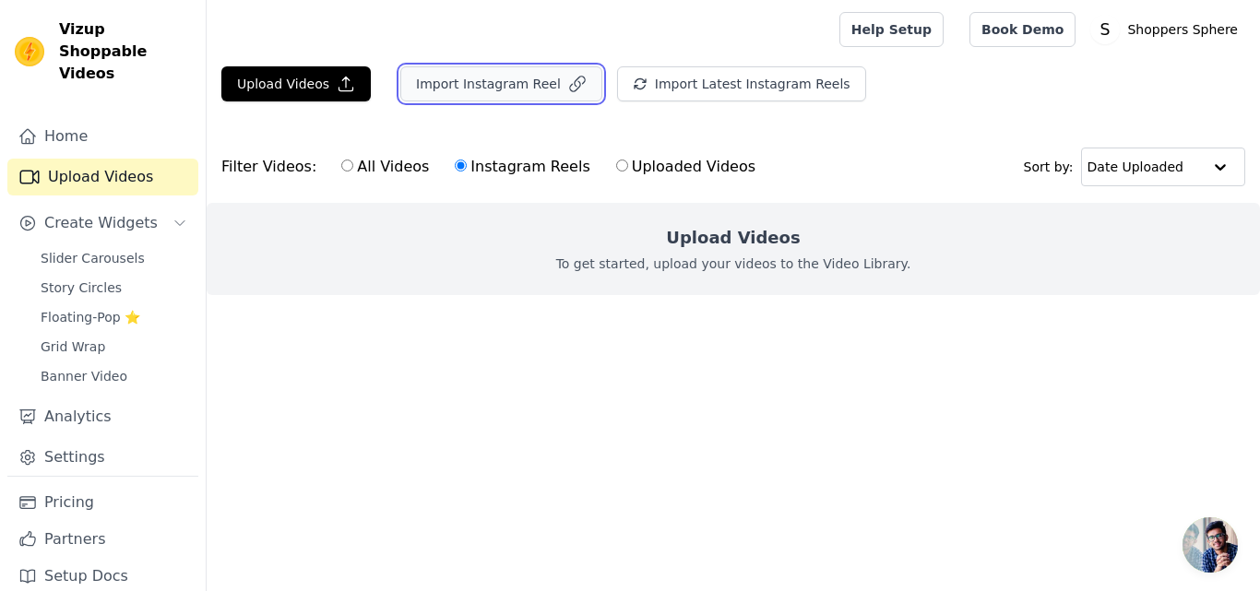
click at [516, 96] on button "Import Instagram Reel" at bounding box center [501, 83] width 202 height 35
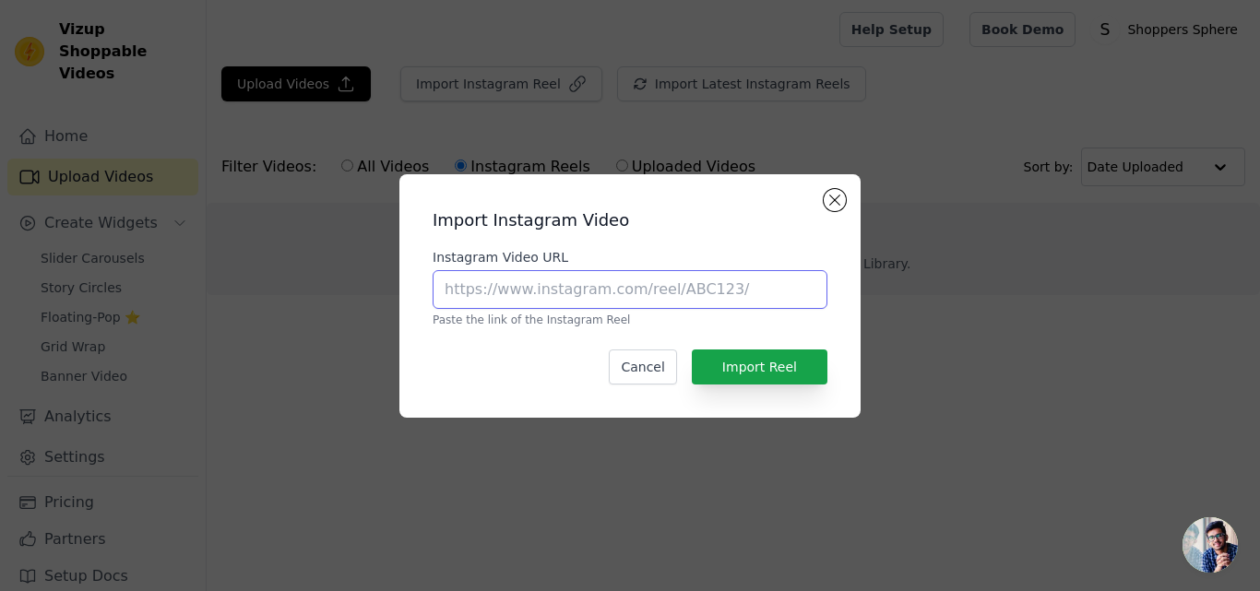
drag, startPoint x: 582, startPoint y: 301, endPoint x: 614, endPoint y: 350, distance: 58.1
click at [614, 350] on div "Import Instagram Video Instagram Video URL Paste the link of the Instagram Reel…" at bounding box center [630, 296] width 432 height 214
type input "[URL][DOMAIN_NAME]"
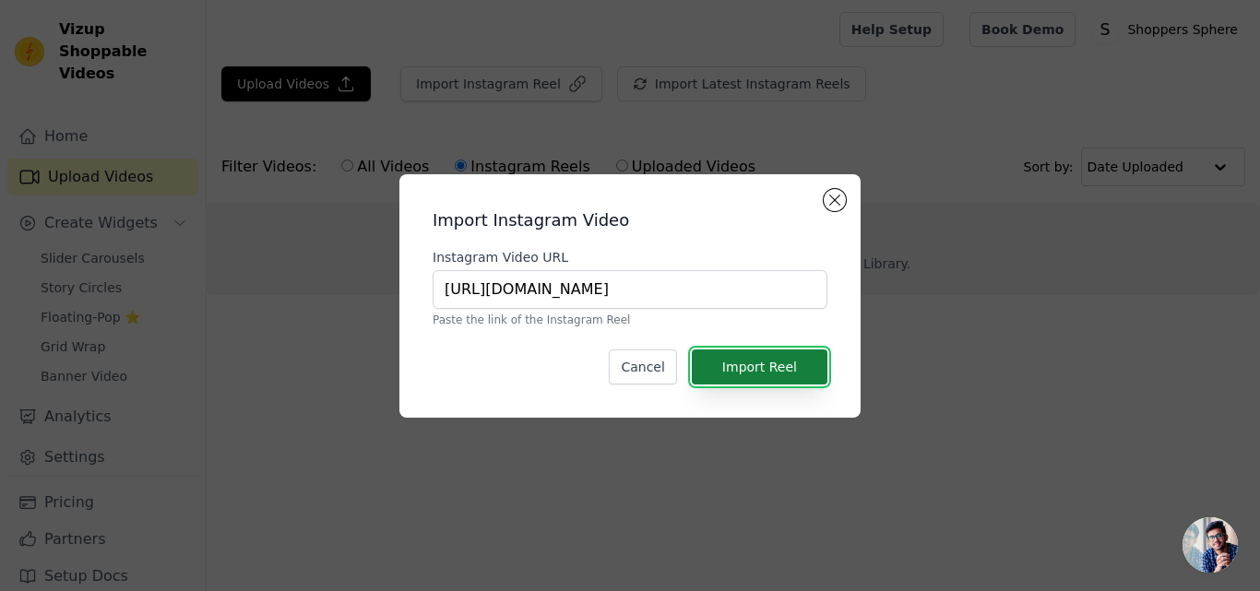
click at [750, 359] on button "Import Reel" at bounding box center [760, 367] width 136 height 35
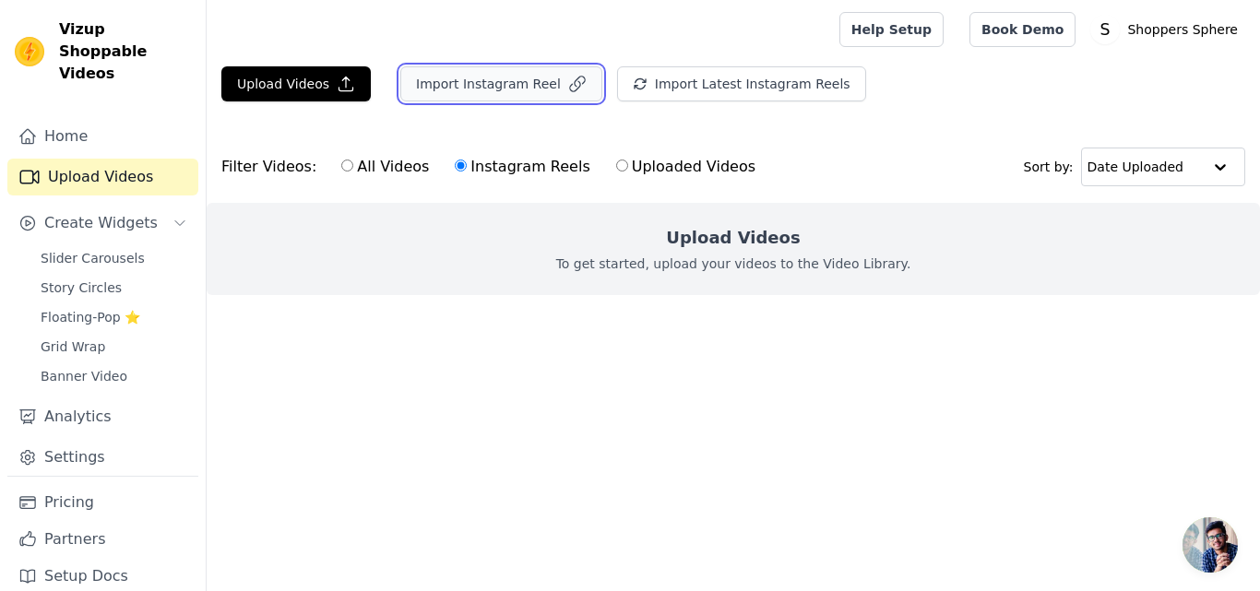
click at [525, 86] on button "Import Instagram Reel" at bounding box center [501, 83] width 202 height 35
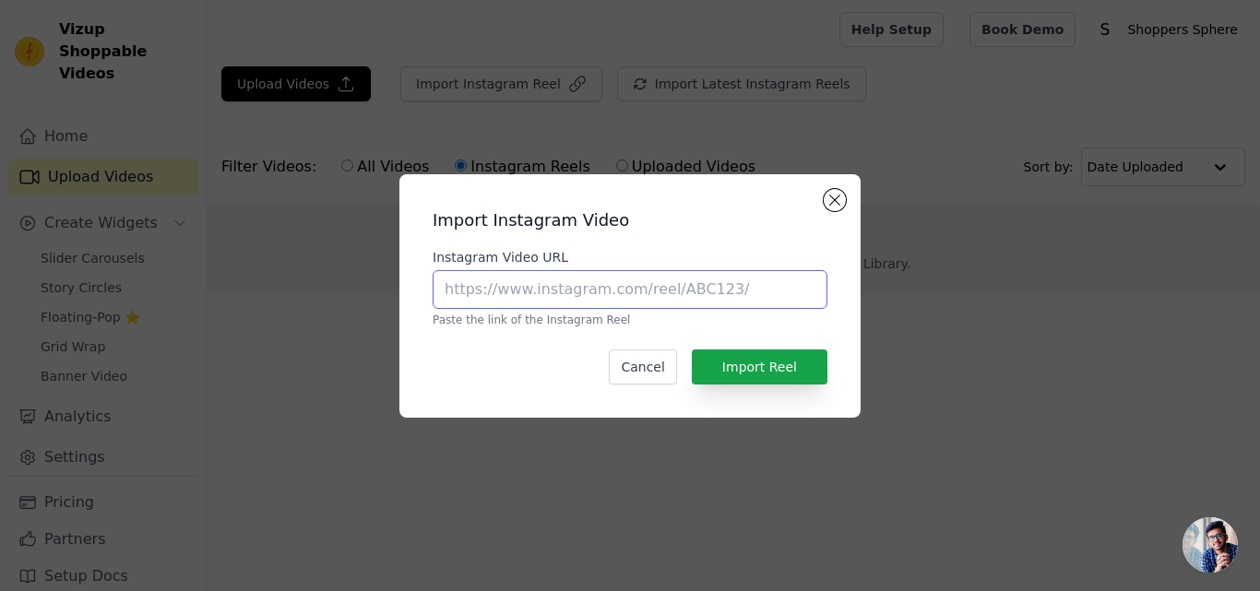
click at [550, 286] on input "Instagram Video URL" at bounding box center [630, 289] width 395 height 39
type input "[URL][DOMAIN_NAME]"
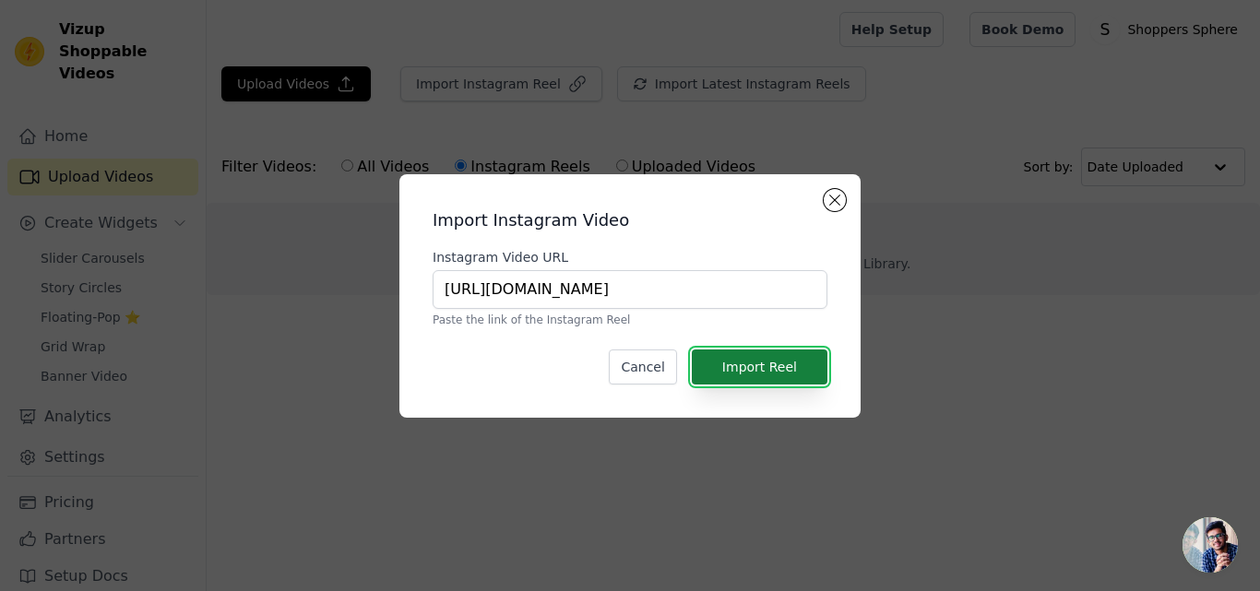
click at [723, 365] on button "Import Reel" at bounding box center [760, 367] width 136 height 35
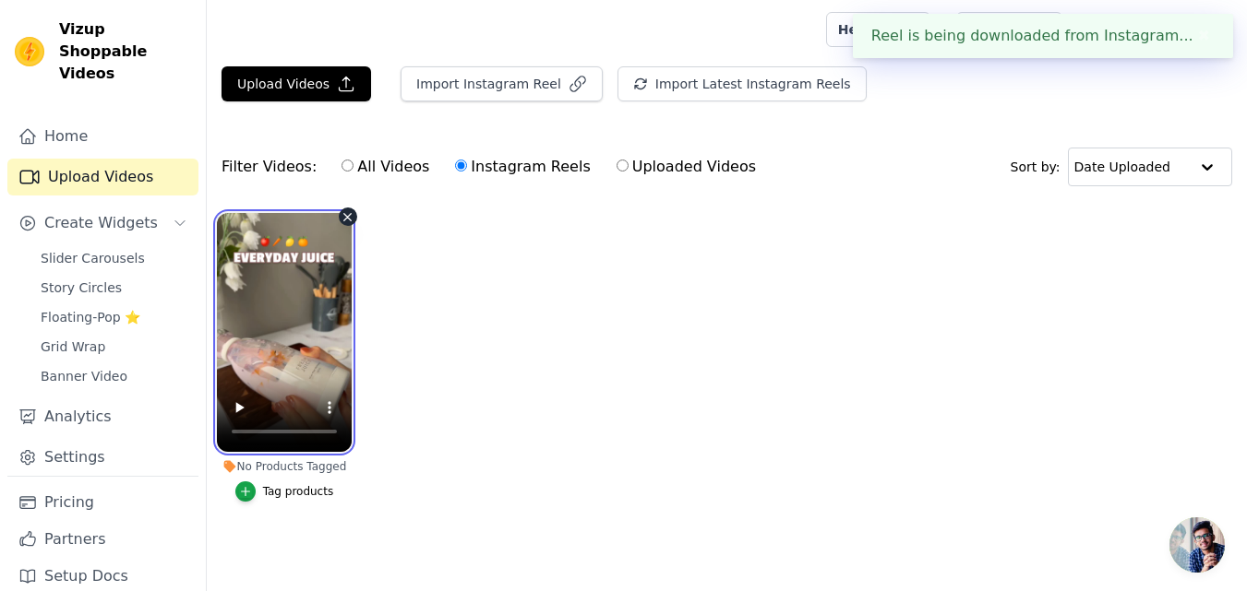
click at [275, 345] on video at bounding box center [284, 332] width 135 height 239
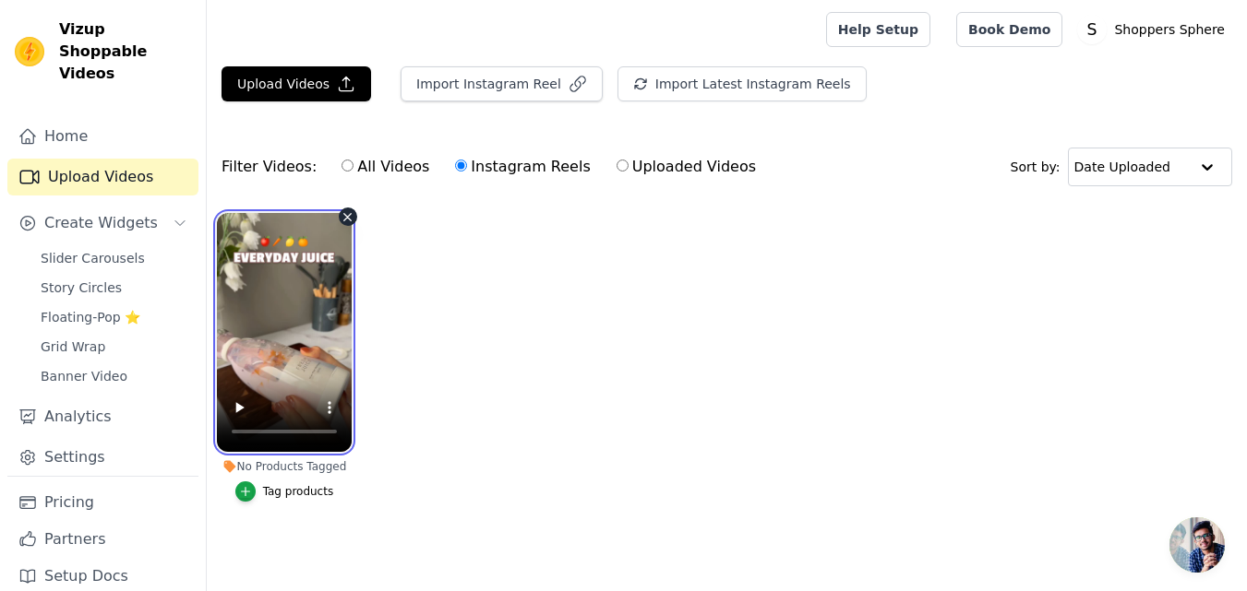
click at [275, 345] on video at bounding box center [284, 332] width 135 height 239
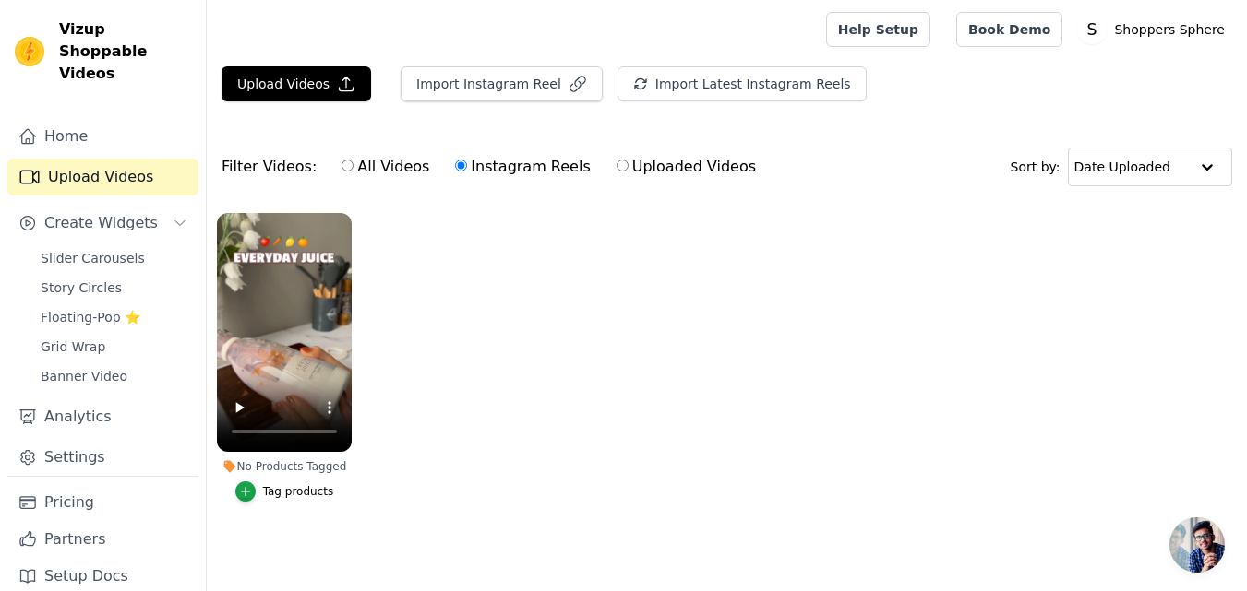
click at [278, 497] on div "Tag products" at bounding box center [298, 491] width 71 height 15
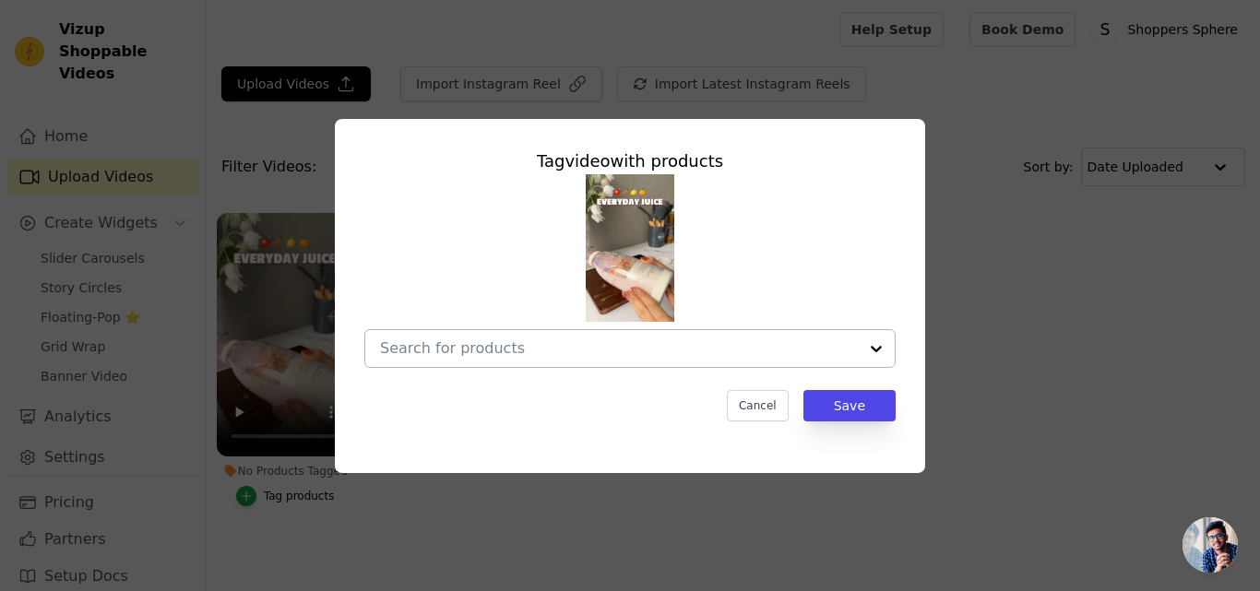
click at [873, 330] on div at bounding box center [876, 348] width 37 height 37
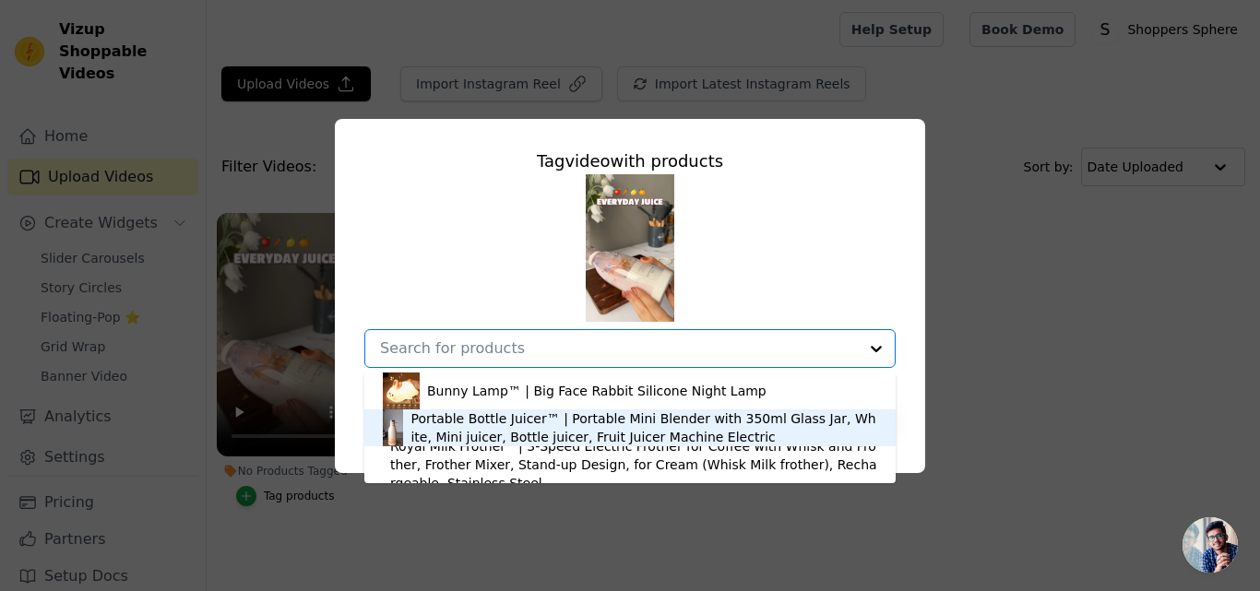
click at [688, 435] on div "Portable Bottle Juicer™ | Portable Mini Blender with 350ml Glass Jar, White, Mi…" at bounding box center [644, 428] width 467 height 37
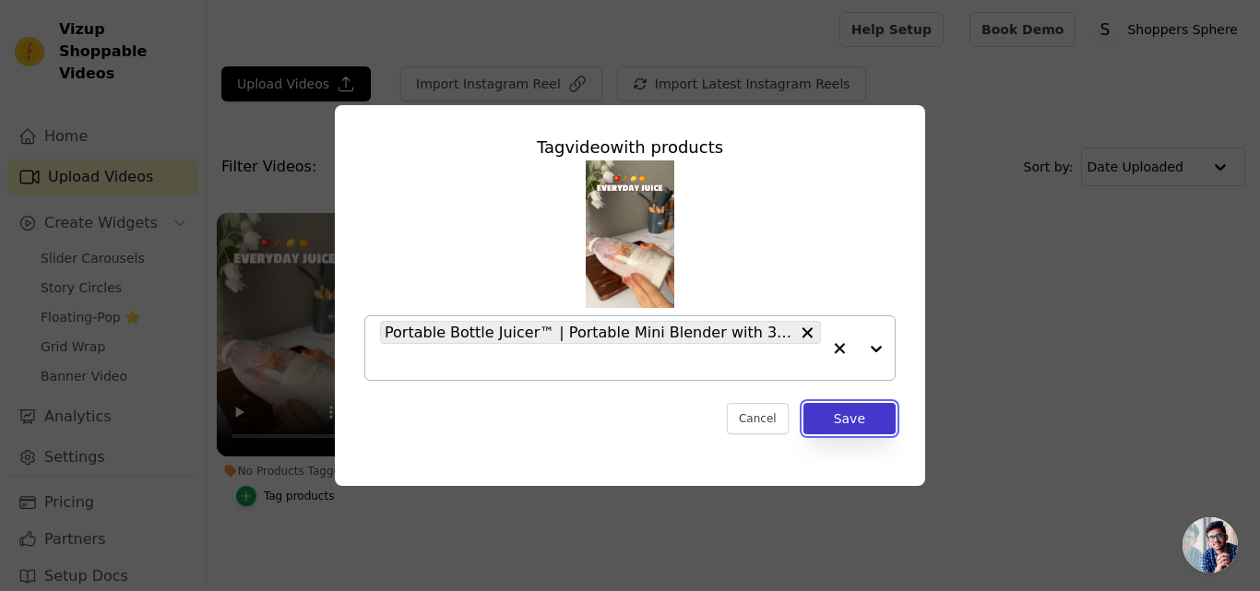
click at [849, 410] on button "Save" at bounding box center [850, 418] width 92 height 31
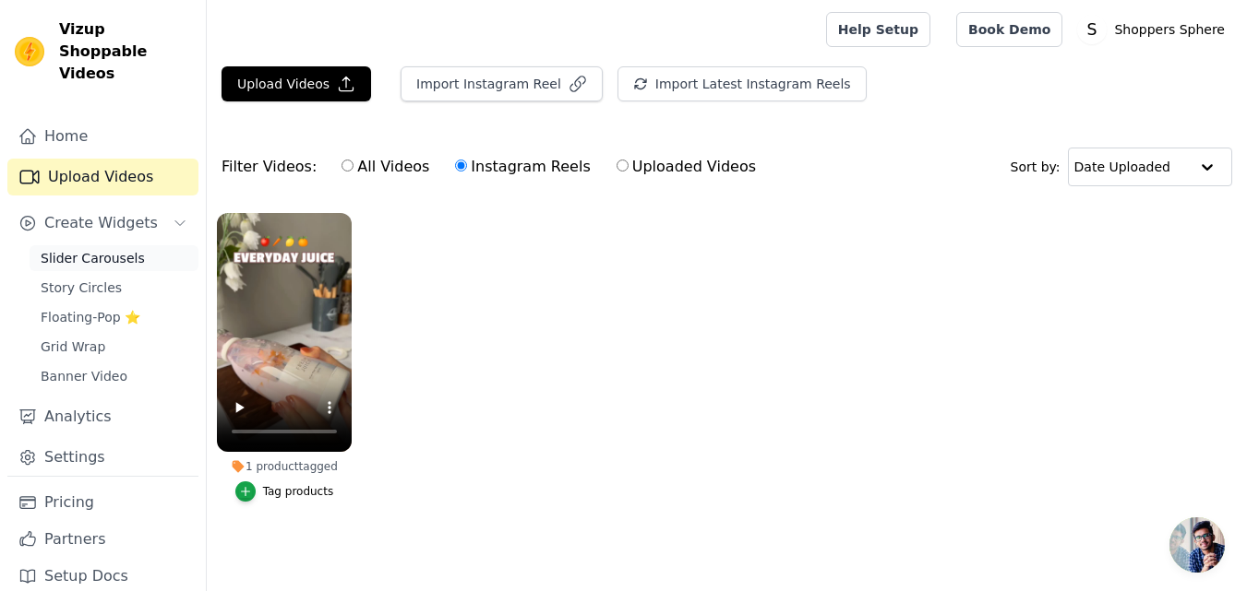
click at [123, 249] on span "Slider Carousels" at bounding box center [93, 258] width 104 height 18
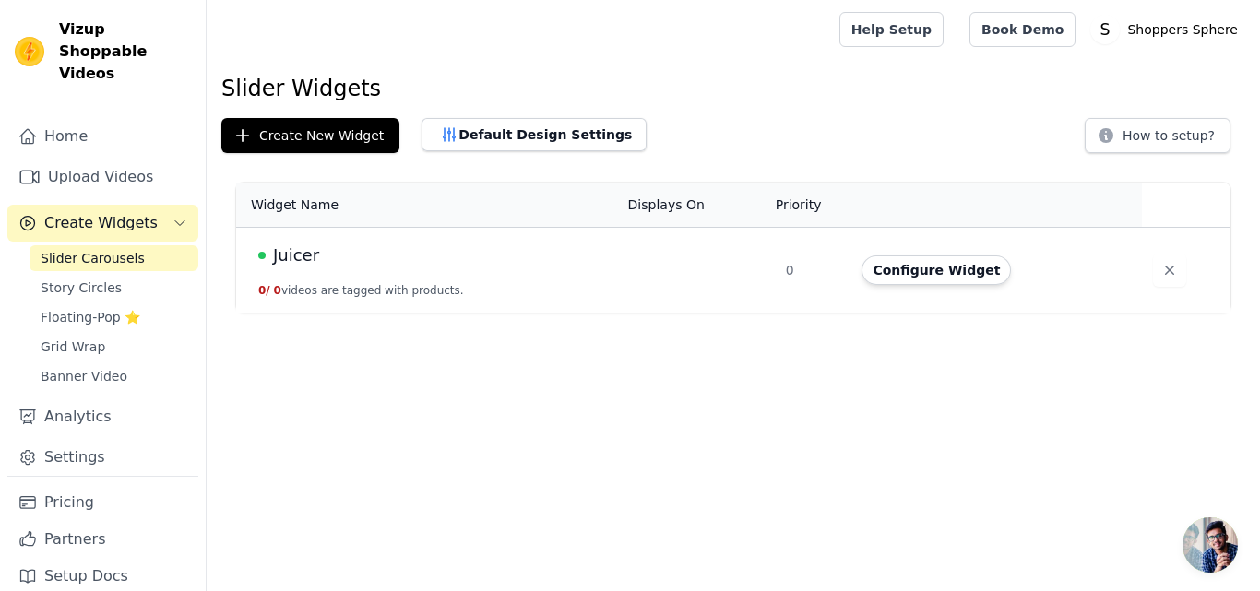
click at [555, 257] on div "Juicer" at bounding box center [432, 256] width 348 height 26
click at [912, 272] on button "Configure Widget" at bounding box center [936, 271] width 149 height 30
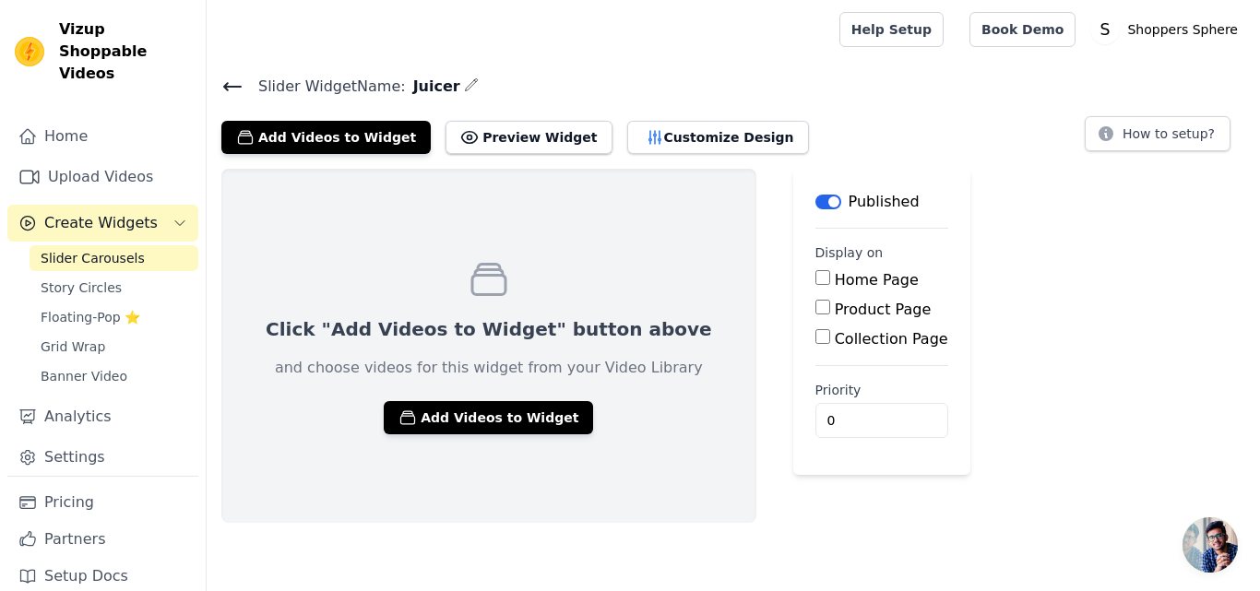
click at [816, 312] on input "Product Page" at bounding box center [823, 307] width 15 height 15
checkbox input "true"
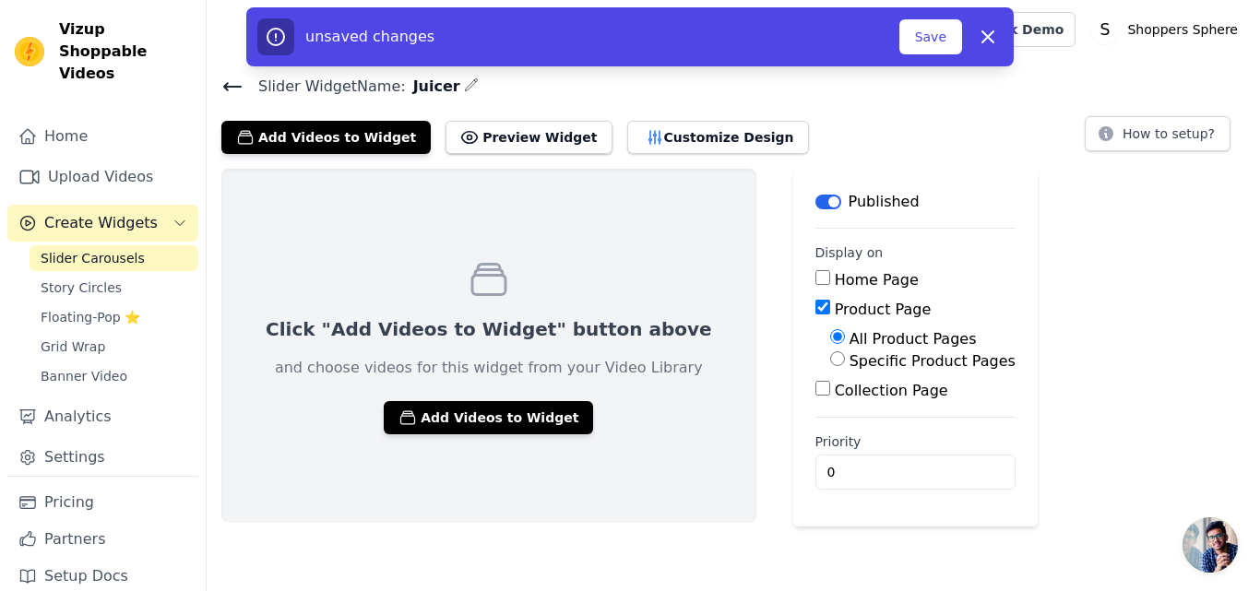
click at [830, 357] on input "Specific Product Pages" at bounding box center [837, 359] width 15 height 15
radio input "true"
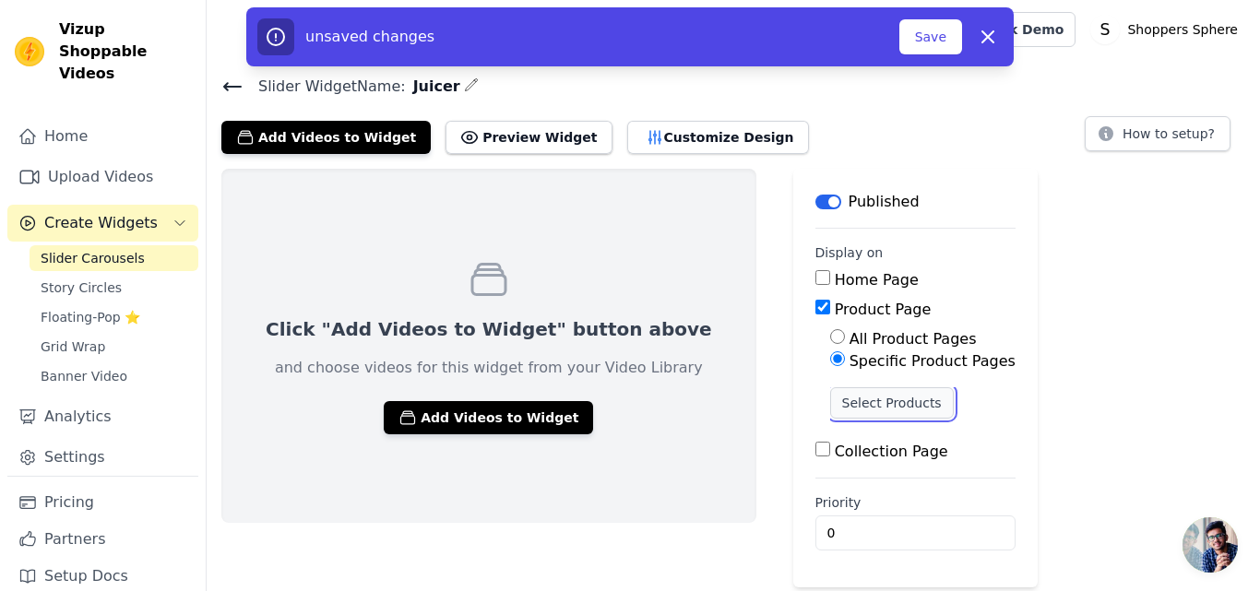
click at [830, 397] on button "Select Products" at bounding box center [892, 403] width 124 height 31
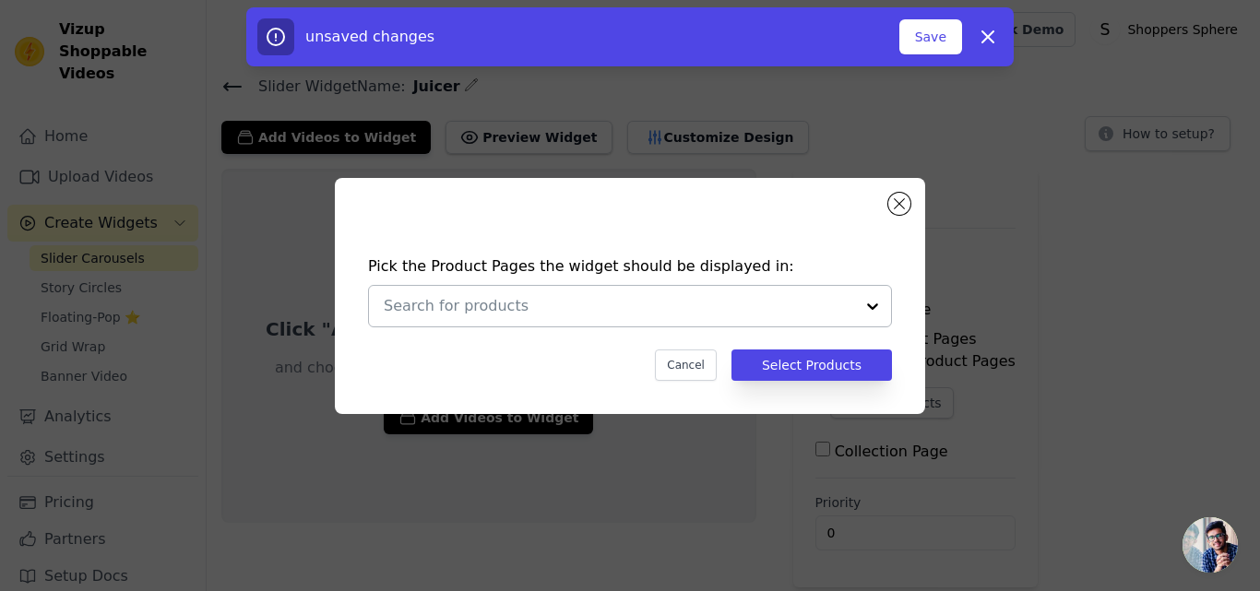
click at [703, 293] on div at bounding box center [619, 306] width 471 height 41
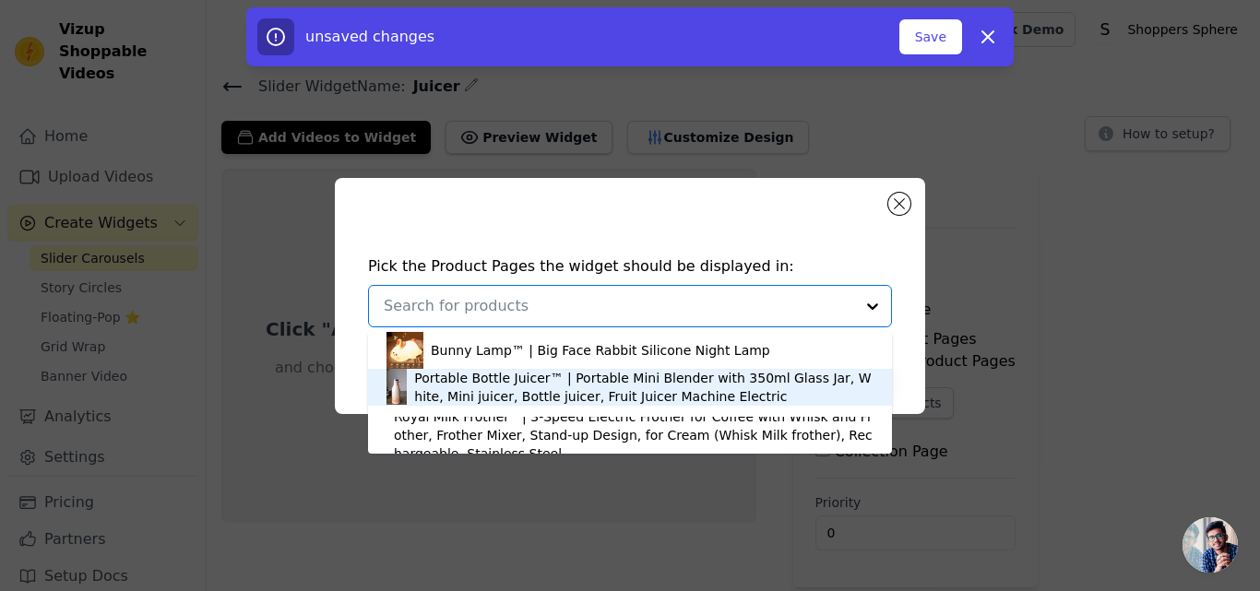
click at [673, 383] on div "Portable Bottle Juicer™ | Portable Mini Blender with 350ml Glass Jar, White, Mi…" at bounding box center [644, 387] width 460 height 37
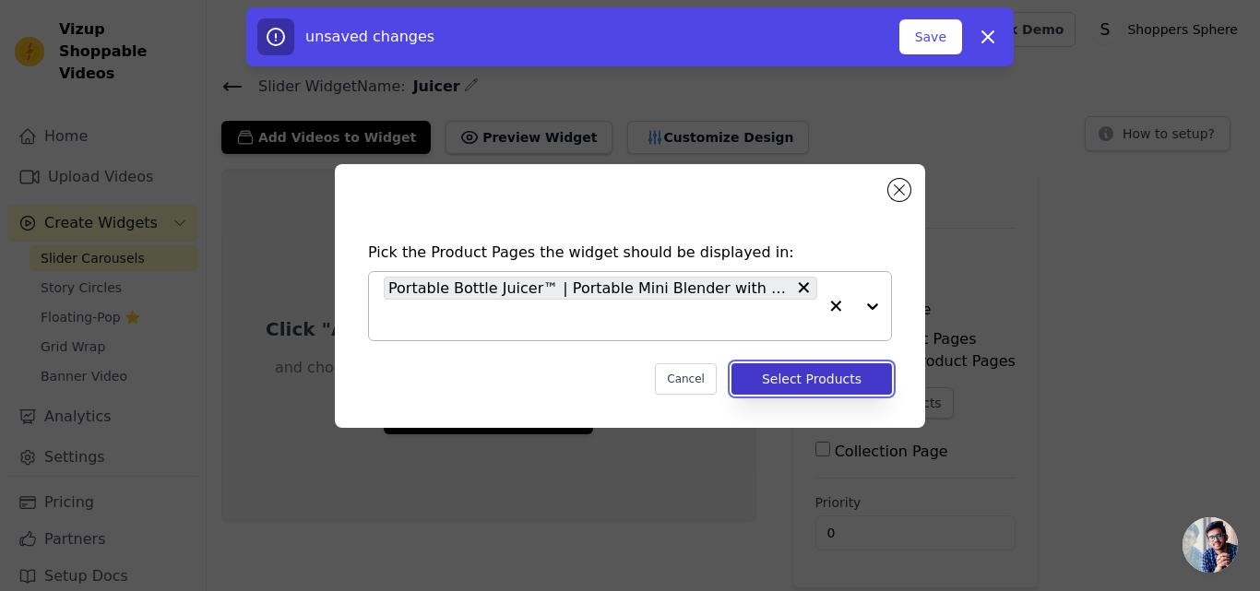
click at [851, 370] on button "Select Products" at bounding box center [812, 379] width 161 height 31
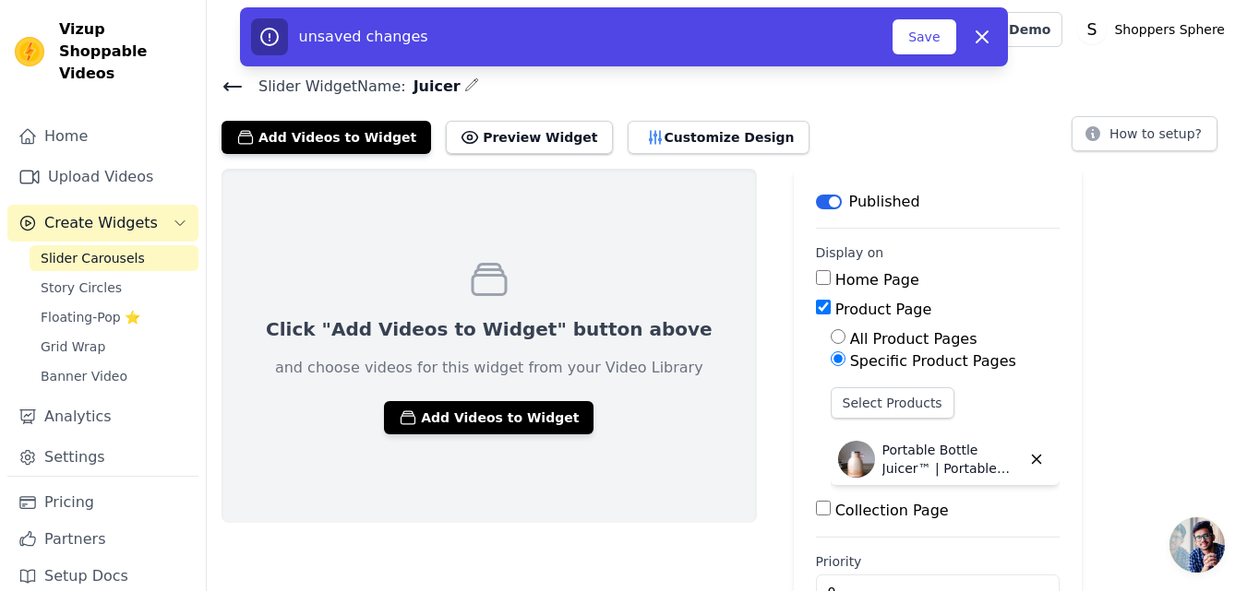
scroll to position [54, 0]
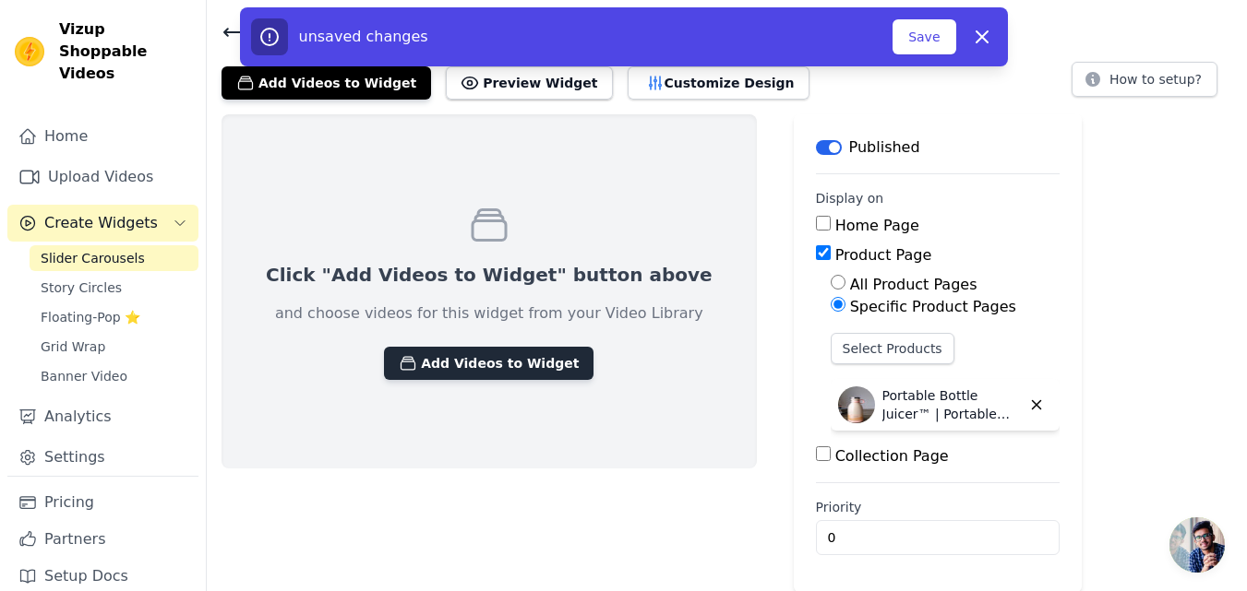
click at [478, 351] on button "Add Videos to Widget" at bounding box center [488, 363] width 209 height 33
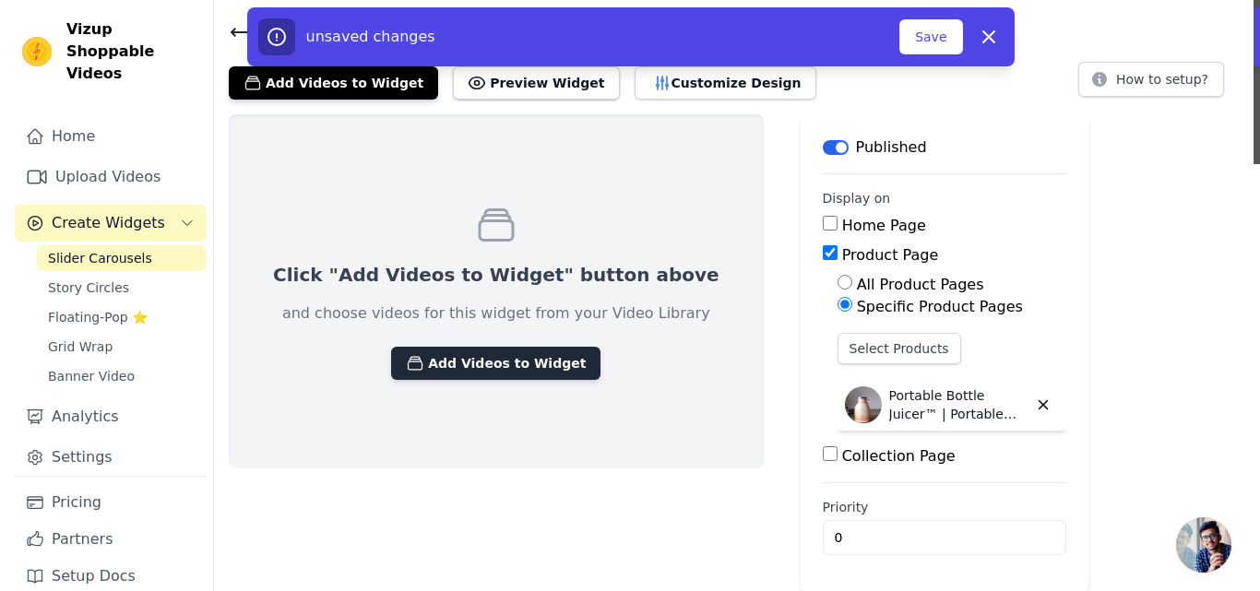
scroll to position [0, 0]
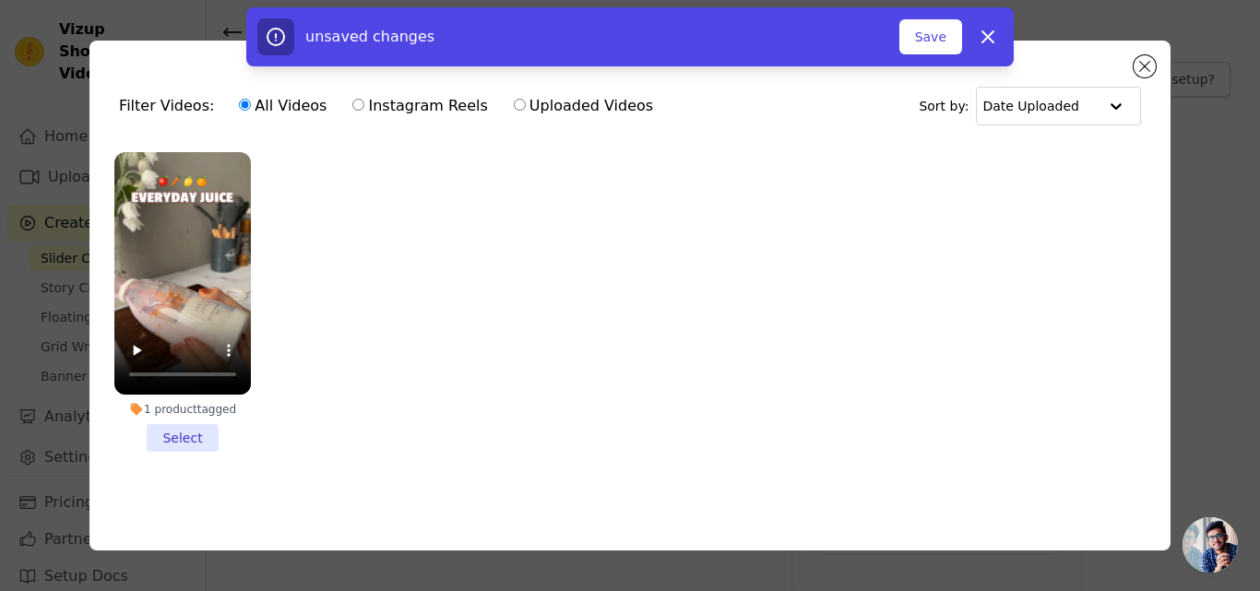
click at [193, 434] on li "1 product tagged Select" at bounding box center [182, 302] width 137 height 300
click at [0, 0] on input "1 product tagged Select" at bounding box center [0, 0] width 0 height 0
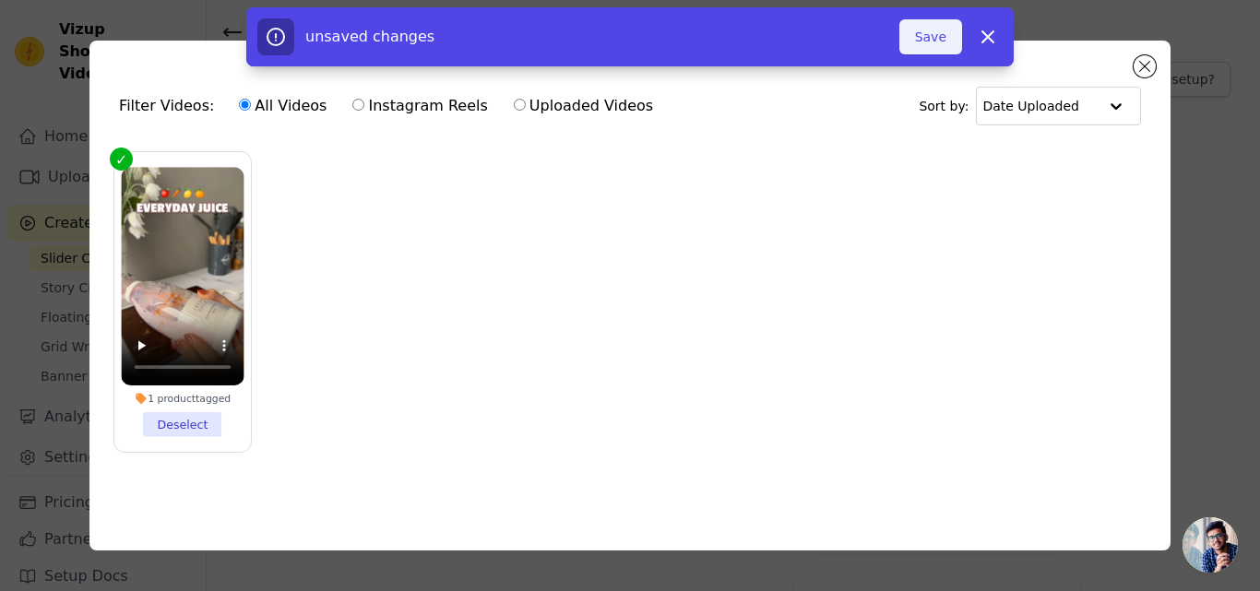
click at [930, 39] on button "Save" at bounding box center [931, 36] width 63 height 35
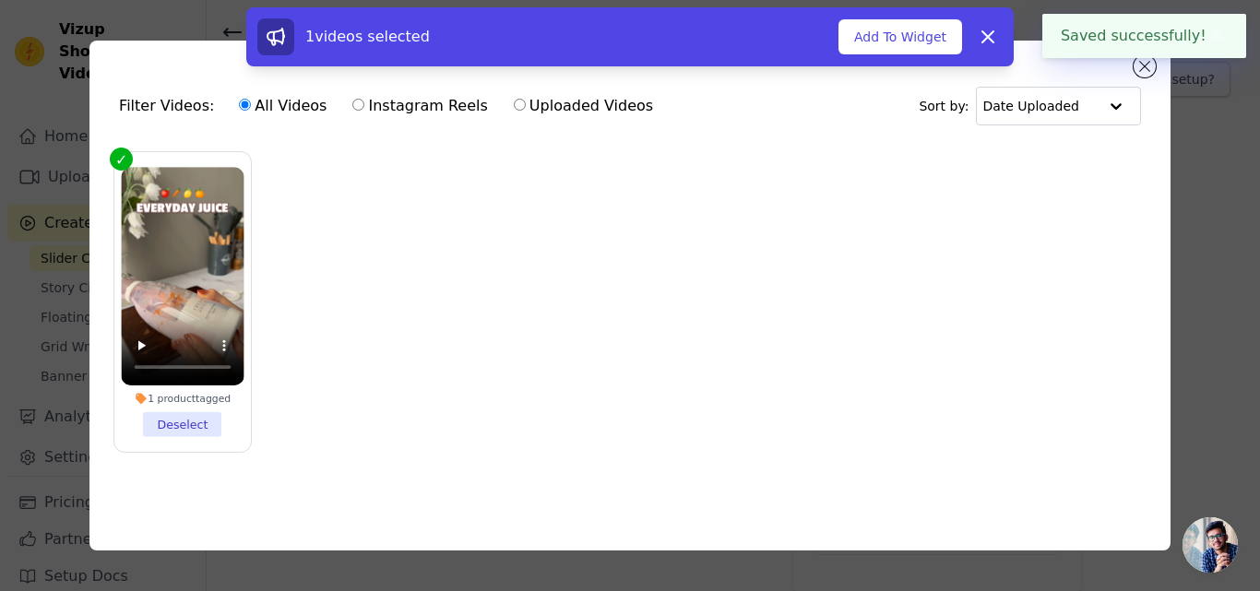
click at [1138, 62] on div "1 videos selected Add To Widget Dismiss" at bounding box center [630, 40] width 1260 height 66
click at [1147, 67] on div "1 videos selected Add To Widget Dismiss" at bounding box center [630, 40] width 1260 height 66
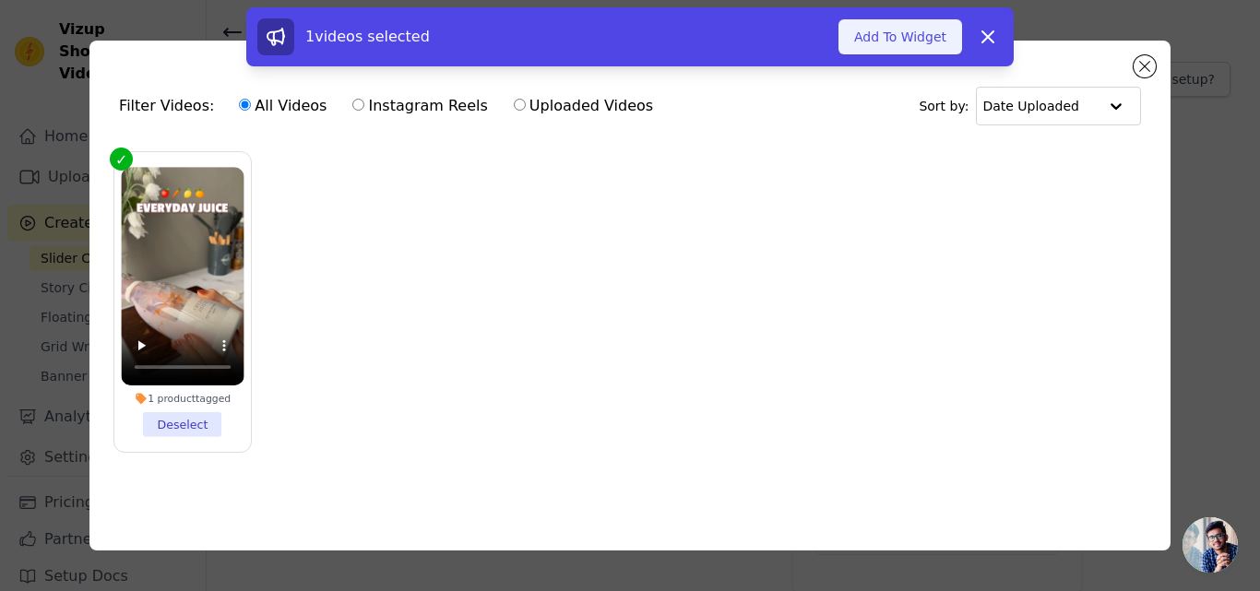
click at [937, 35] on button "Add To Widget" at bounding box center [901, 36] width 124 height 35
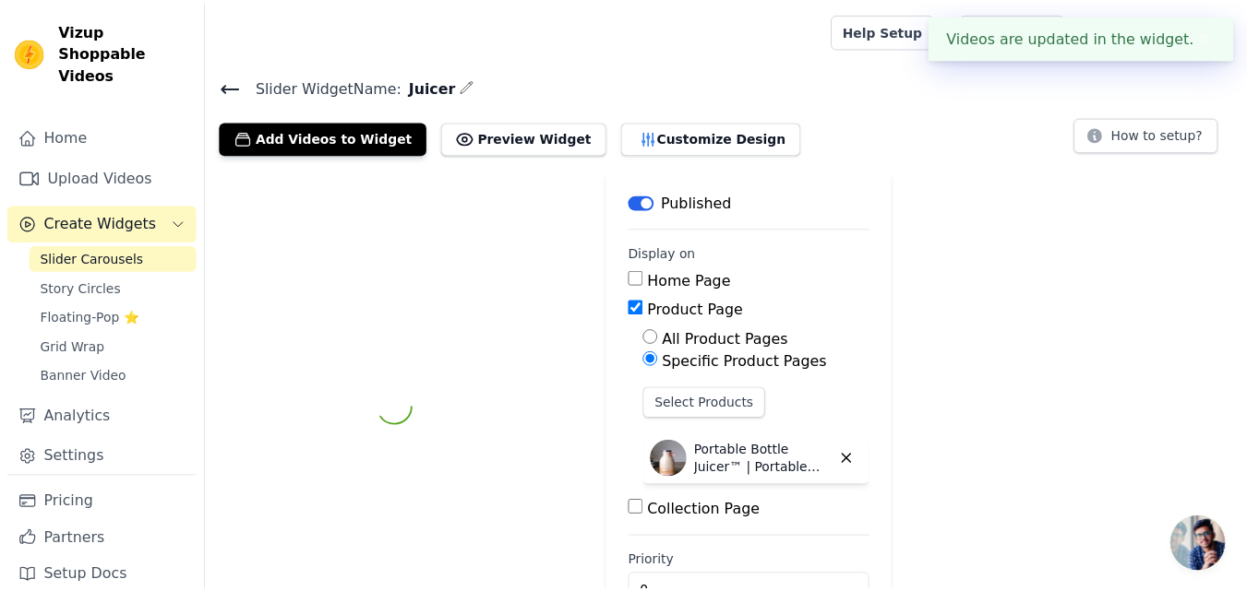
scroll to position [54, 0]
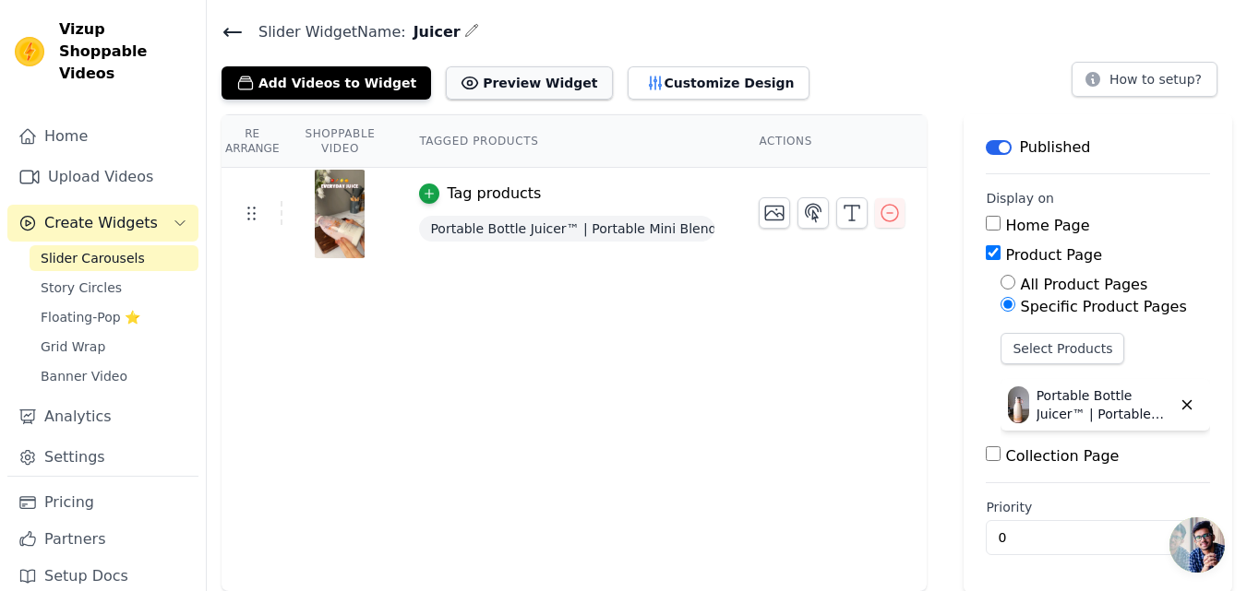
click at [513, 88] on button "Preview Widget" at bounding box center [529, 82] width 166 height 33
click at [427, 188] on icon "button" at bounding box center [429, 193] width 13 height 13
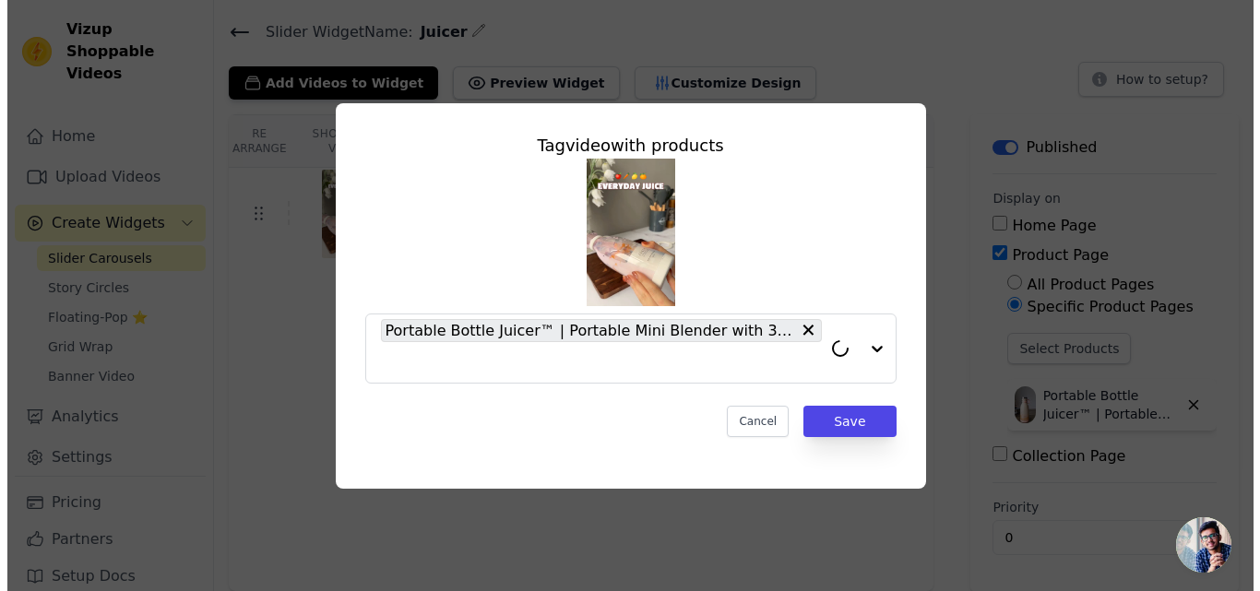
scroll to position [0, 0]
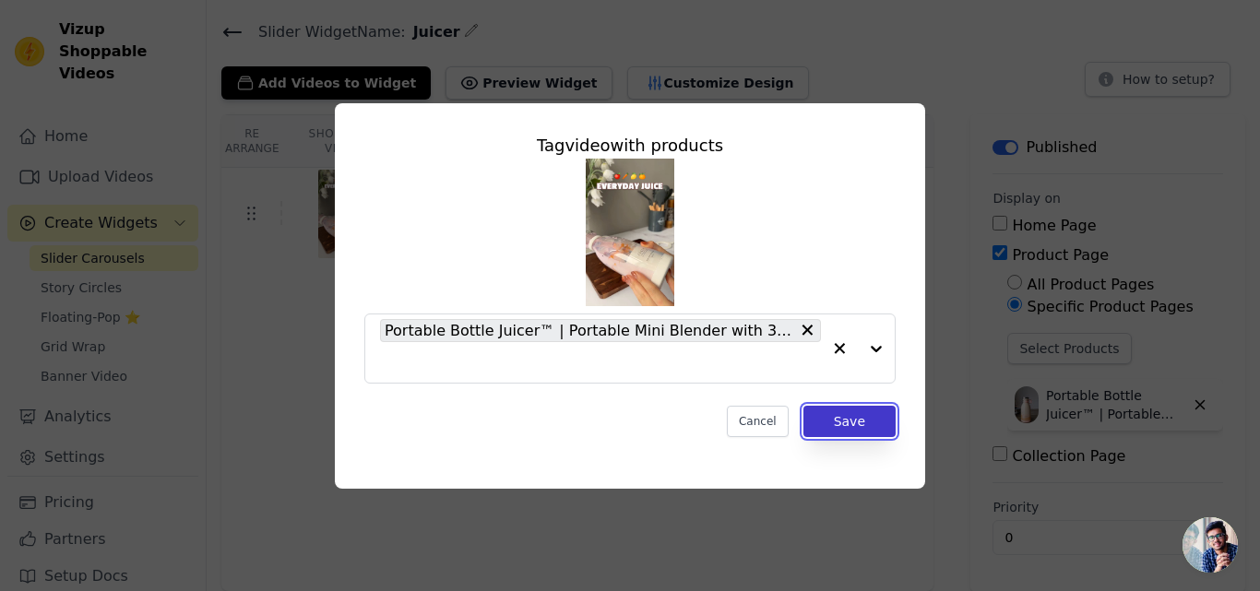
click at [842, 423] on button "Save" at bounding box center [850, 421] width 92 height 31
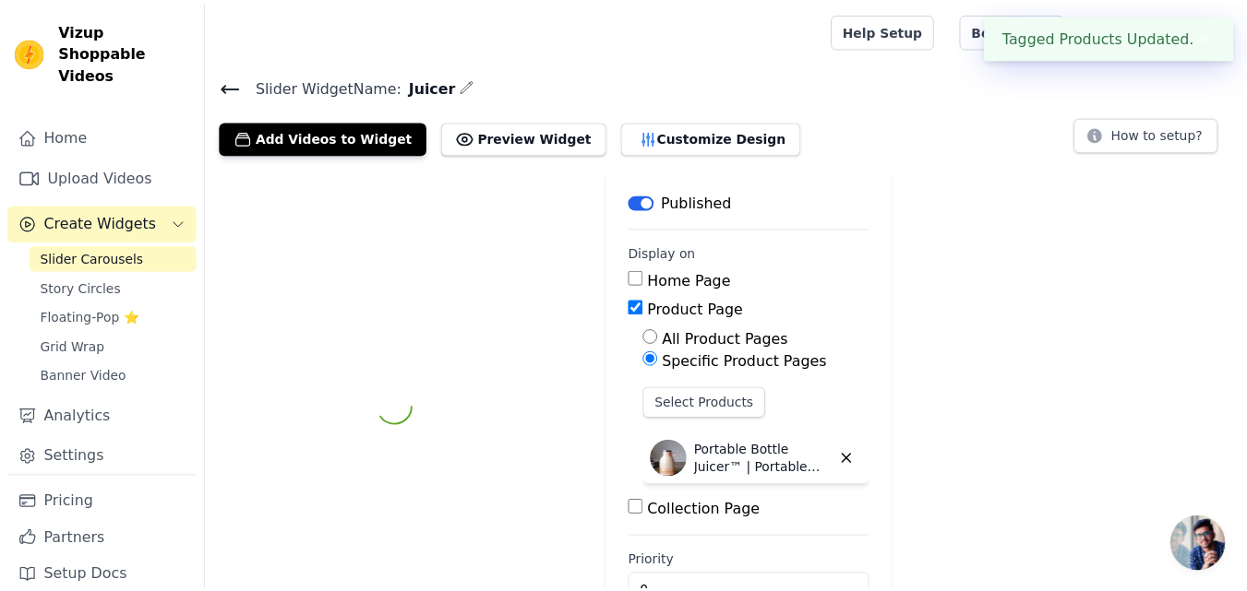
scroll to position [54, 0]
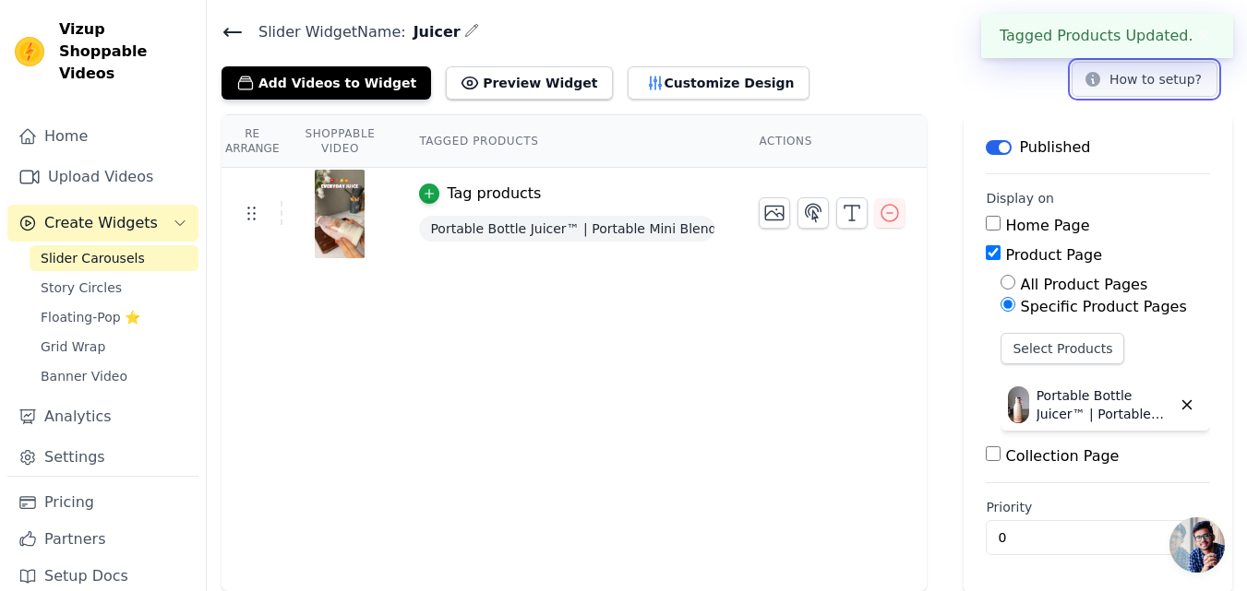
click at [1135, 84] on button "How to setup?" at bounding box center [1144, 79] width 146 height 35
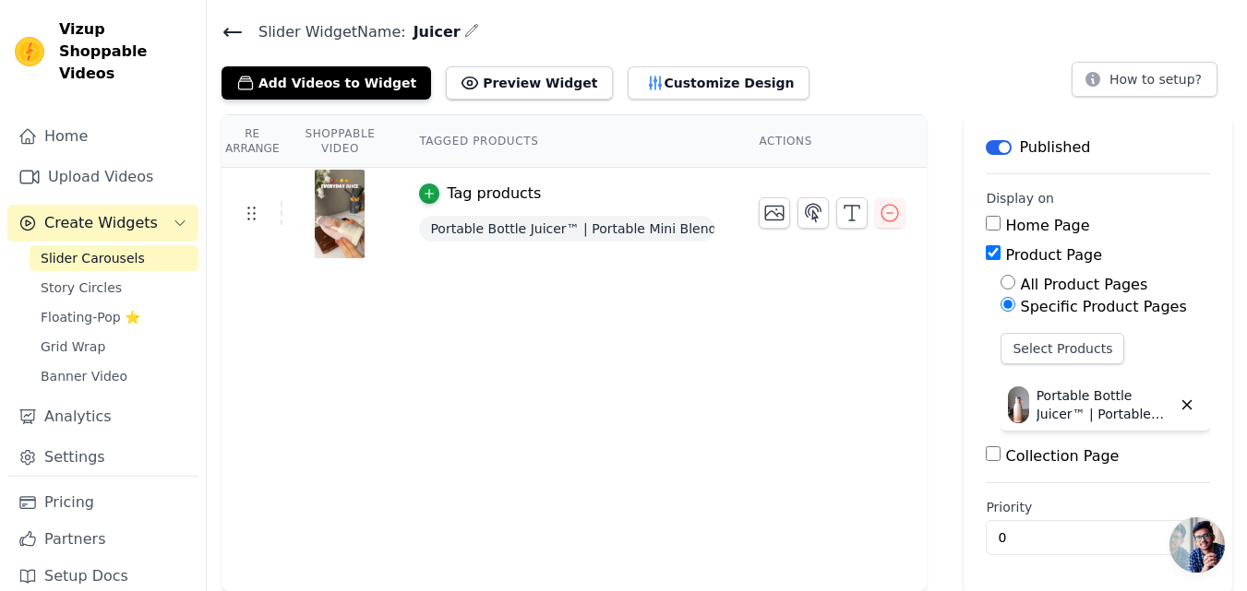
click at [116, 249] on span "Slider Carousels" at bounding box center [93, 258] width 104 height 18
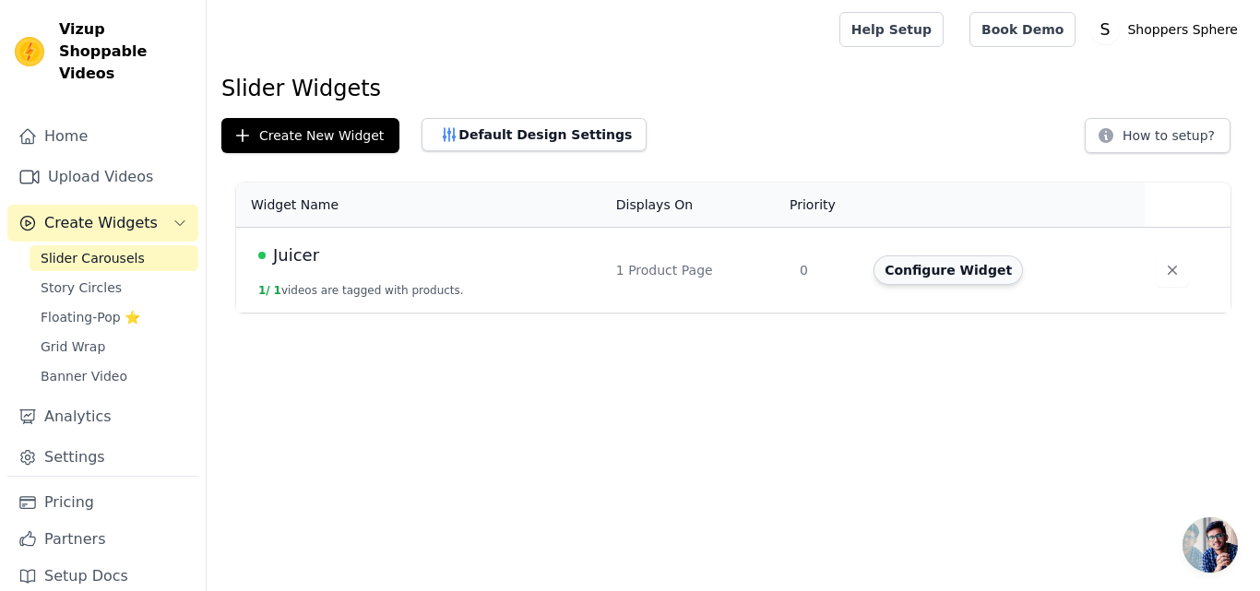
click at [913, 275] on button "Configure Widget" at bounding box center [948, 271] width 149 height 30
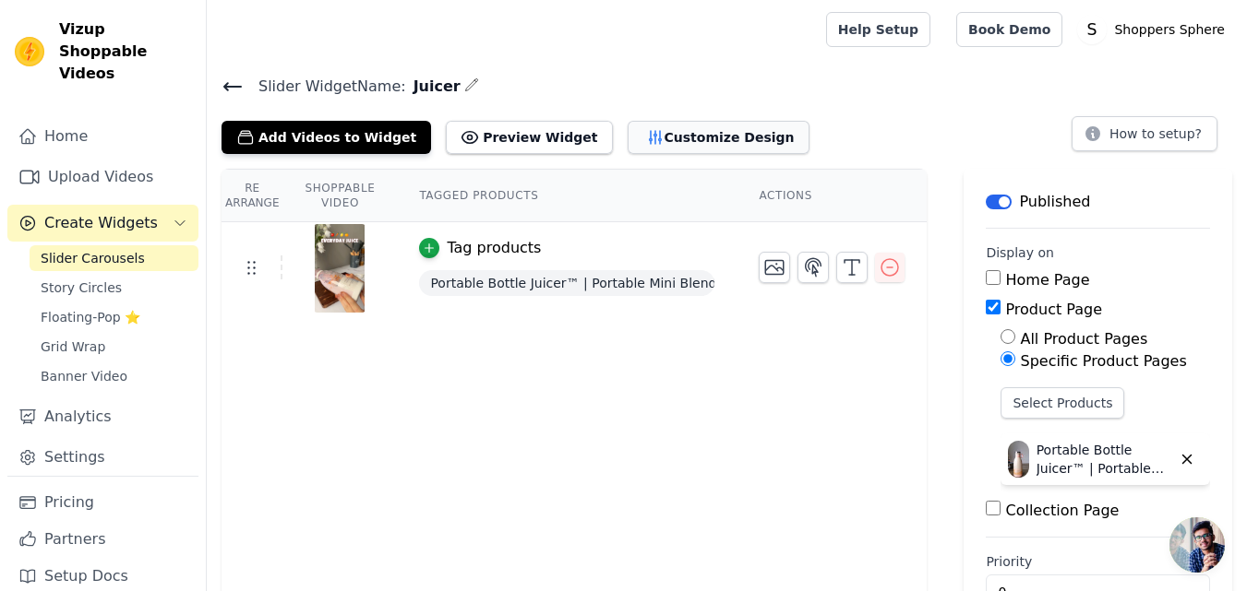
click at [642, 126] on button "Customize Design" at bounding box center [718, 137] width 182 height 33
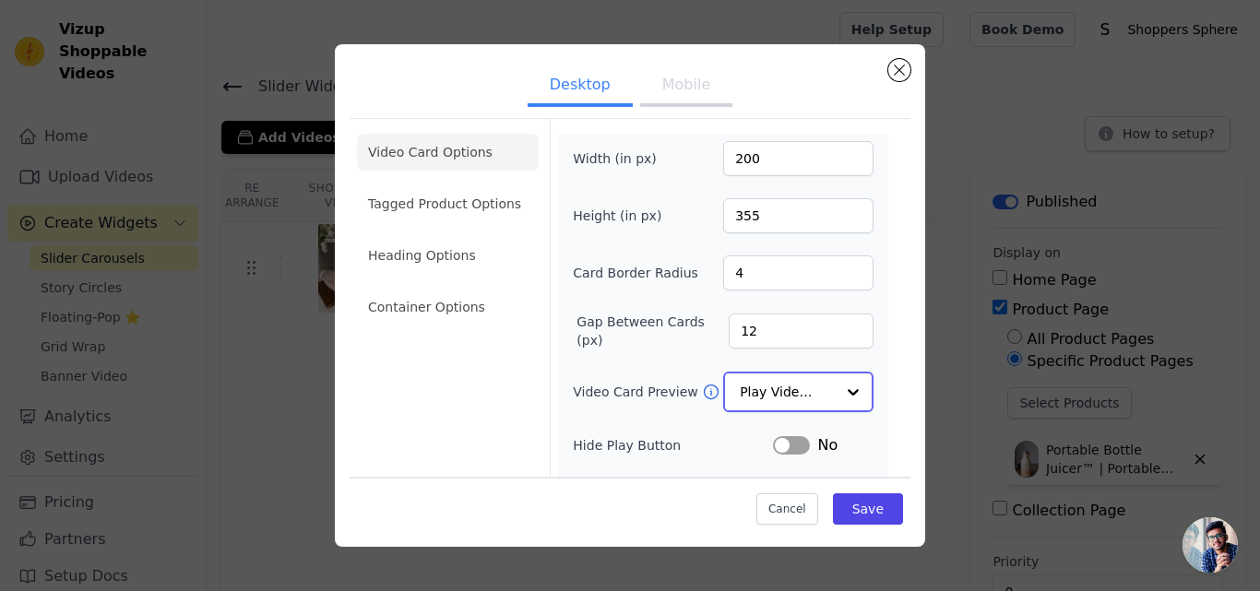
click at [841, 383] on div at bounding box center [853, 392] width 37 height 37
click at [835, 384] on div at bounding box center [853, 392] width 37 height 37
click at [440, 307] on li "Container Options" at bounding box center [448, 307] width 182 height 37
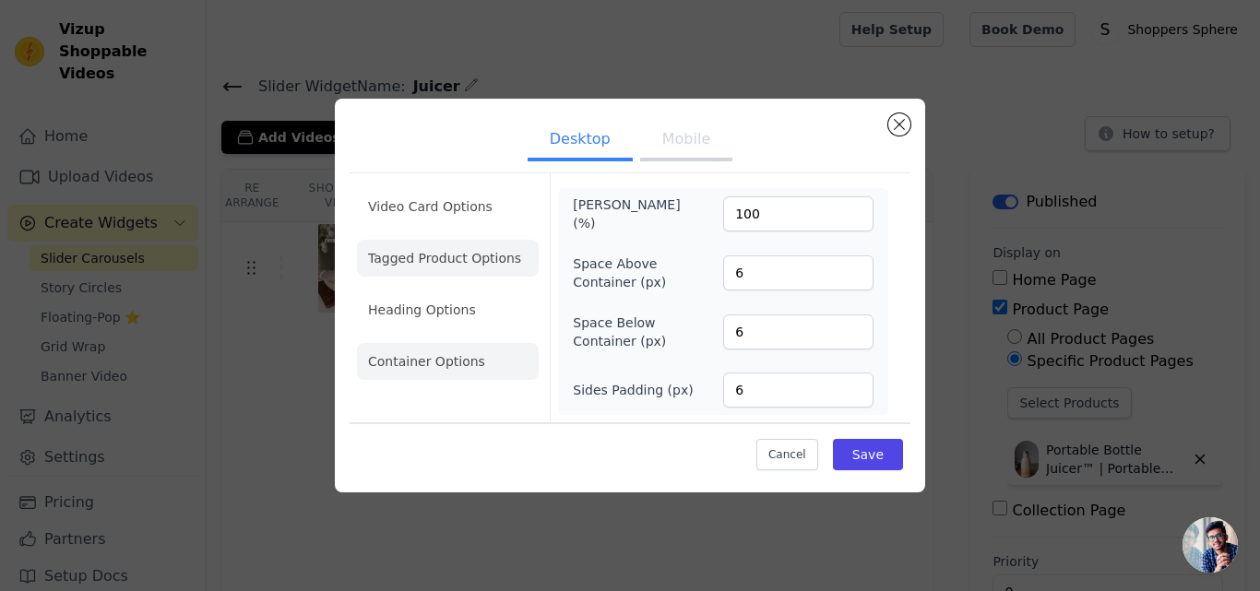
click at [443, 343] on li "Tagged Product Options" at bounding box center [448, 361] width 182 height 37
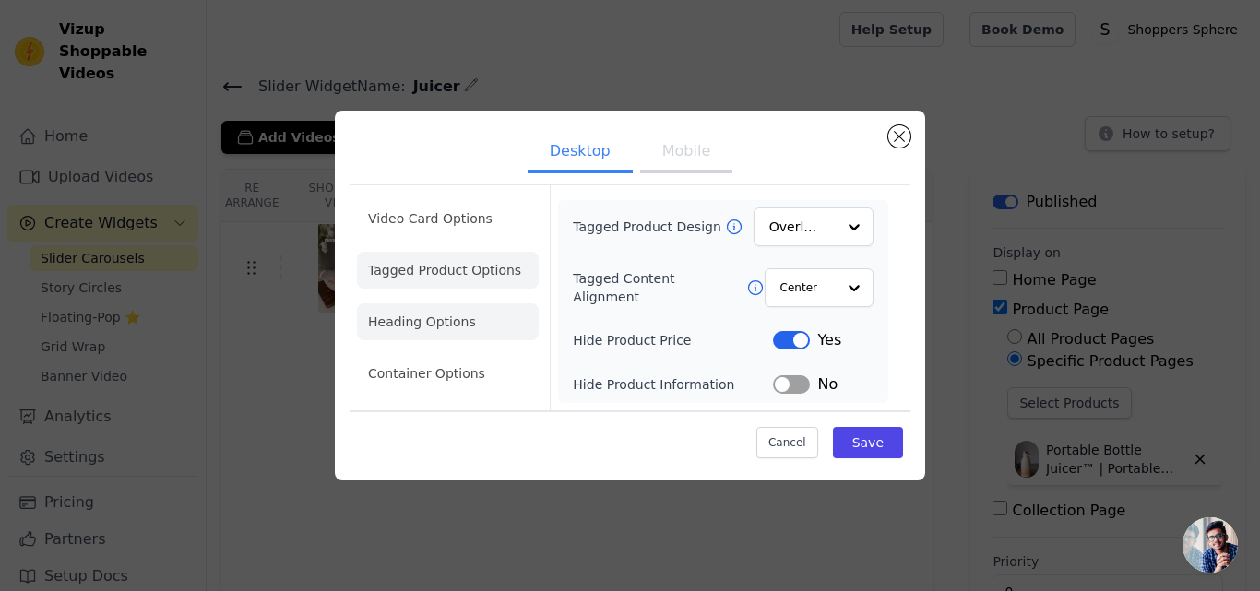
click at [449, 320] on li "Heading Options" at bounding box center [448, 322] width 182 height 37
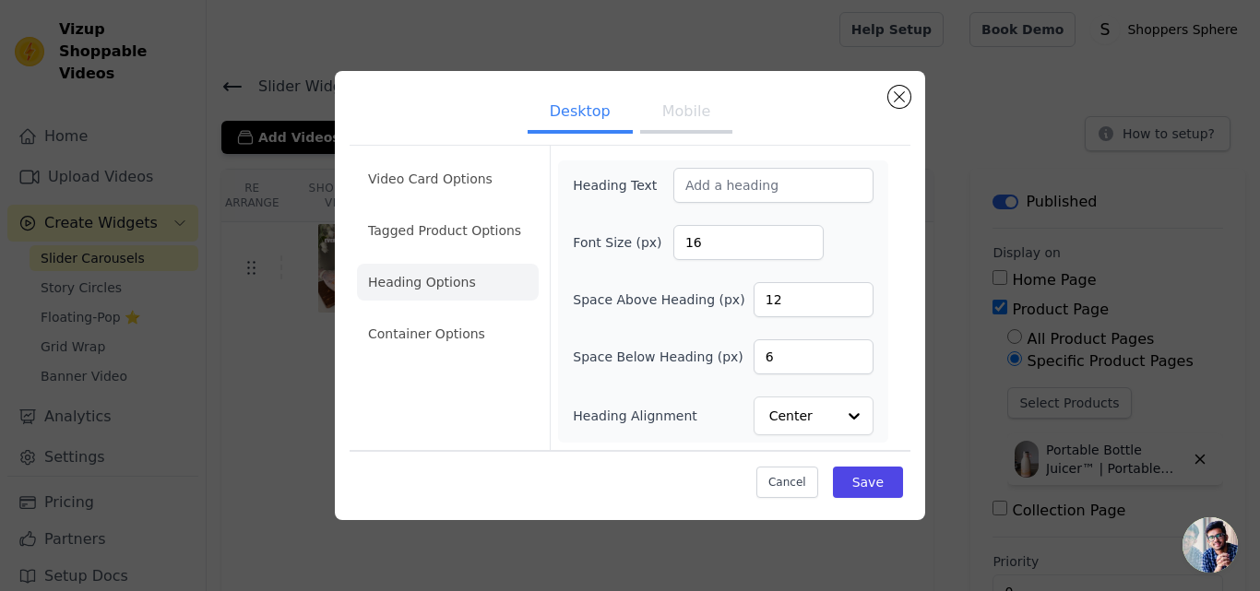
click at [678, 110] on button "Mobile" at bounding box center [686, 113] width 92 height 41
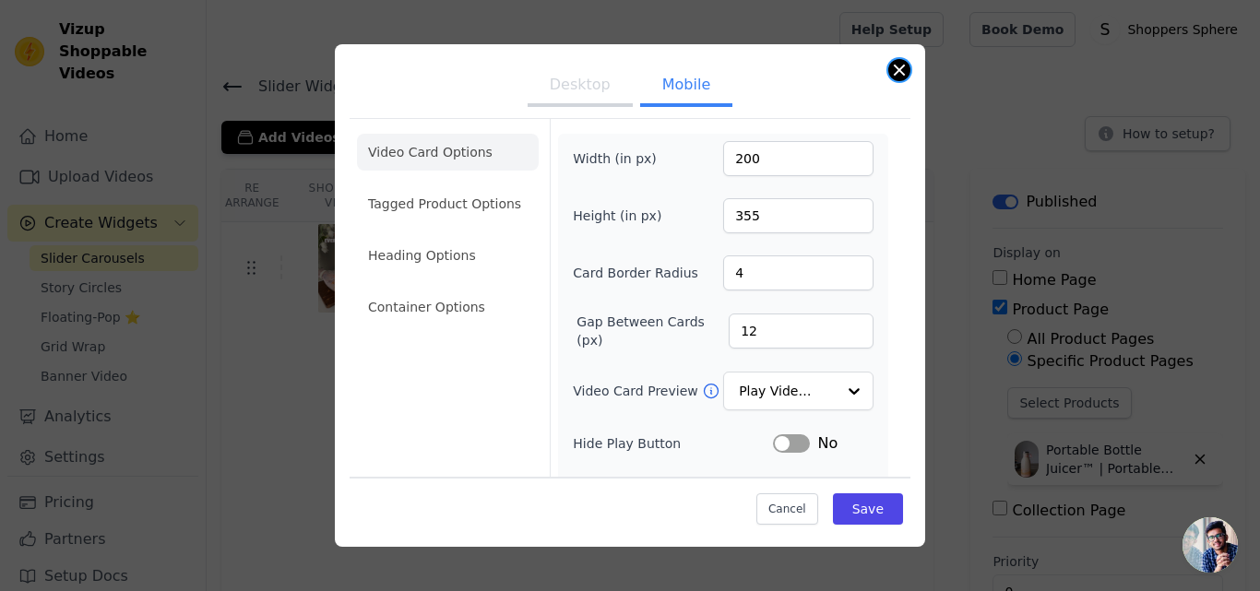
click at [893, 70] on button "Close modal" at bounding box center [900, 70] width 22 height 22
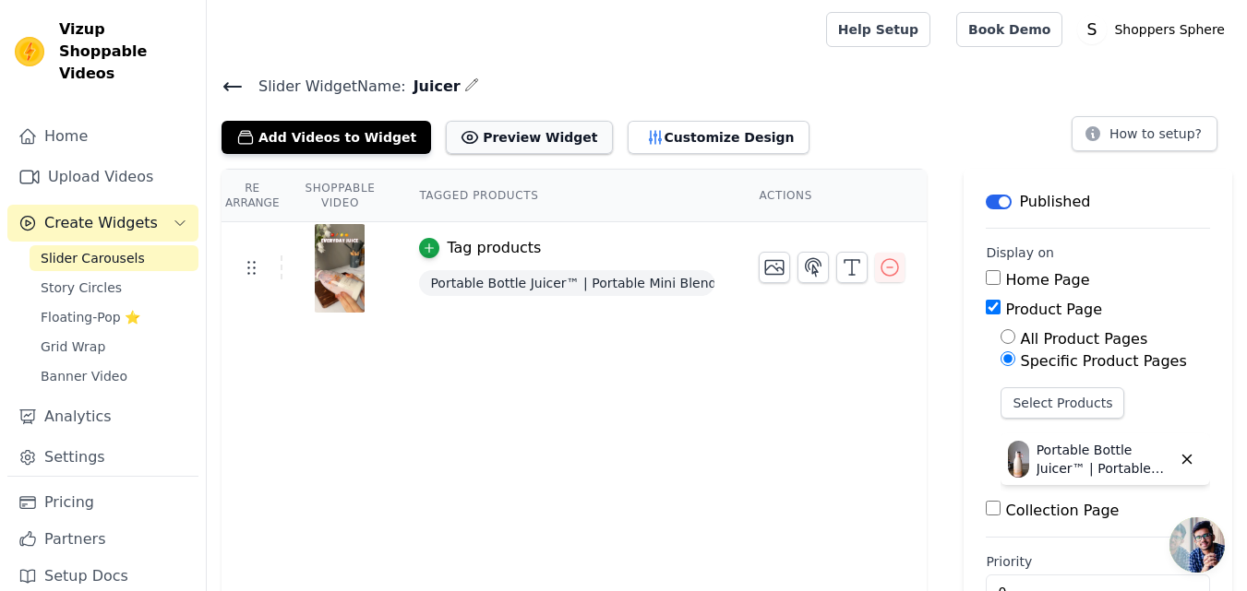
click at [501, 128] on button "Preview Widget" at bounding box center [529, 137] width 166 height 33
click at [882, 265] on icon "button" at bounding box center [889, 268] width 22 height 22
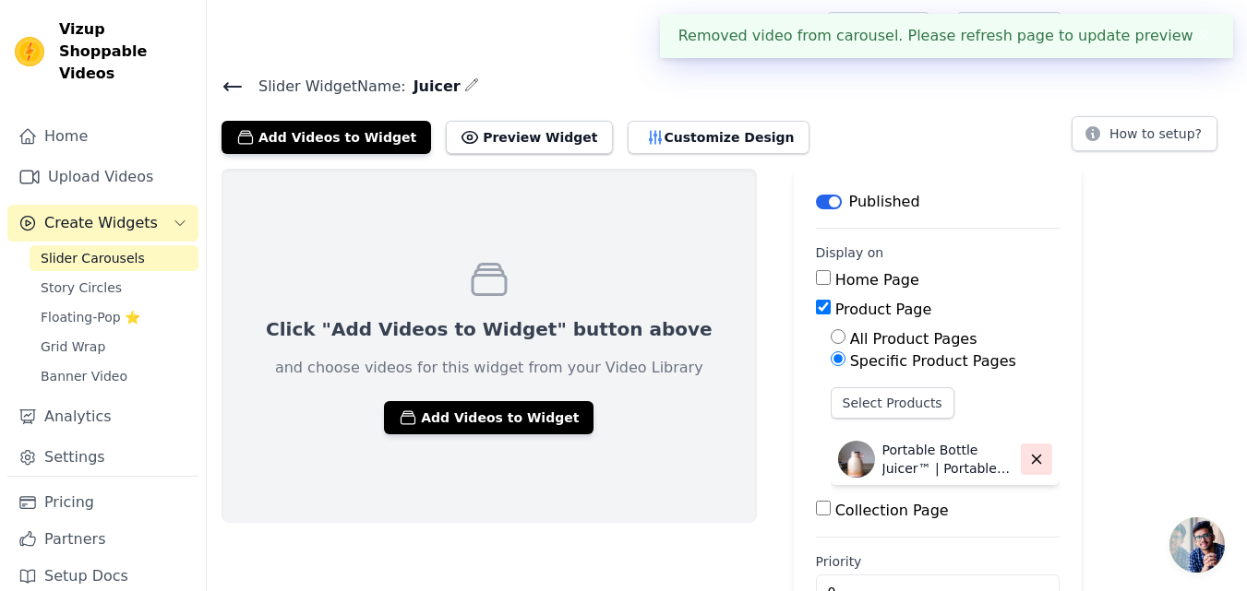
click at [1021, 447] on button "button" at bounding box center [1036, 459] width 31 height 31
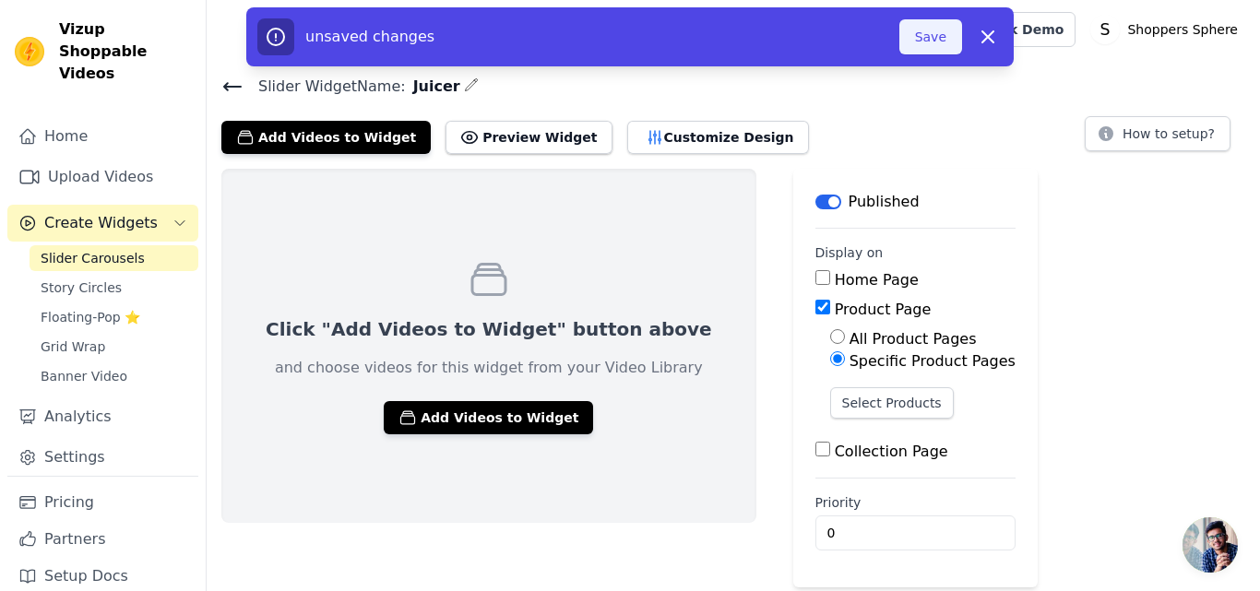
click at [950, 42] on button "Save" at bounding box center [931, 36] width 63 height 35
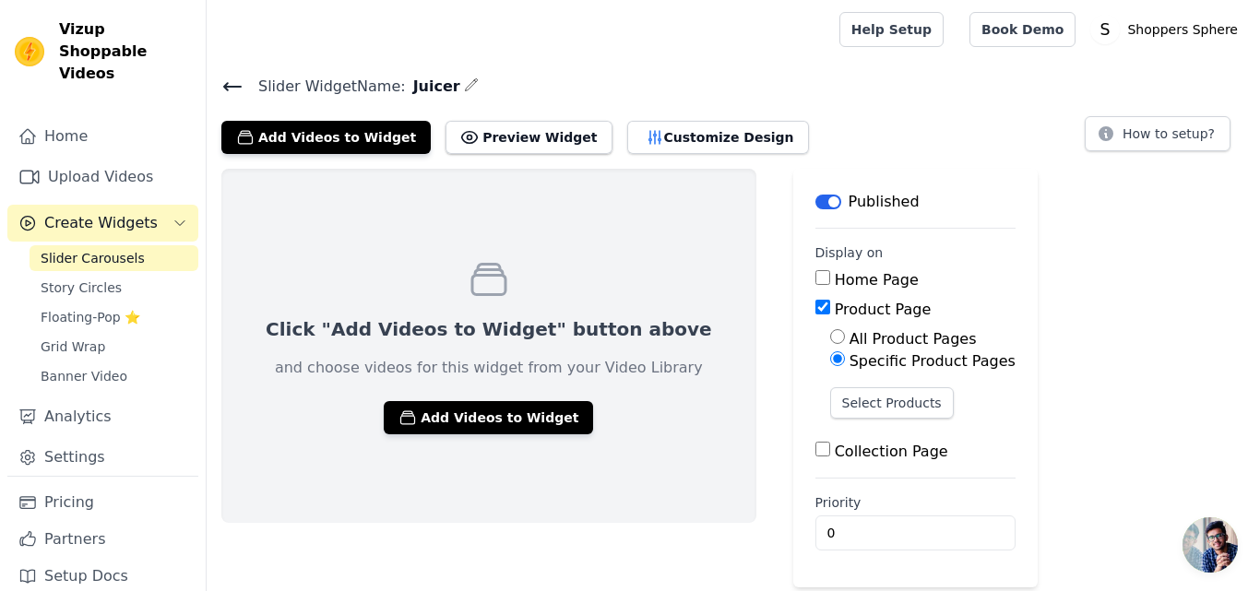
click at [228, 87] on icon at bounding box center [232, 86] width 17 height 7
